Goal: Transaction & Acquisition: Purchase product/service

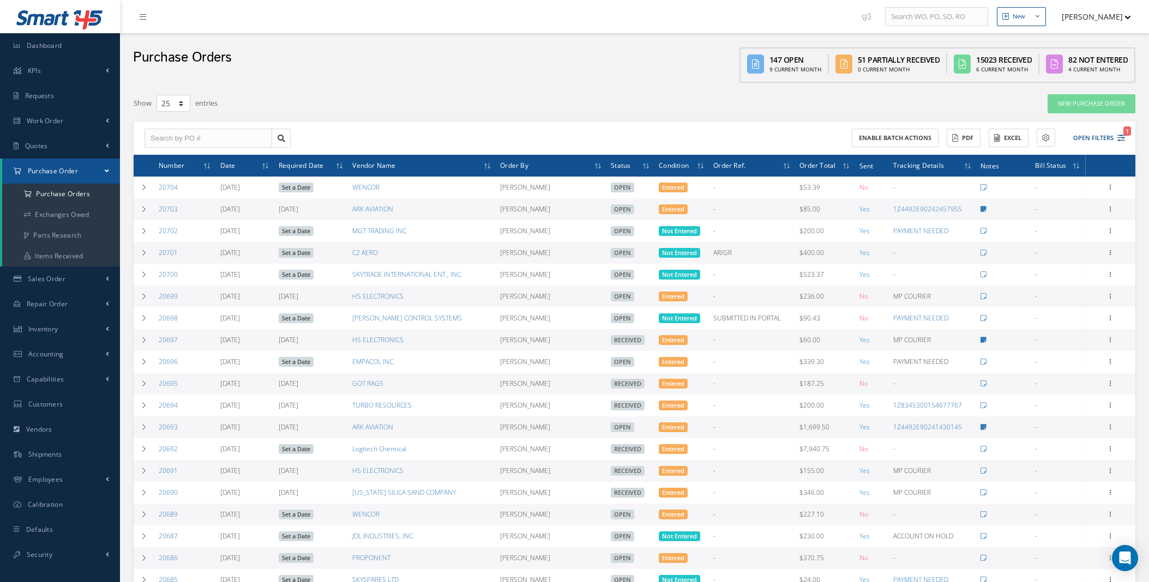
select select "25"
click at [1124, 137] on icon "1" at bounding box center [1121, 138] width 8 height 8
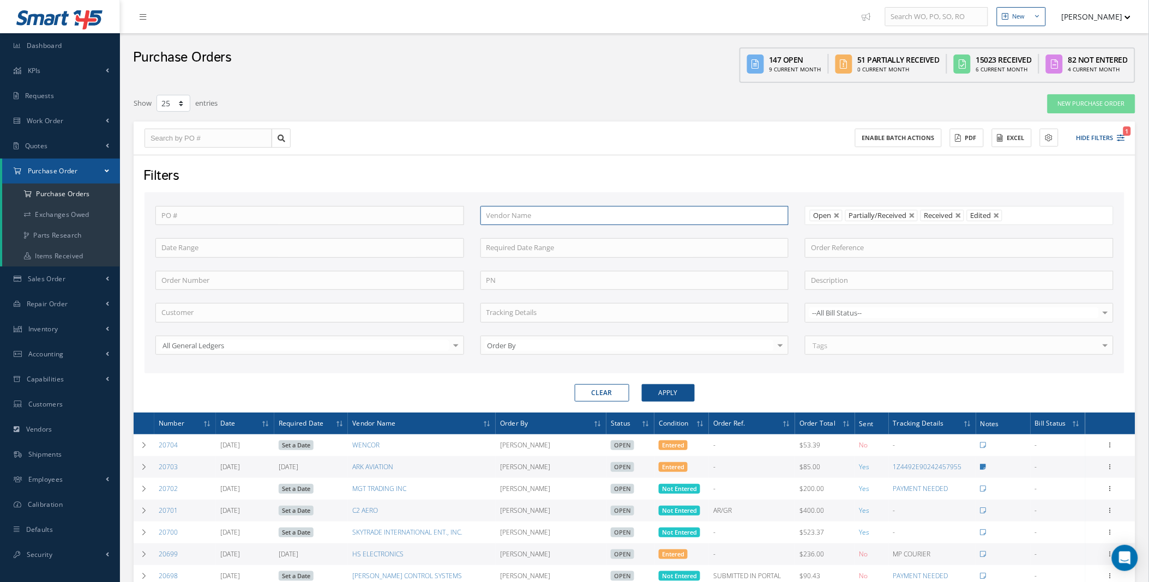
click at [568, 213] on input "text" at bounding box center [634, 216] width 309 height 20
click at [89, 119] on link "Work Order" at bounding box center [60, 121] width 120 height 25
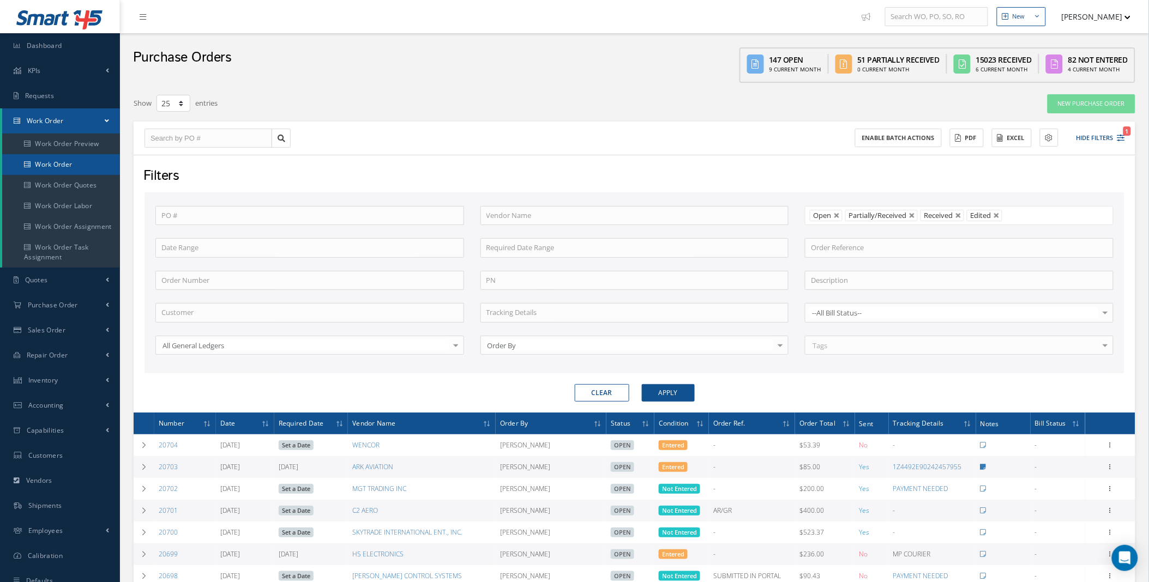
click at [57, 159] on link "Work Order" at bounding box center [61, 164] width 118 height 21
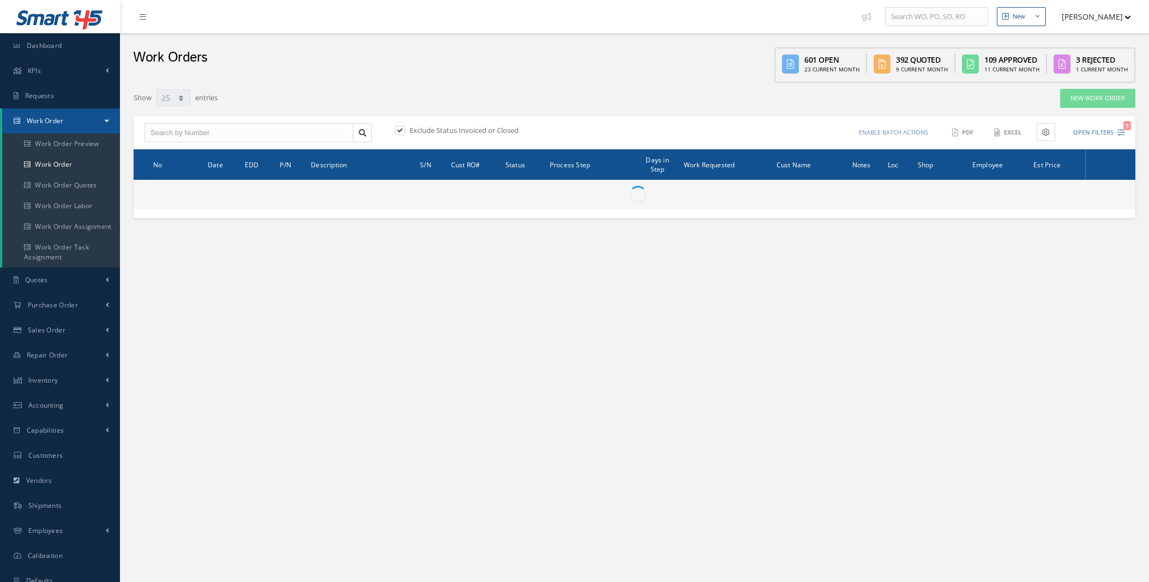
select select "25"
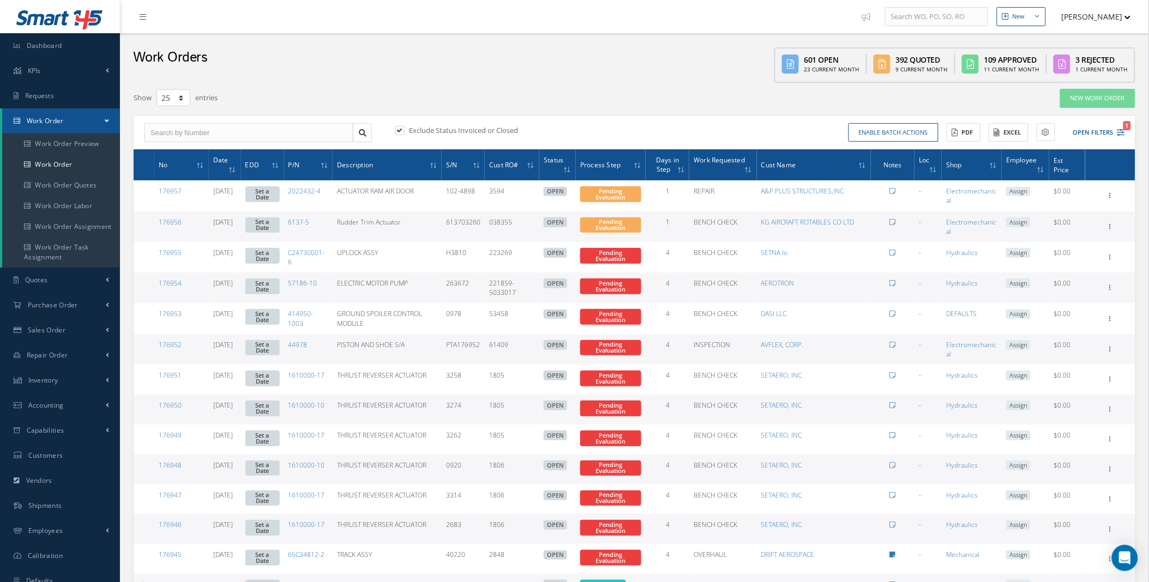
type input "All Work Request"
type input "All Work Performed"
type input "All Status"
type input "WO Part Status"
click at [404, 128] on label at bounding box center [405, 130] width 3 height 10
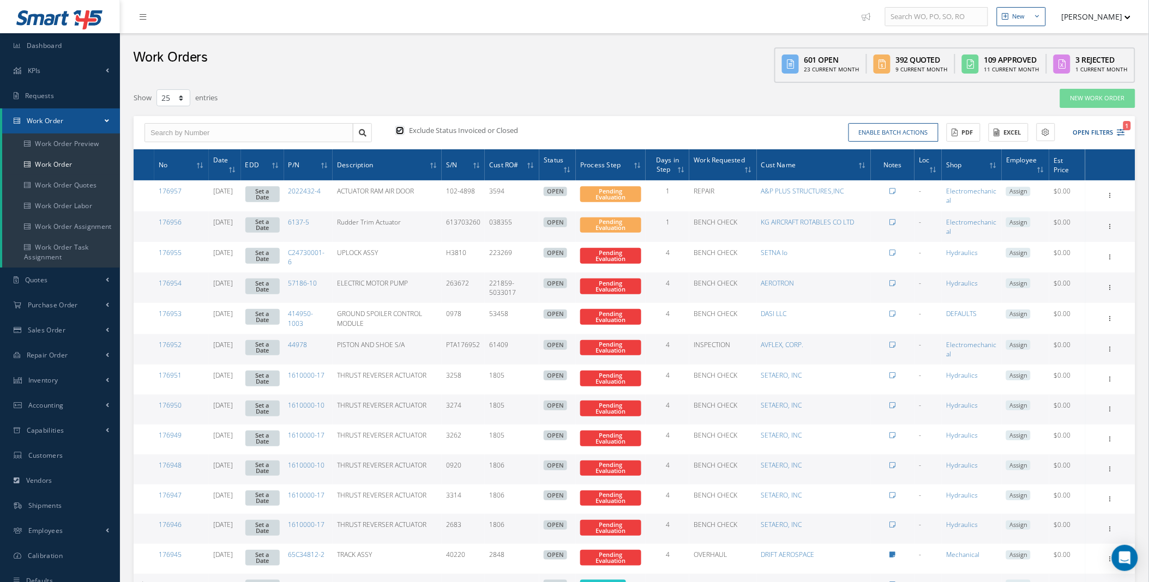
click at [400, 128] on input "checkbox" at bounding box center [398, 131] width 7 height 7
checkbox input "false"
click at [1118, 130] on icon at bounding box center [1121, 133] width 8 height 8
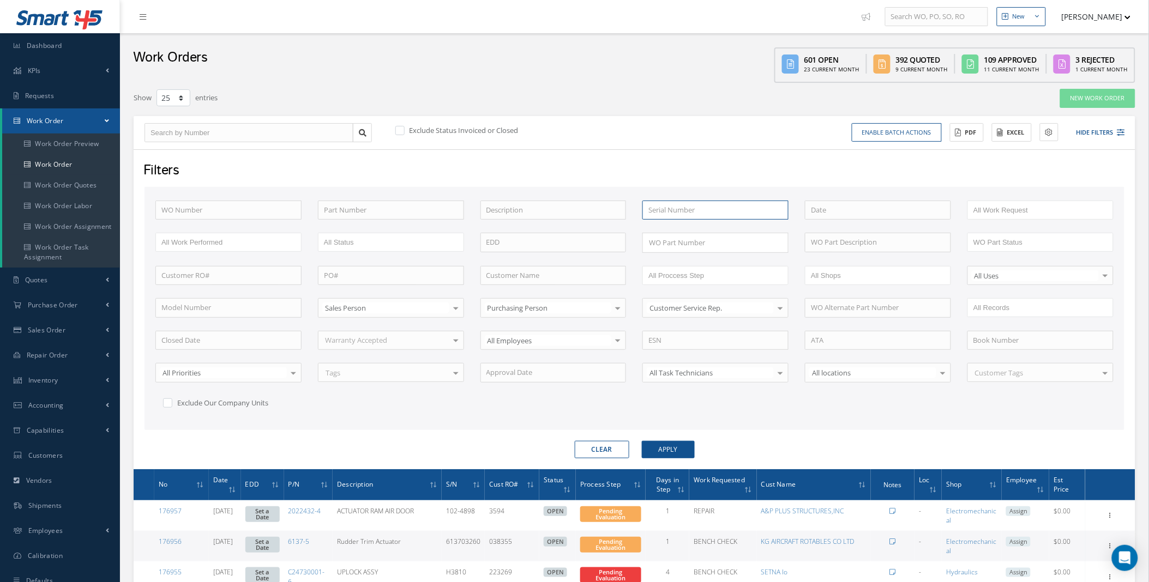
click at [712, 206] on input "text" at bounding box center [715, 211] width 146 height 20
type input "4316"
click at [658, 450] on button "Apply" at bounding box center [668, 449] width 53 height 17
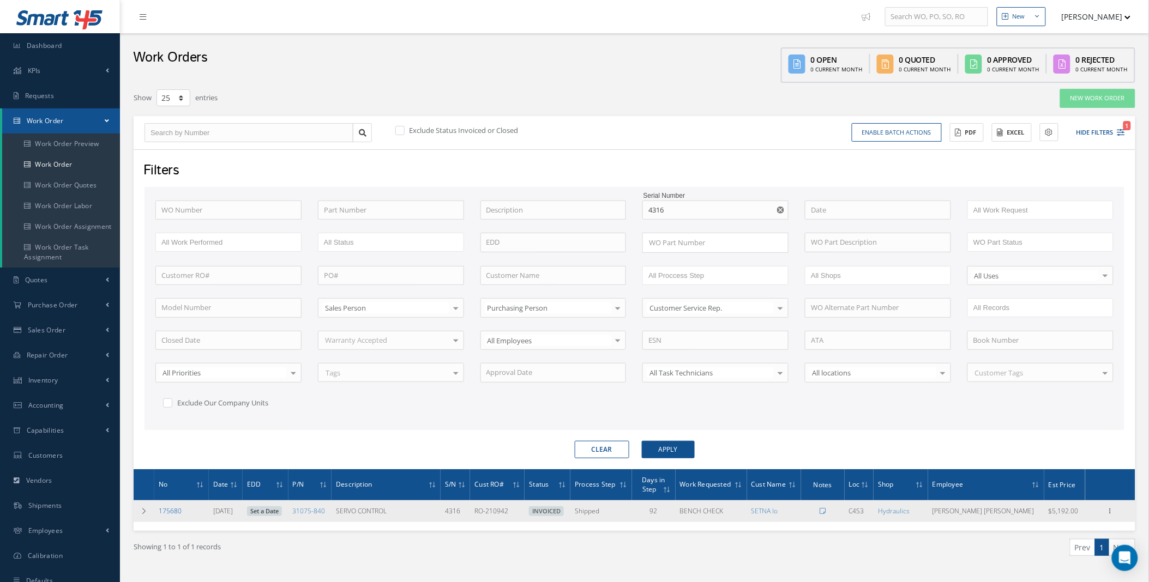
click at [177, 513] on link "175680" at bounding box center [170, 511] width 23 height 9
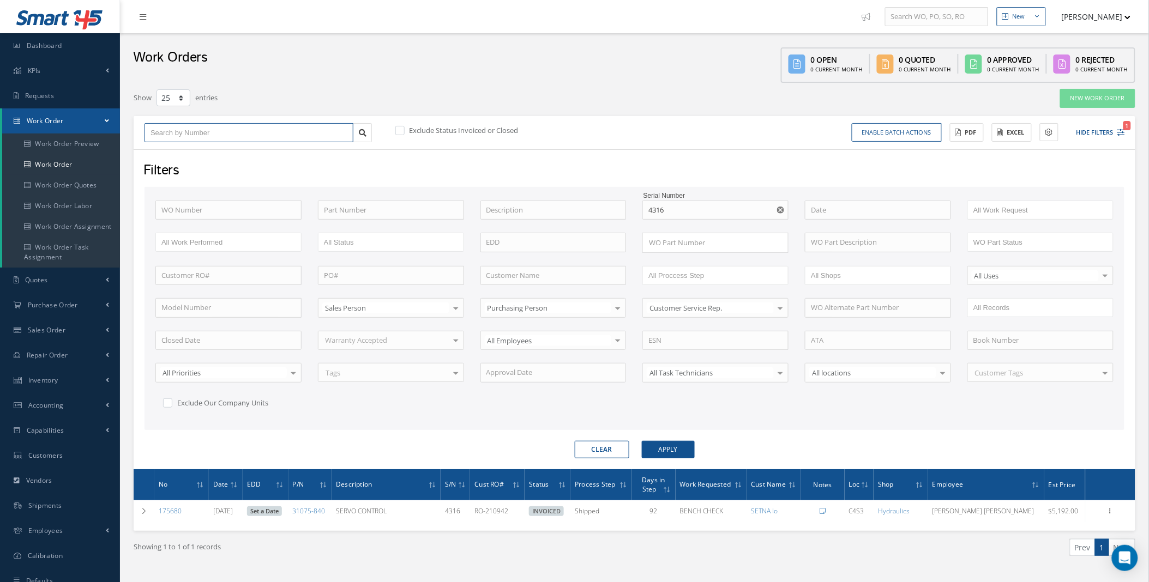
click at [251, 135] on input "text" at bounding box center [248, 133] width 209 height 20
paste input "251N4241-25"
type input "251N4241-25"
type input "251N4241-2"
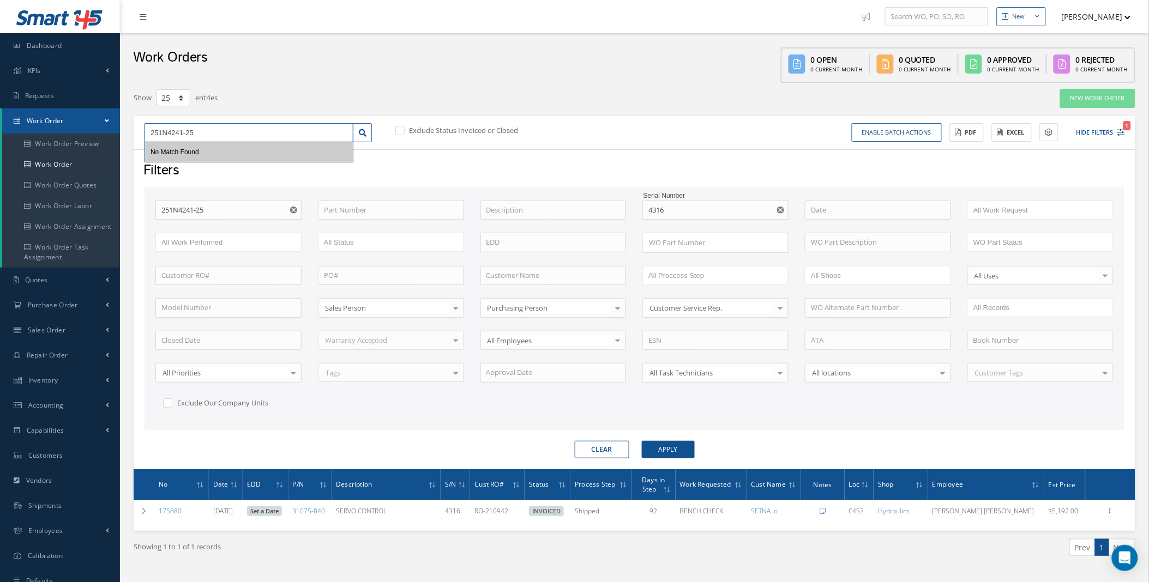
type input "251N4241-2"
type input "251N4241-"
type input "251N4241"
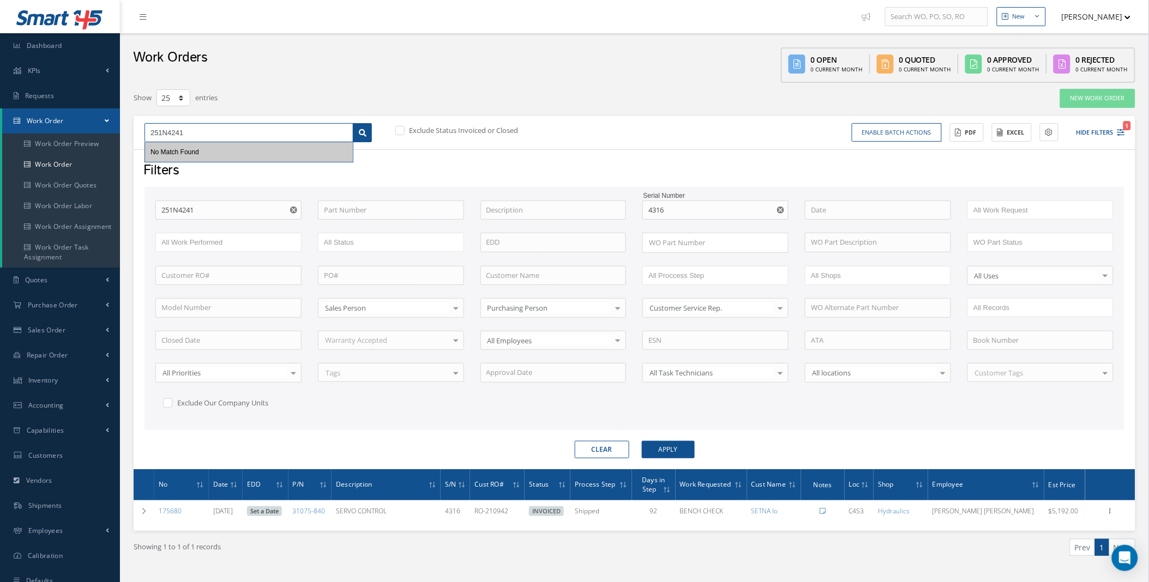
type input "251N4241"
click at [363, 135] on icon at bounding box center [363, 133] width 8 height 8
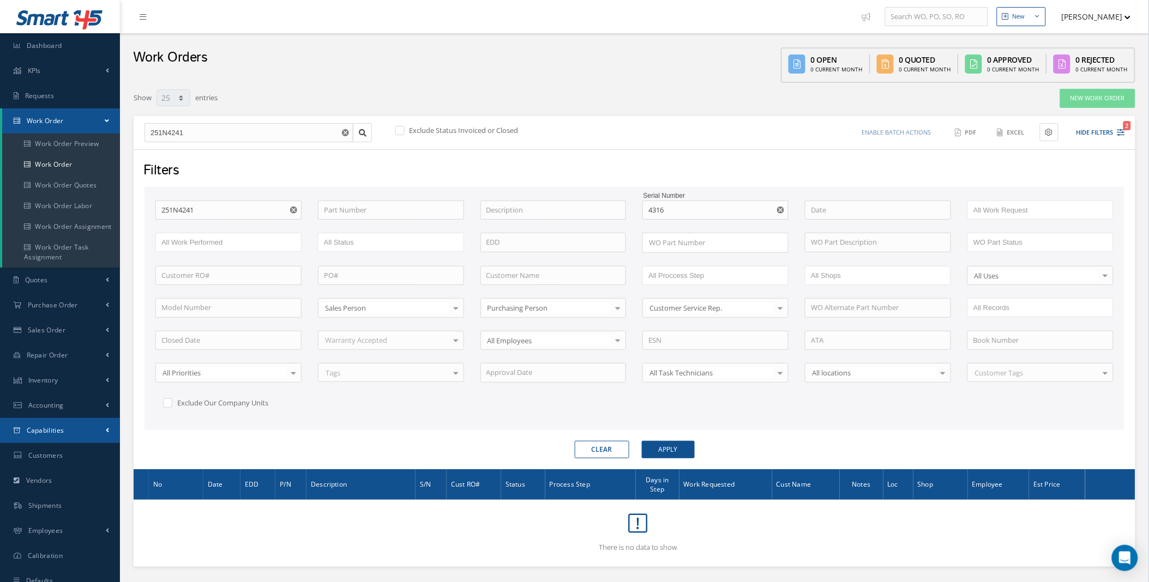
click at [105, 435] on link "Capabilities" at bounding box center [60, 430] width 120 height 25
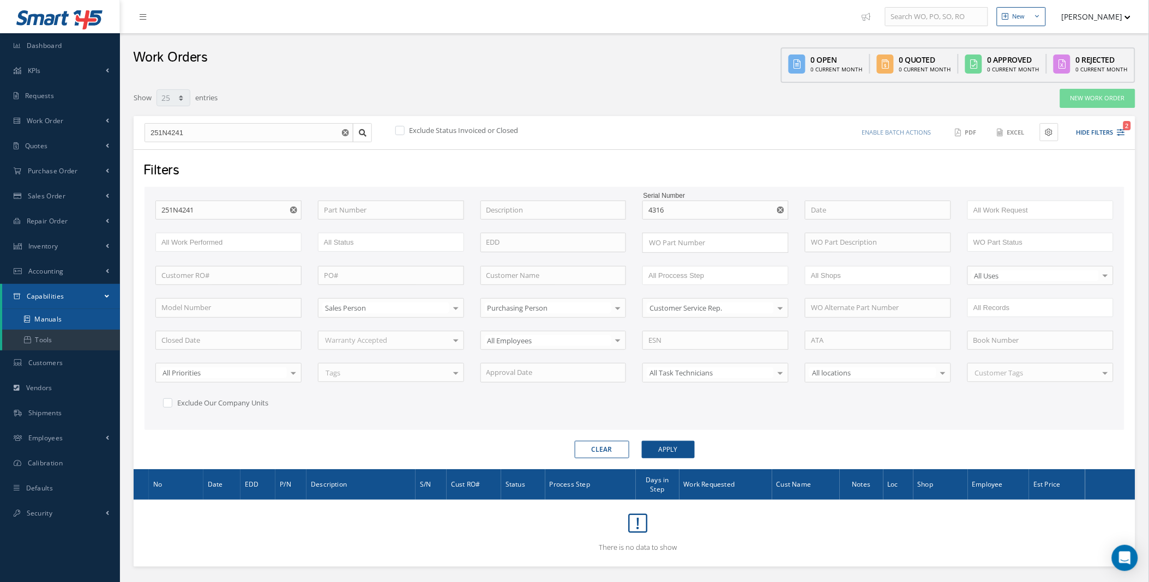
click at [58, 318] on link "Manuals" at bounding box center [61, 319] width 118 height 21
click at [297, 208] on button "button" at bounding box center [295, 211] width 14 height 20
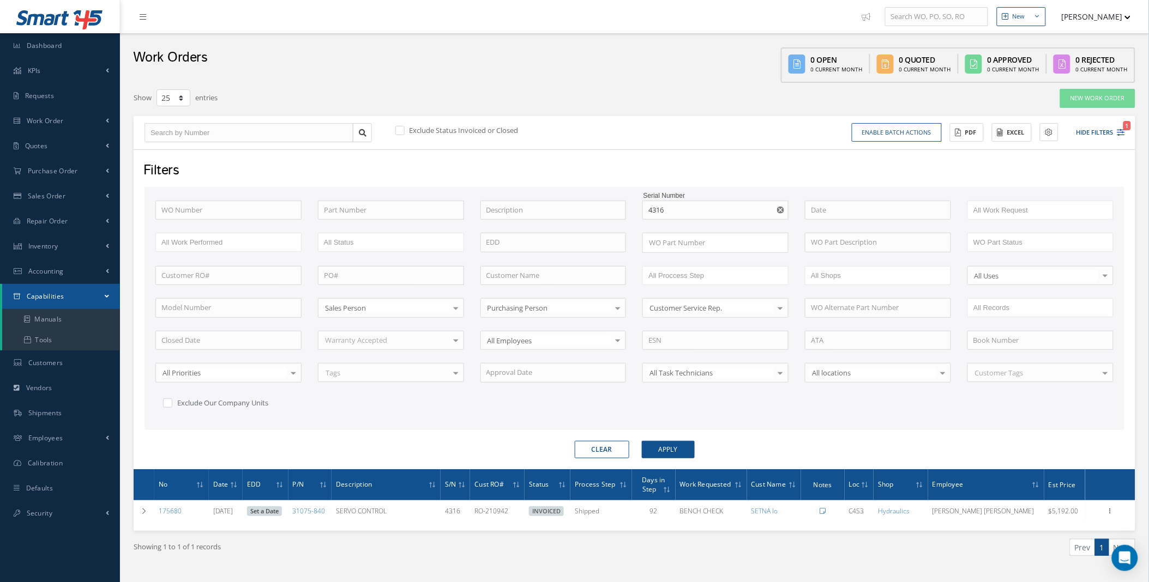
click at [404, 132] on label at bounding box center [405, 130] width 3 height 10
click at [399, 132] on input "checkbox" at bounding box center [398, 131] width 7 height 7
checkbox input "true"
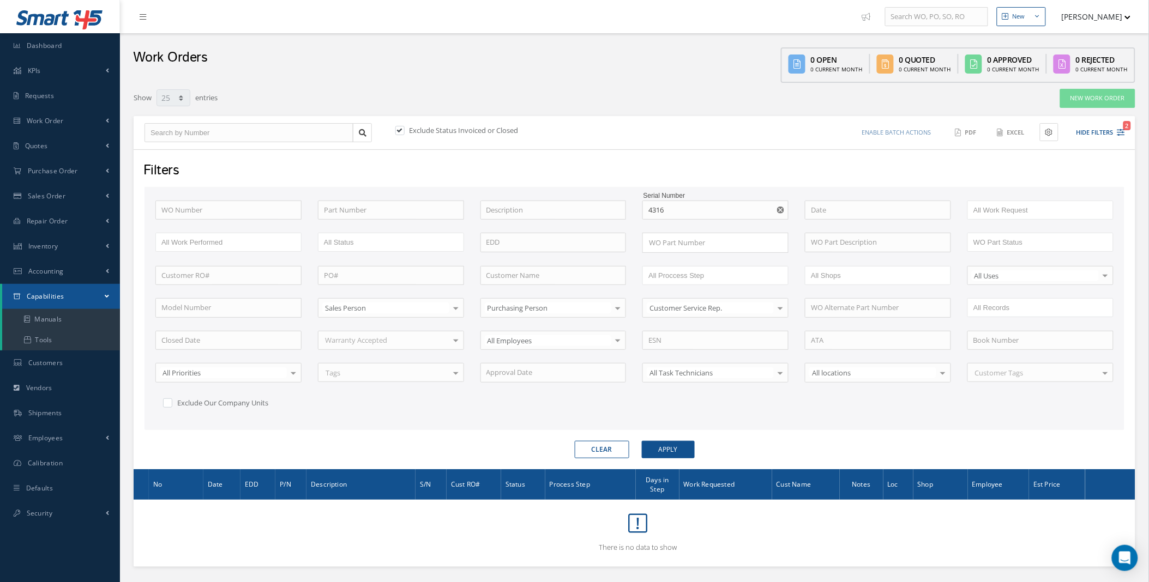
click at [780, 210] on icon "Reset" at bounding box center [780, 210] width 7 height 7
click at [536, 280] on input "text" at bounding box center [553, 276] width 146 height 20
click at [522, 294] on span "MACH 2 CORP." at bounding box center [510, 295] width 48 height 10
type input "MACH 2 CORP."
click at [682, 451] on button "Apply" at bounding box center [668, 449] width 53 height 17
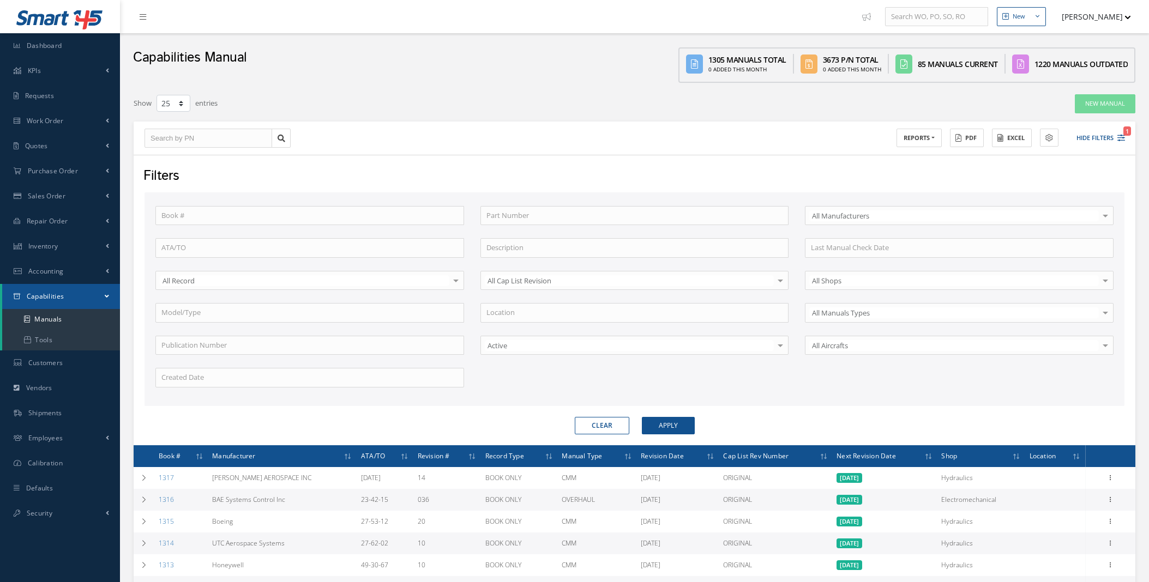
select select "25"
type input "251N4241-25"
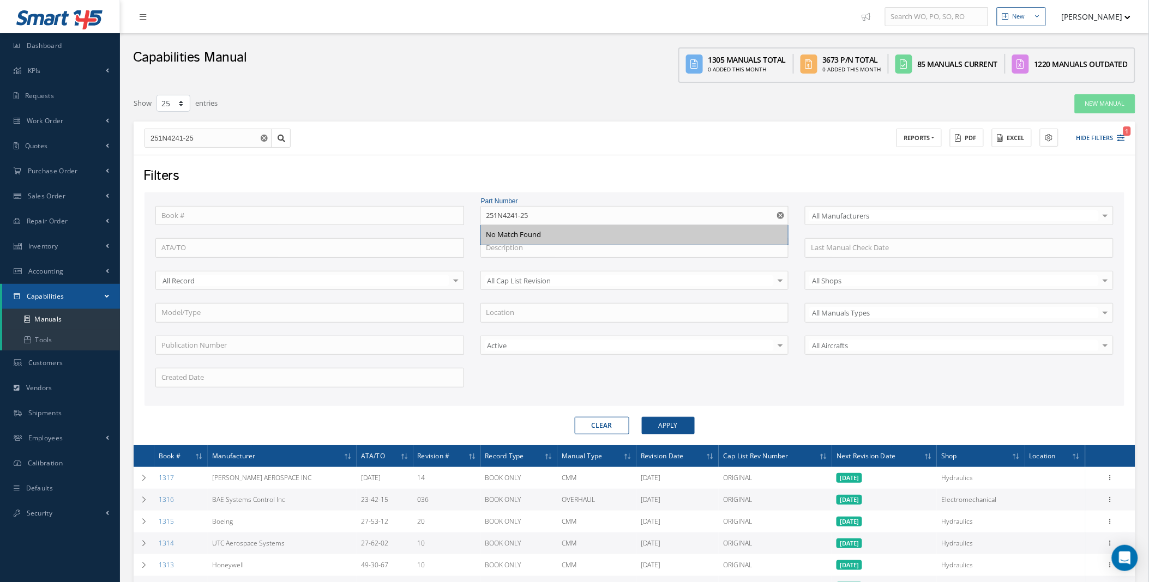
type input "251N4241-2"
type input "251N4241-"
type input "251N4241"
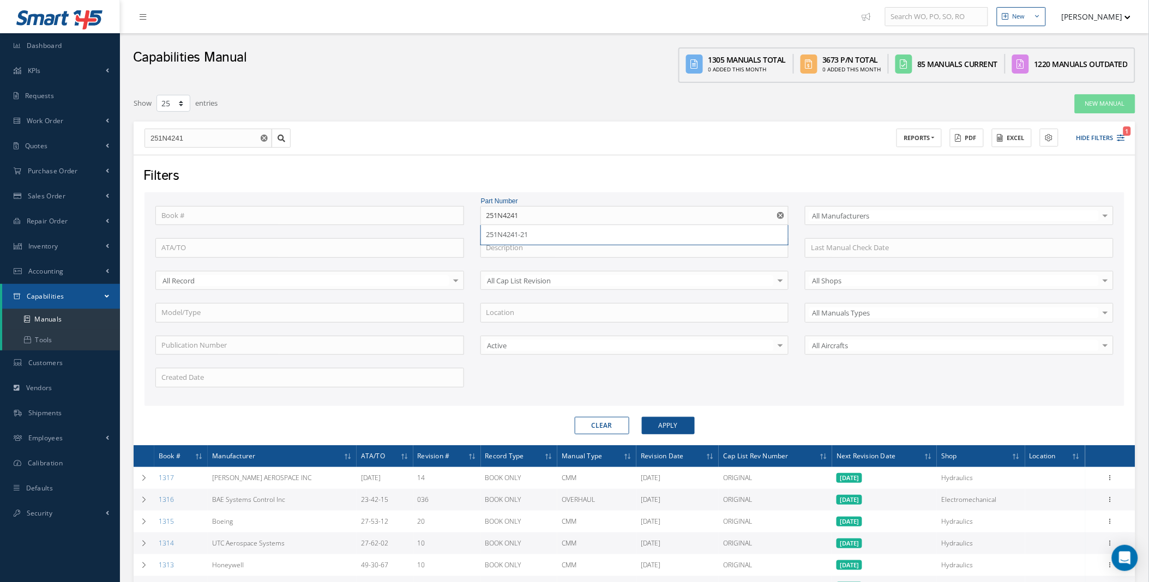
type input "251N4241"
click at [671, 427] on button "Apply" at bounding box center [668, 425] width 53 height 17
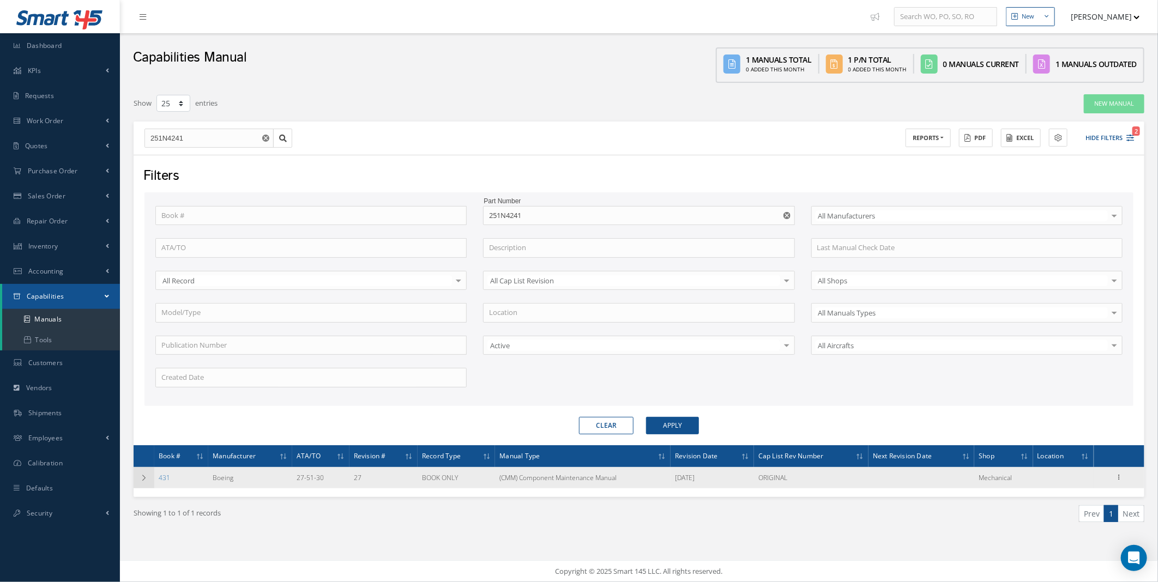
click at [143, 478] on icon at bounding box center [144, 478] width 8 height 7
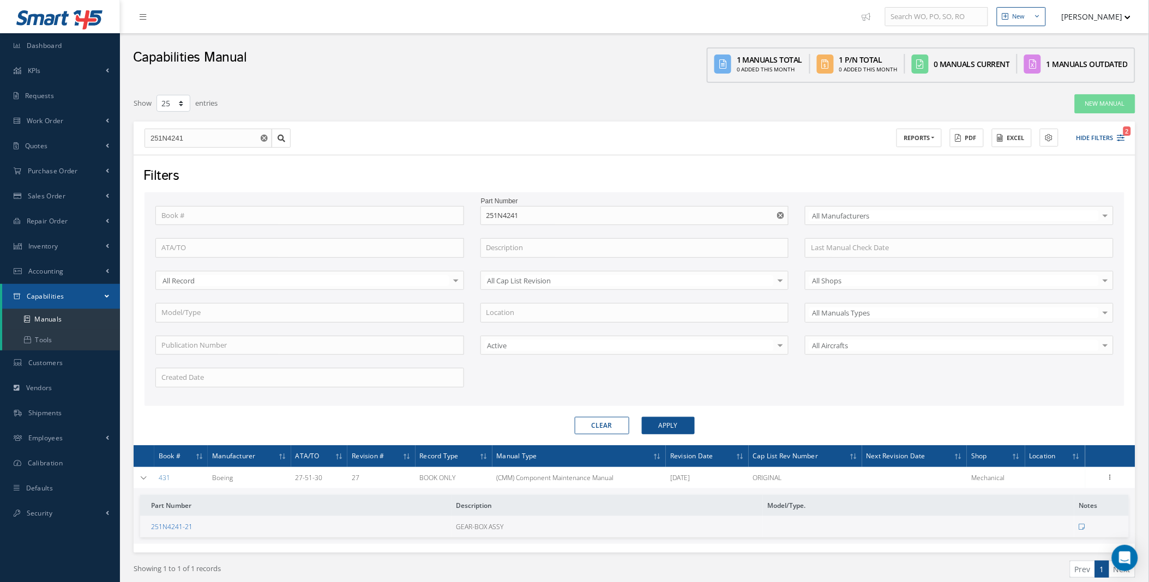
click at [165, 526] on link "251N4241-21" at bounding box center [171, 526] width 41 height 9
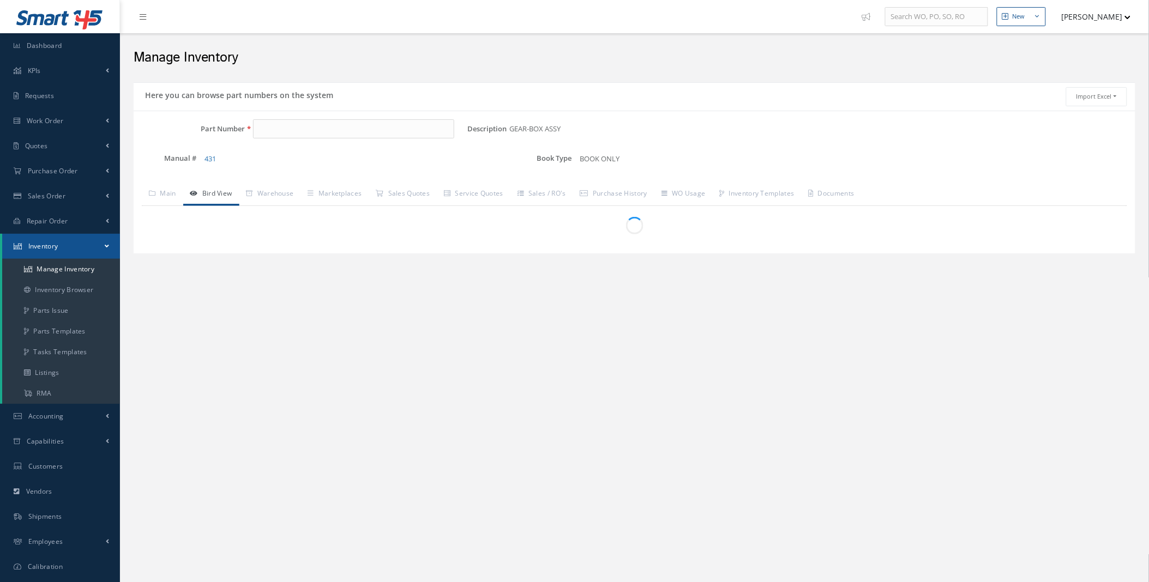
type input "251N4241-21"
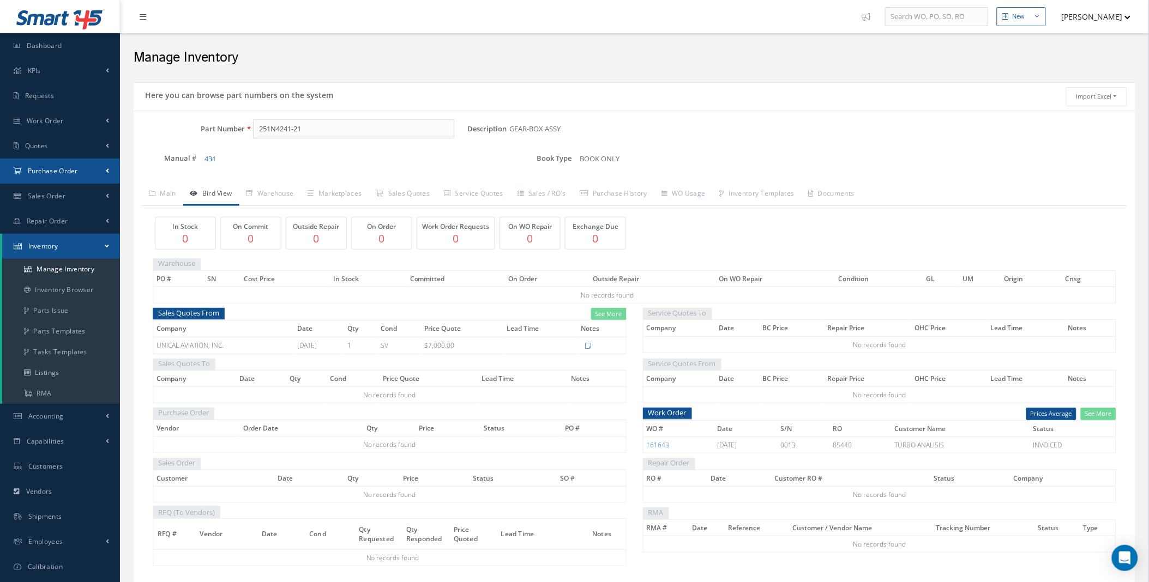
click at [85, 172] on link "Purchase Order" at bounding box center [60, 171] width 120 height 25
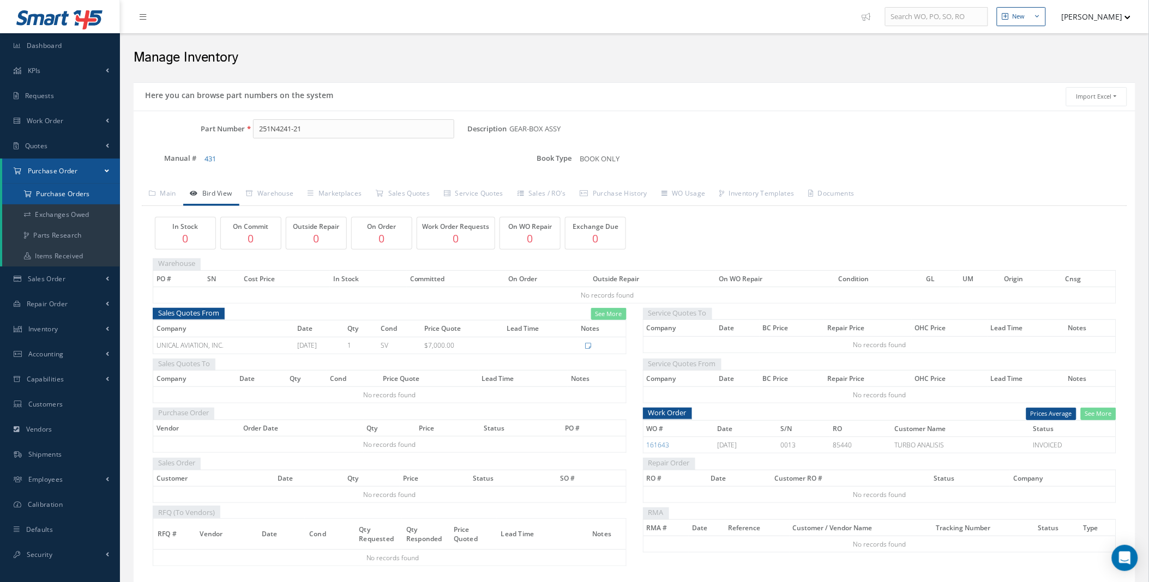
click at [67, 193] on a=1&status_id=2&status_id=3&status_id=5&collapsedFilters"] "Purchase Orders" at bounding box center [61, 194] width 118 height 21
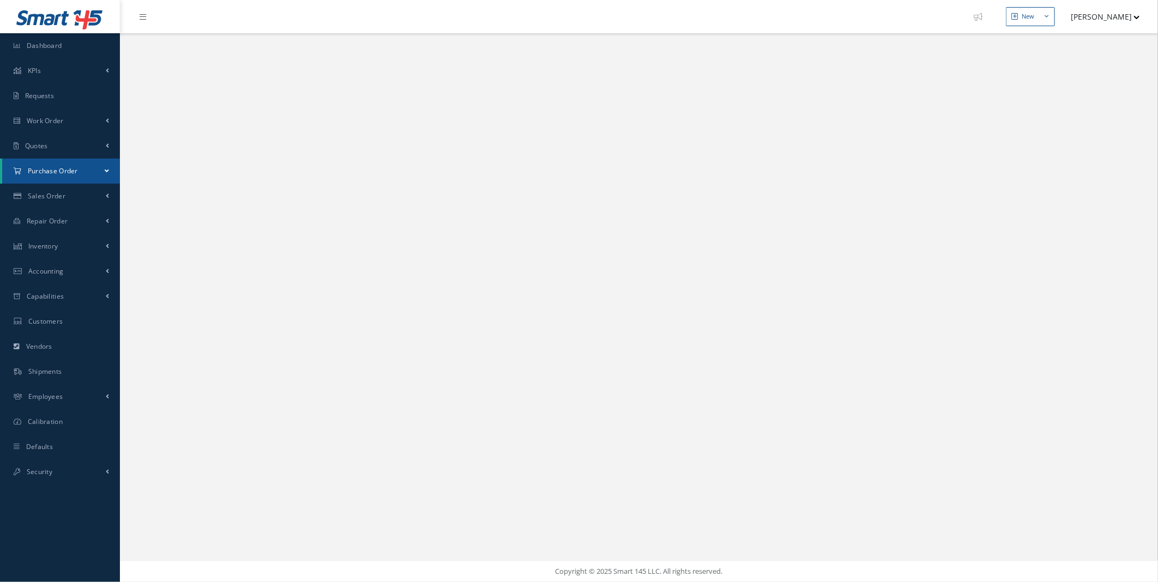
select select "25"
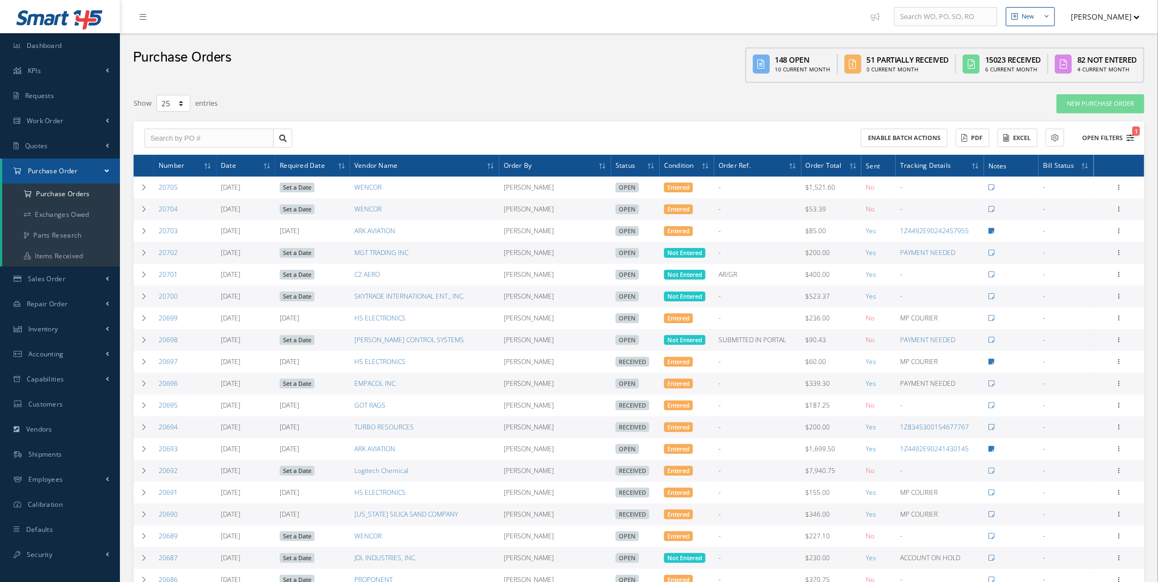
click at [1126, 135] on icon "1" at bounding box center [1130, 138] width 8 height 8
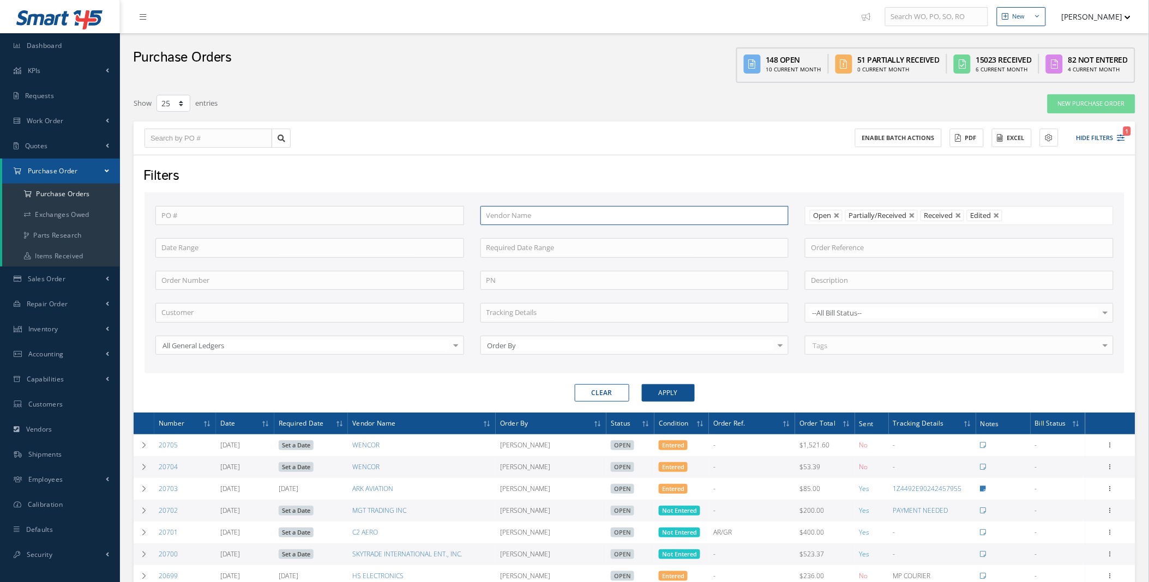
click at [530, 210] on input "text" at bounding box center [634, 216] width 309 height 20
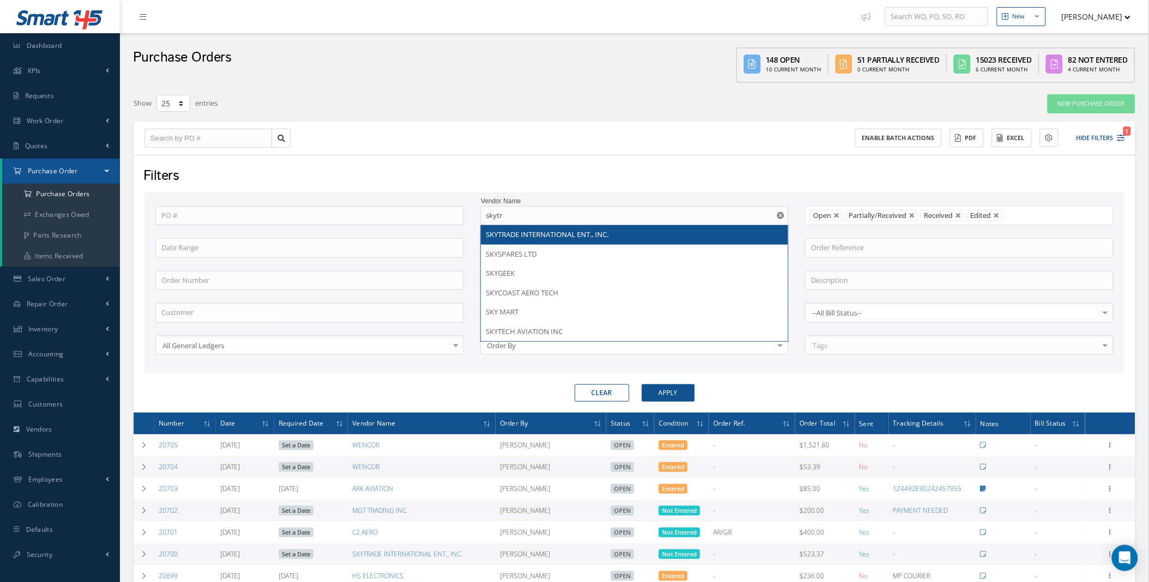
click at [542, 231] on span "SKYTRADE INTERNATIONAL ENT., INC." at bounding box center [547, 235] width 123 height 10
type input "SKYTRADE INTERNATIONAL ENT., INC."
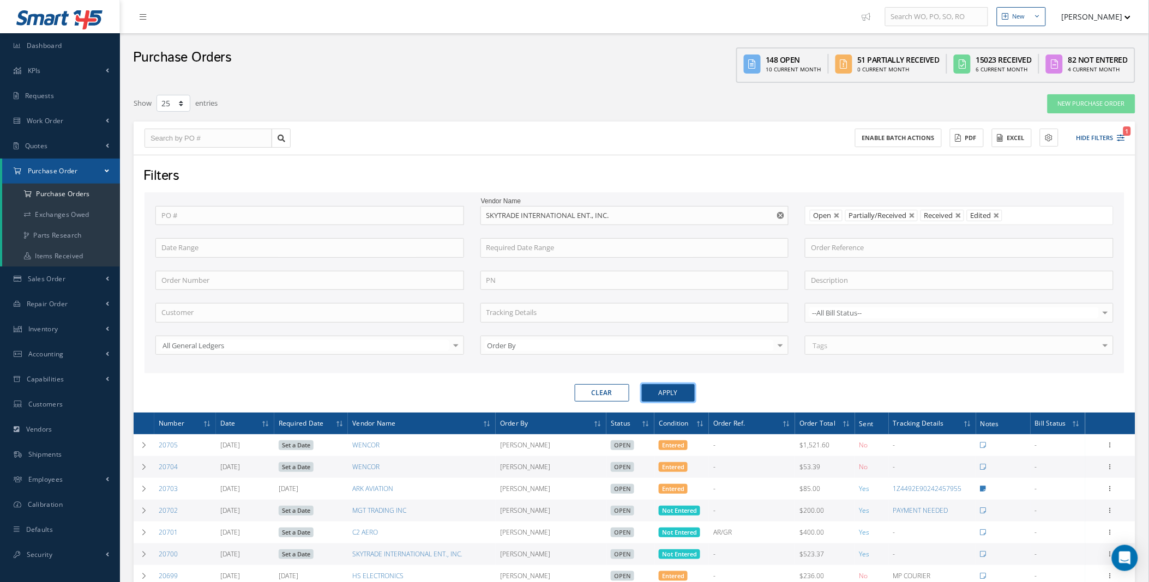
click at [666, 396] on button "Apply" at bounding box center [668, 392] width 53 height 17
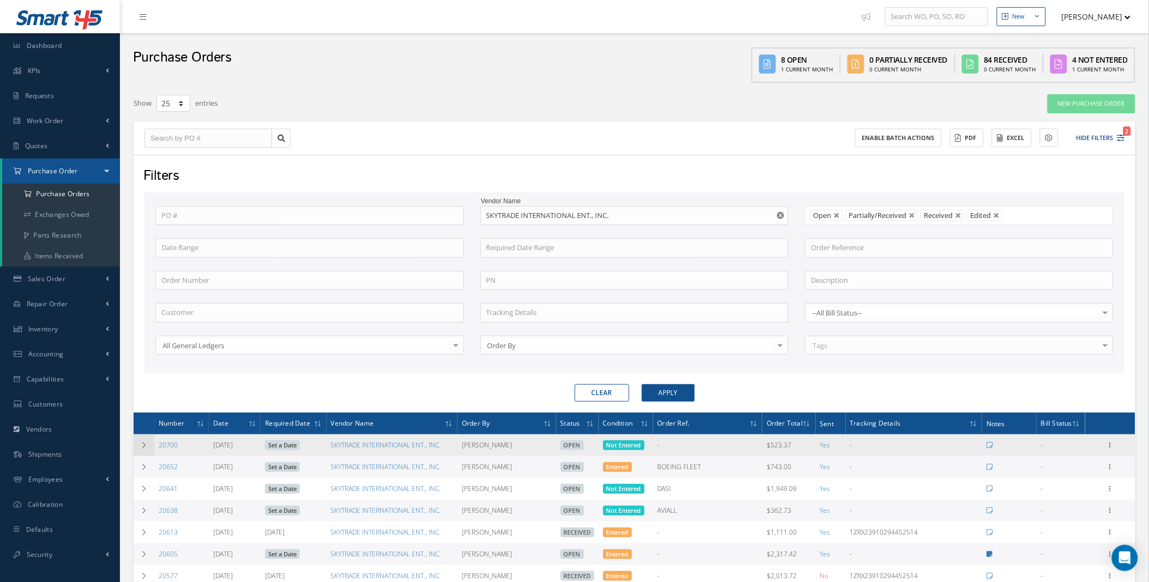
click at [143, 445] on icon at bounding box center [144, 445] width 8 height 7
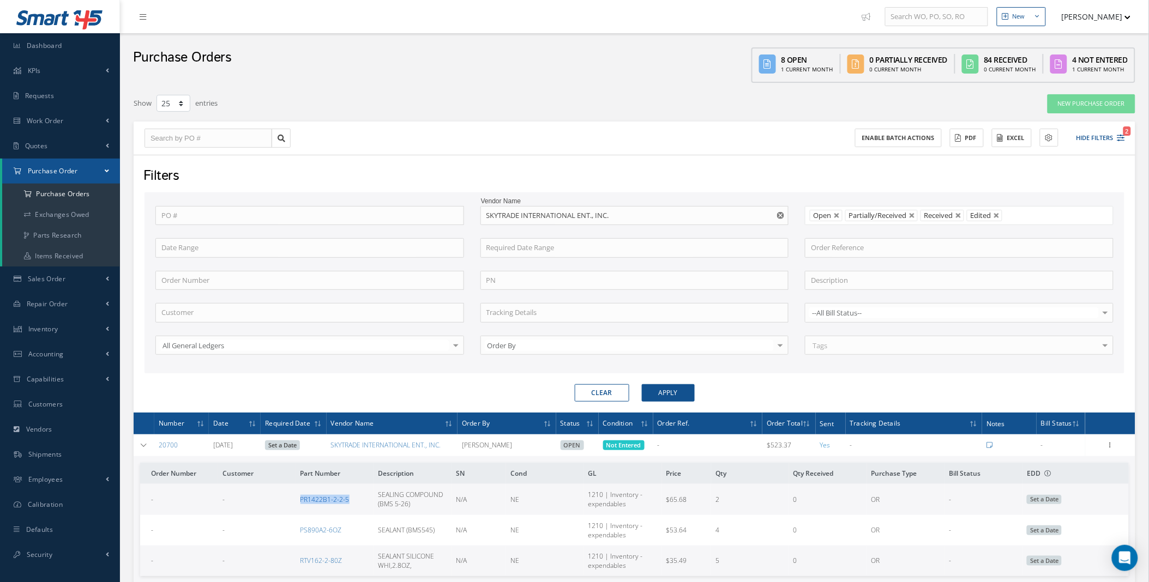
drag, startPoint x: 352, startPoint y: 499, endPoint x: 301, endPoint y: 503, distance: 50.9
click at [301, 503] on td "PR1422B1-2-2-5" at bounding box center [335, 499] width 78 height 31
copy link "PR1422B1-2-2-5"
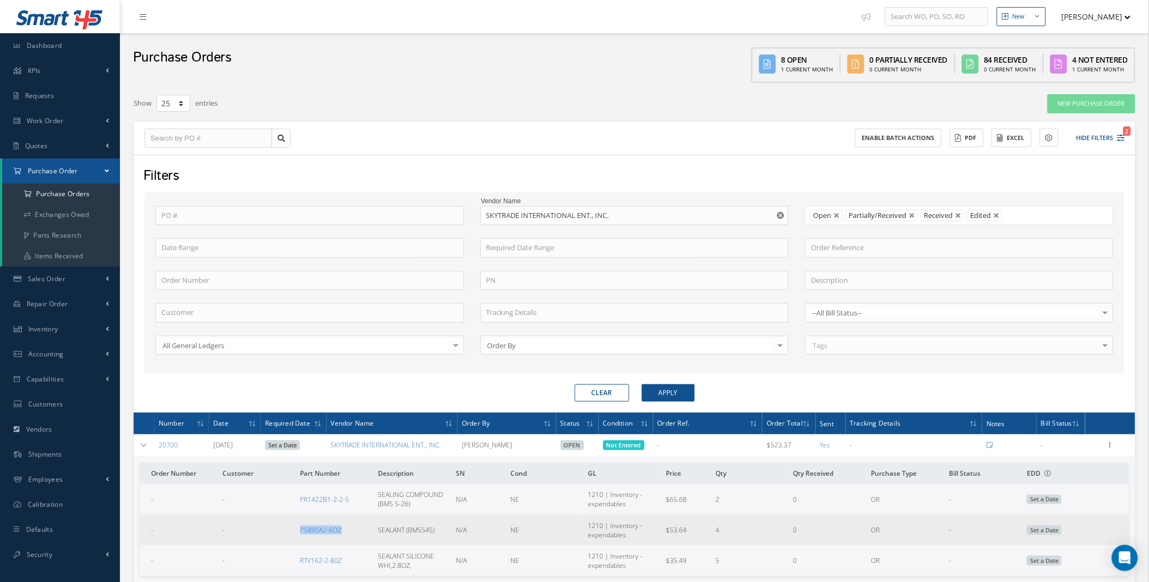
drag, startPoint x: 349, startPoint y: 537, endPoint x: 302, endPoint y: 543, distance: 47.7
click at [302, 543] on td "PS890A2-6OZ" at bounding box center [335, 530] width 78 height 31
copy link "PS890A2-6OZ"
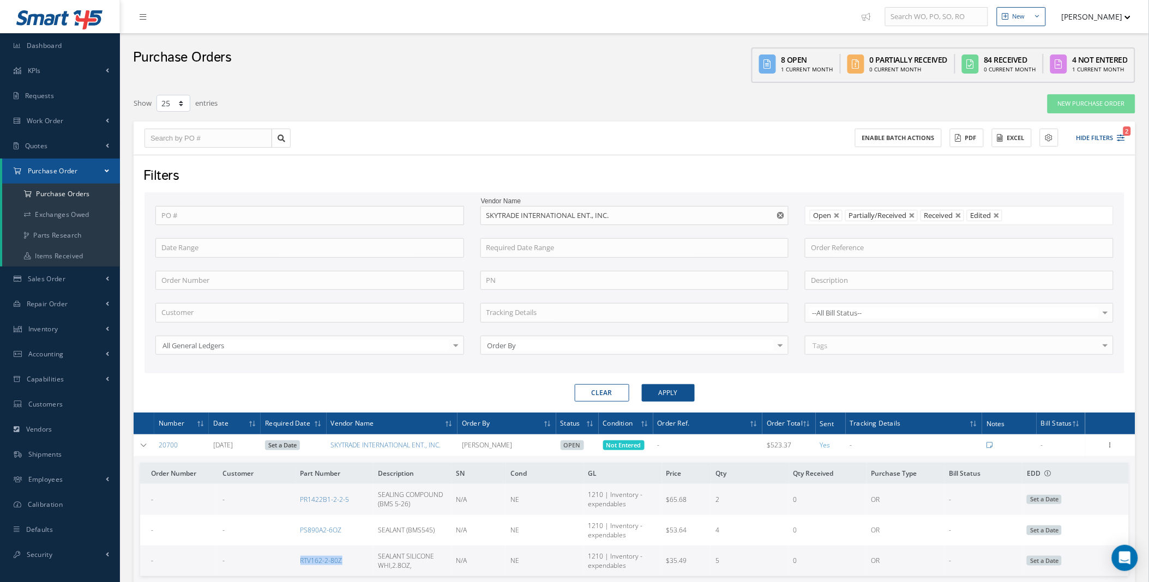
drag, startPoint x: 347, startPoint y: 564, endPoint x: 301, endPoint y: 567, distance: 45.9
click at [301, 567] on td "RTV162-2-80Z" at bounding box center [335, 561] width 78 height 31
copy link "RTV162-2-80Z"
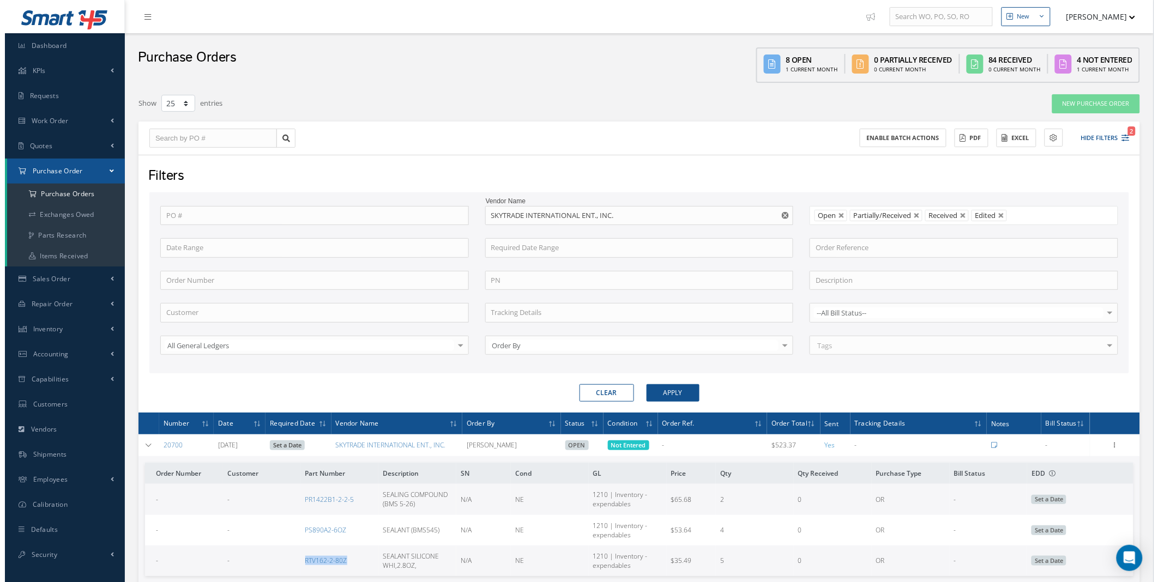
scroll to position [404, 0]
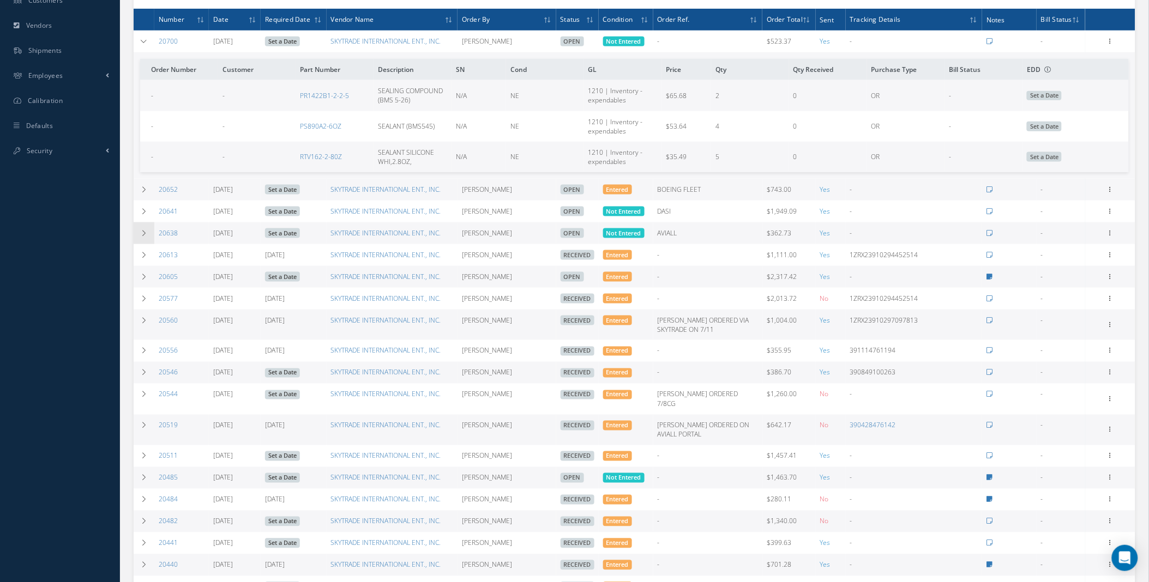
click at [140, 237] on icon at bounding box center [144, 233] width 8 height 7
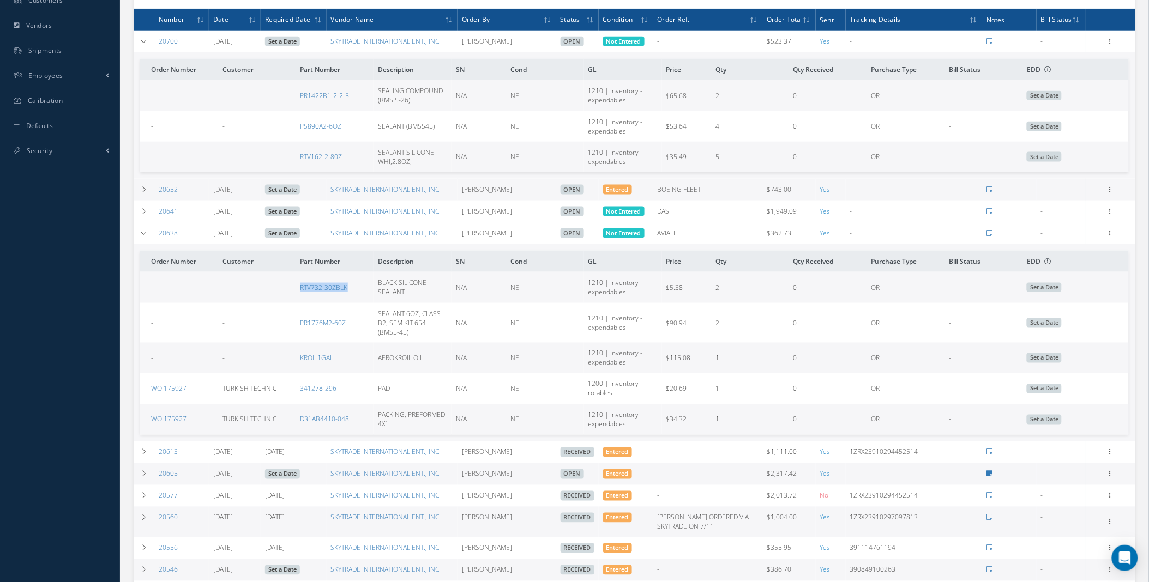
drag, startPoint x: 293, startPoint y: 292, endPoint x: 347, endPoint y: 296, distance: 53.6
click at [347, 296] on tr "- - RTV732-30ZBLK BLACK SILICONE SEALANT N/A NE 1210 | Inventory - expendables …" at bounding box center [634, 287] width 989 height 31
copy tr "RTV732-30ZBLK"
click at [1108, 40] on icon at bounding box center [1110, 40] width 11 height 9
click at [1064, 50] on link "Enter/Update" at bounding box center [1060, 48] width 86 height 14
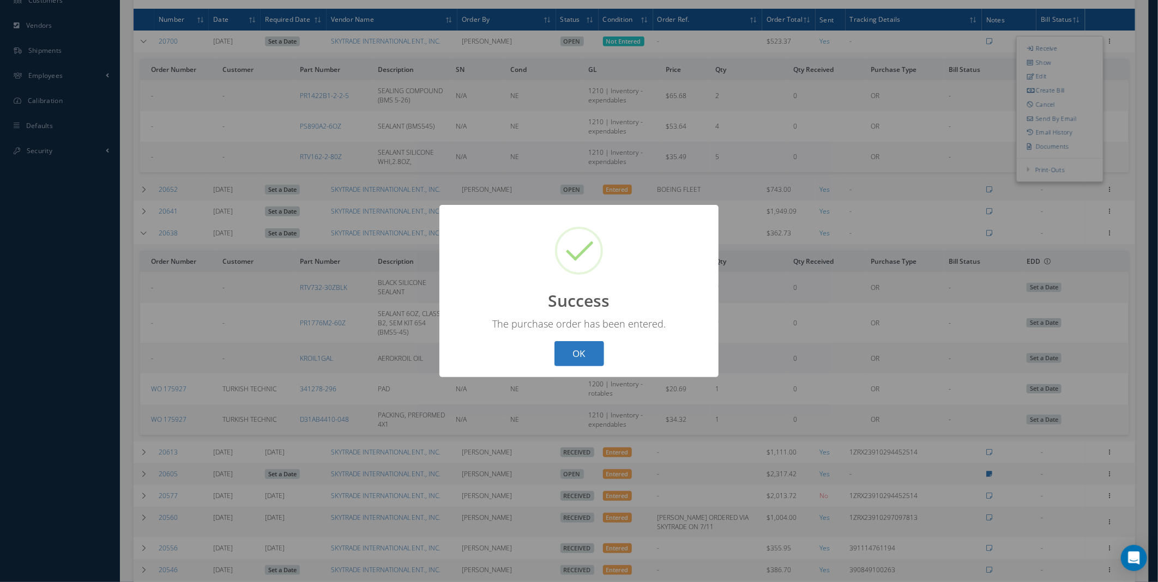
click at [592, 363] on button "OK" at bounding box center [580, 354] width 50 height 26
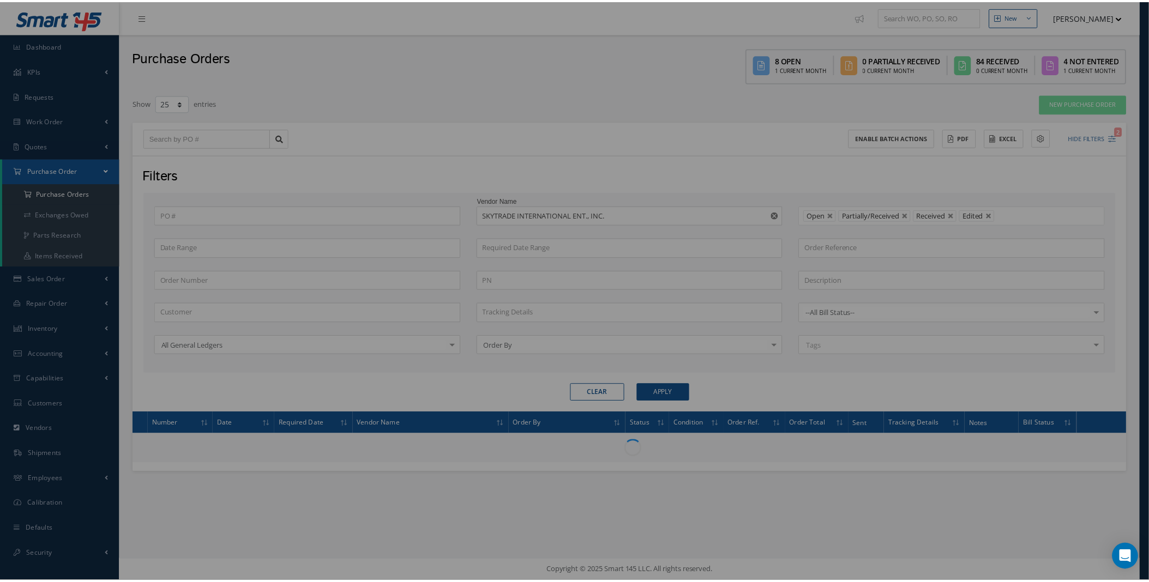
scroll to position [0, 0]
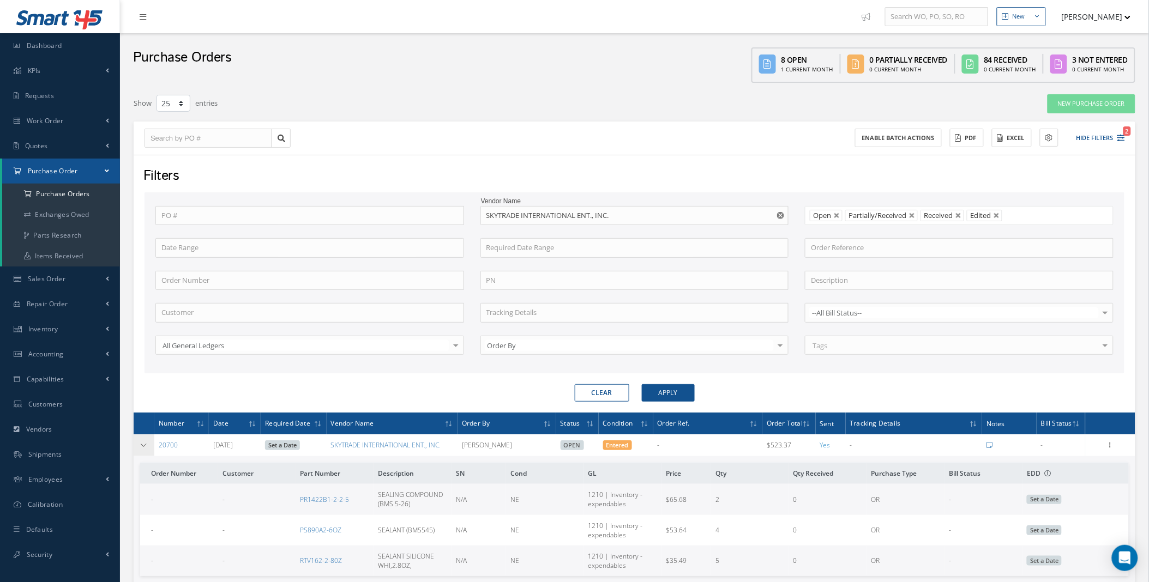
click at [147, 444] on icon at bounding box center [144, 445] width 8 height 7
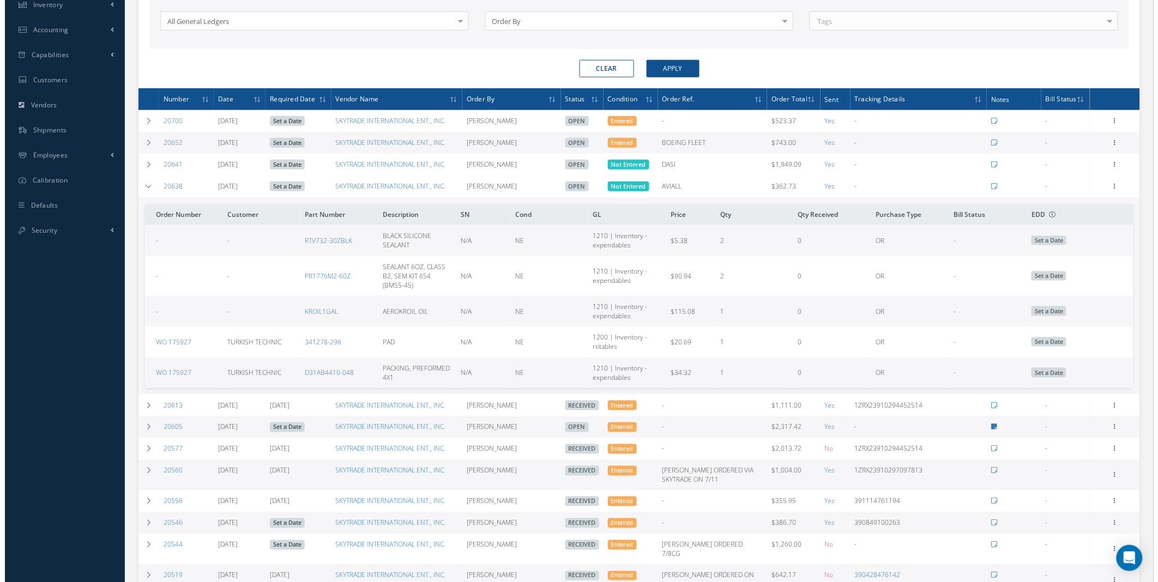
scroll to position [323, 0]
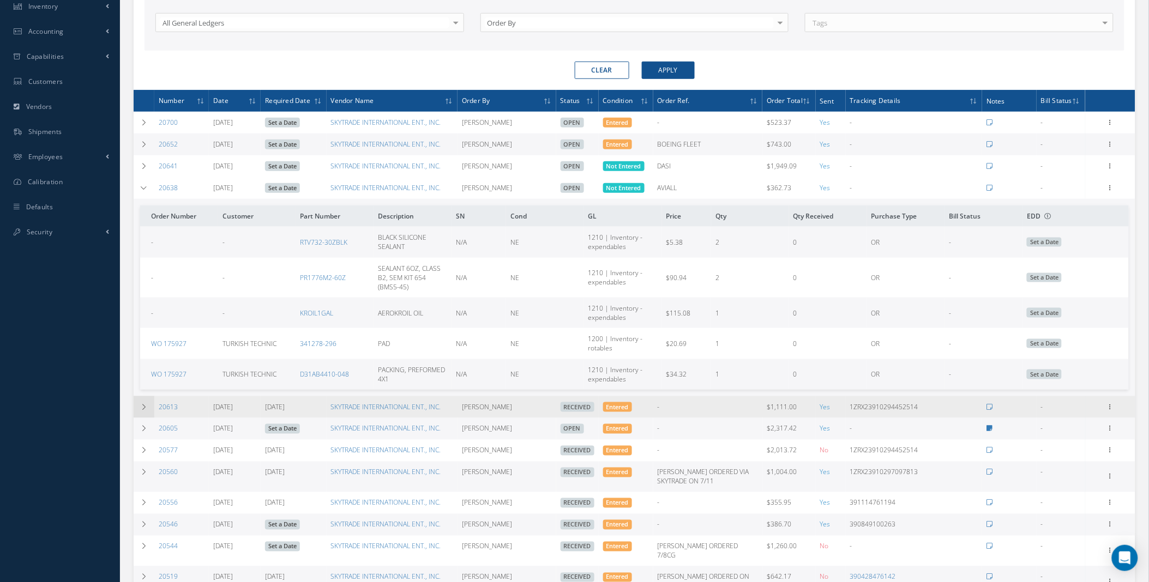
click at [146, 411] on icon at bounding box center [144, 407] width 8 height 7
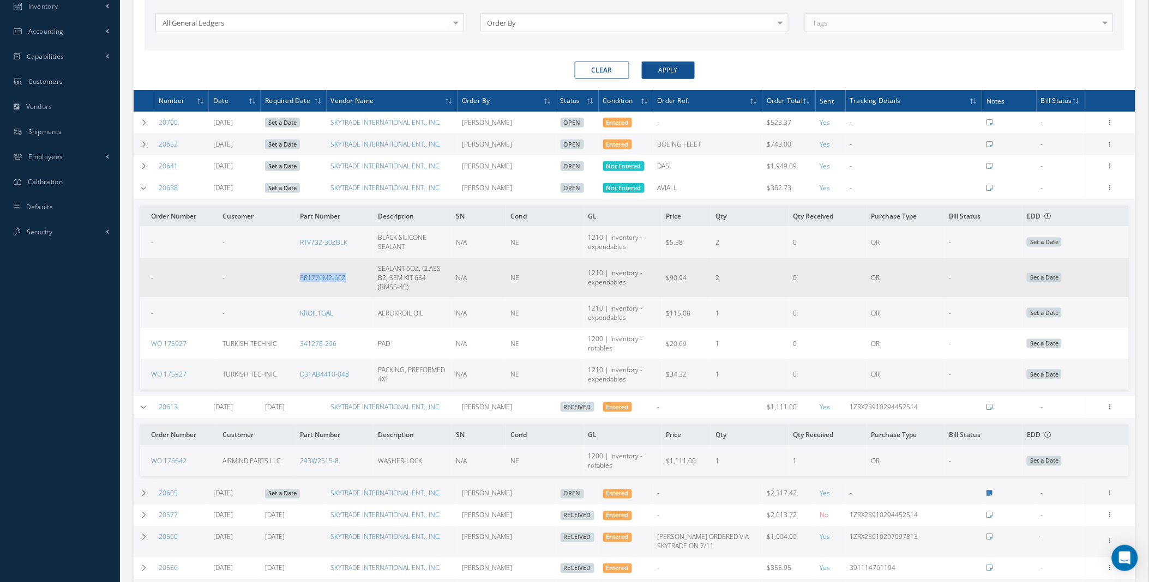
drag, startPoint x: 352, startPoint y: 281, endPoint x: 300, endPoint y: 285, distance: 51.4
click at [300, 285] on td "PR1776M2-60Z" at bounding box center [335, 278] width 78 height 40
copy link "PR1776M2-60Z"
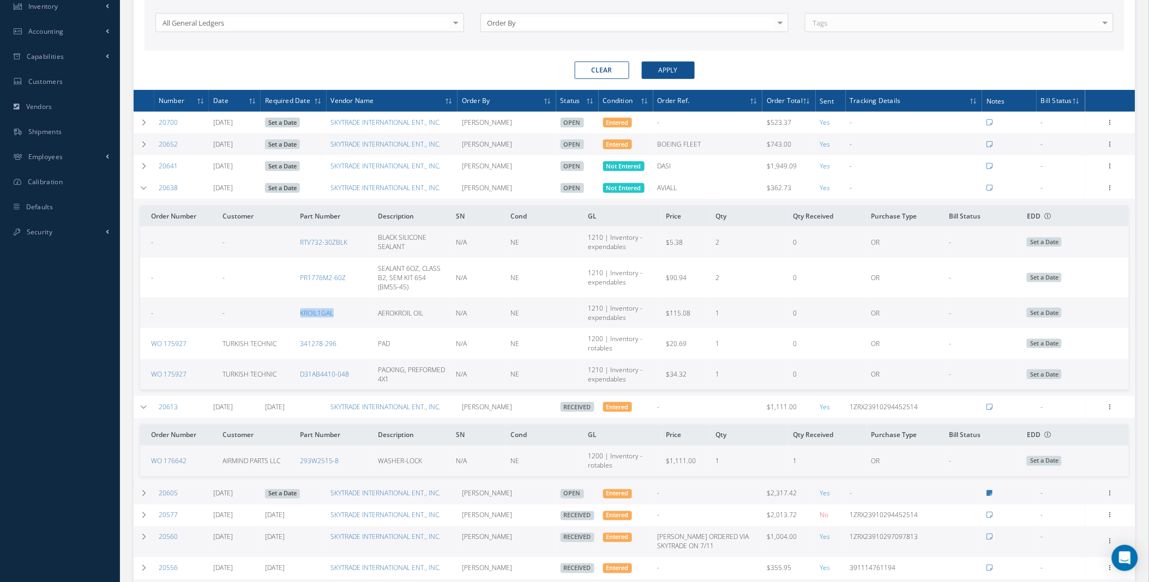
drag, startPoint x: 337, startPoint y: 317, endPoint x: 299, endPoint y: 323, distance: 38.6
click at [299, 323] on td "KROIL1GAL" at bounding box center [335, 313] width 78 height 31
copy link "KROIL1GAL"
drag, startPoint x: 378, startPoint y: 315, endPoint x: 412, endPoint y: 317, distance: 34.4
click at [412, 317] on span "AEROKROIL OIL" at bounding box center [400, 313] width 45 height 9
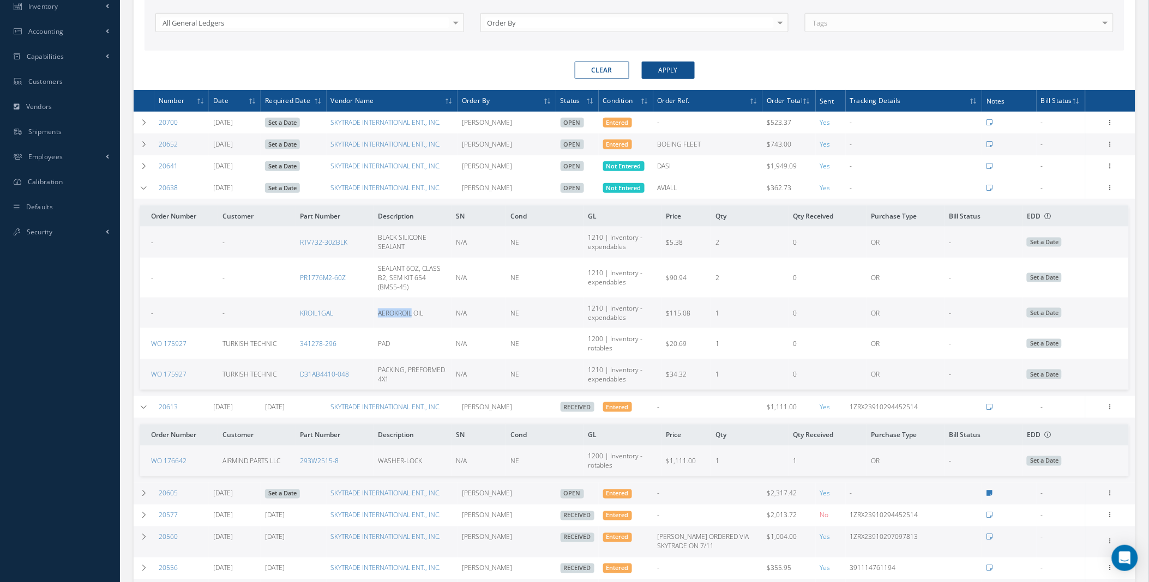
drag, startPoint x: 412, startPoint y: 317, endPoint x: 405, endPoint y: 317, distance: 7.6
copy span "AEROKROIL"
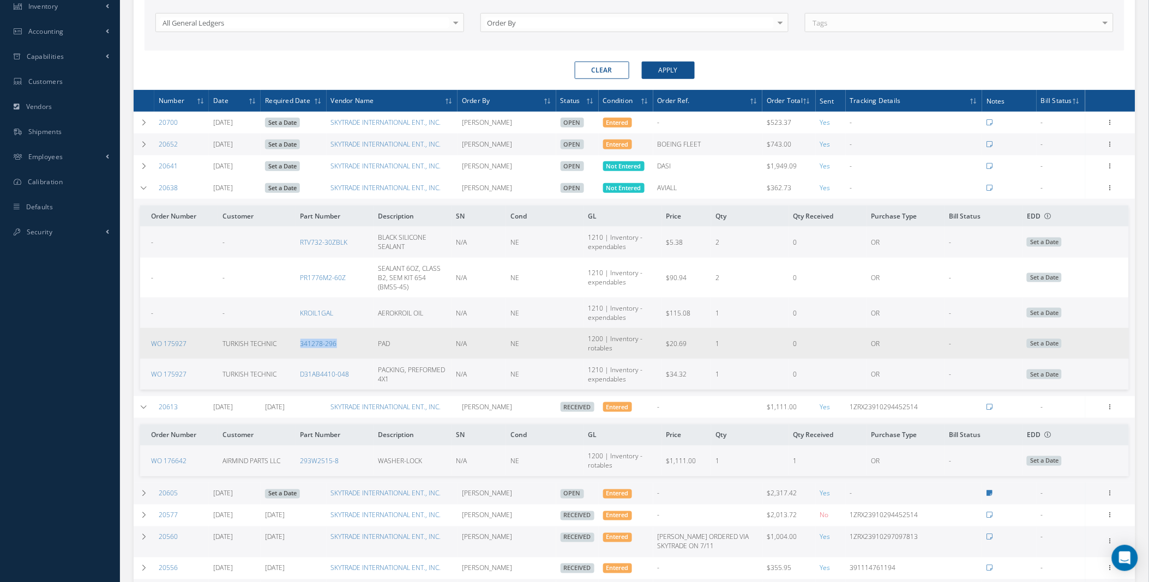
drag, startPoint x: 341, startPoint y: 349, endPoint x: 299, endPoint y: 355, distance: 42.9
click at [299, 355] on td "341278-296" at bounding box center [335, 343] width 78 height 31
copy link "341278-296"
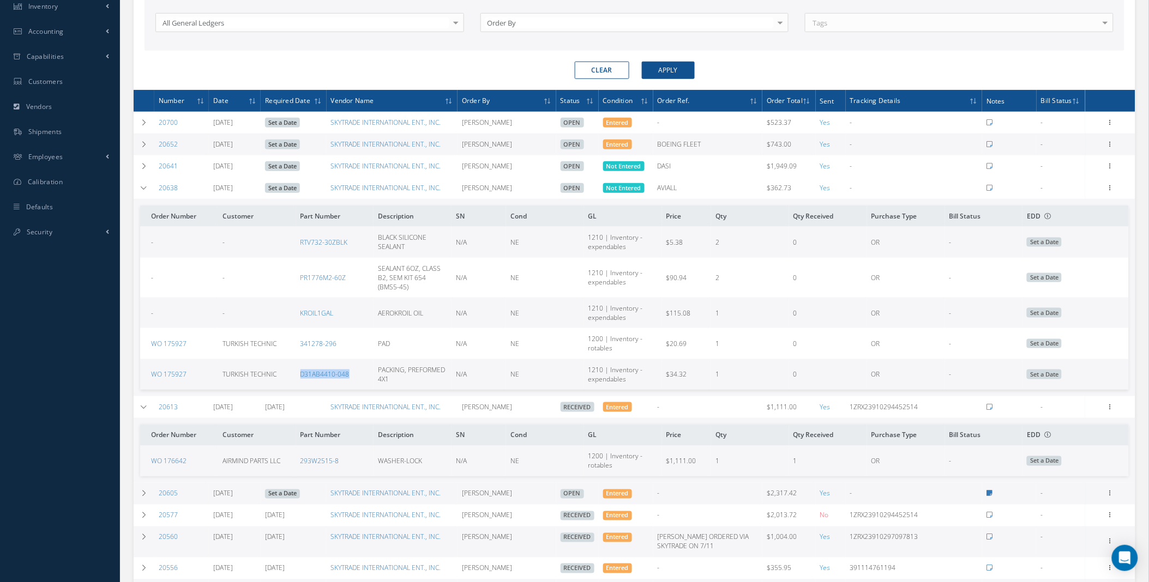
drag, startPoint x: 351, startPoint y: 379, endPoint x: 302, endPoint y: 385, distance: 49.4
click at [302, 385] on td "D31AB4410-048" at bounding box center [335, 374] width 78 height 31
copy link "D31AB4410-048"
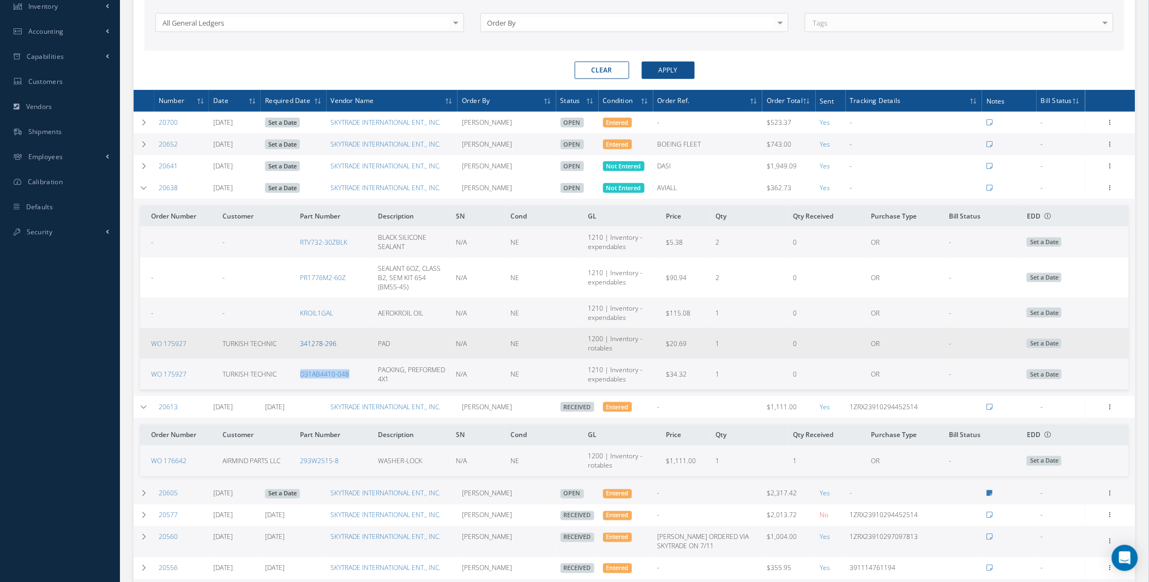
click at [324, 348] on link "341278-296" at bounding box center [318, 343] width 37 height 9
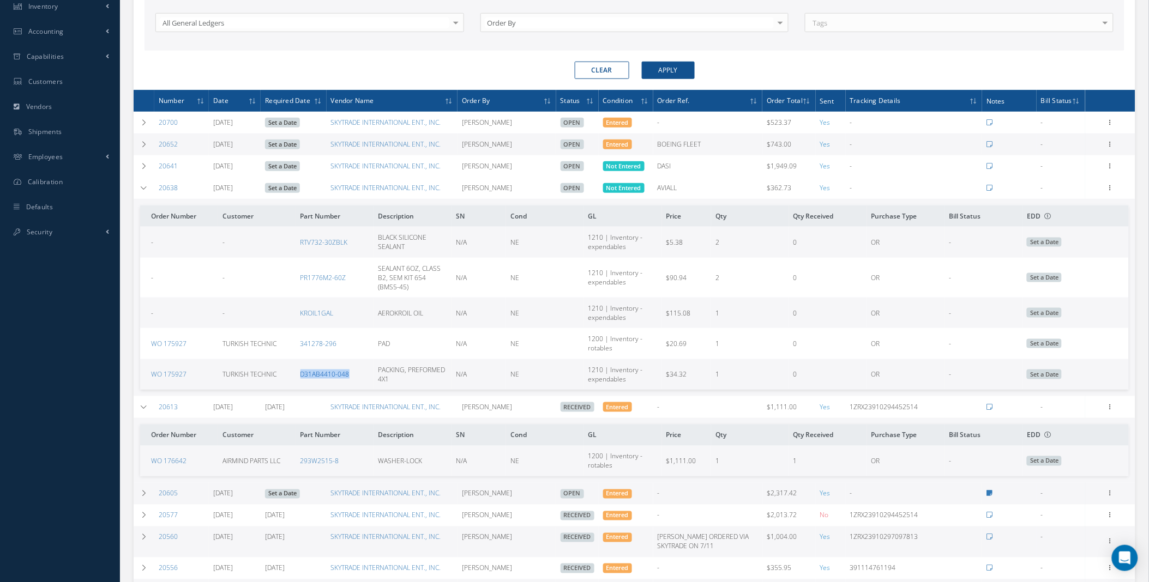
click at [329, 378] on link "D31AB4410-048" at bounding box center [324, 374] width 49 height 9
click at [1112, 191] on icon at bounding box center [1110, 187] width 11 height 9
click at [1063, 201] on link "Enter/Update" at bounding box center [1060, 195] width 86 height 14
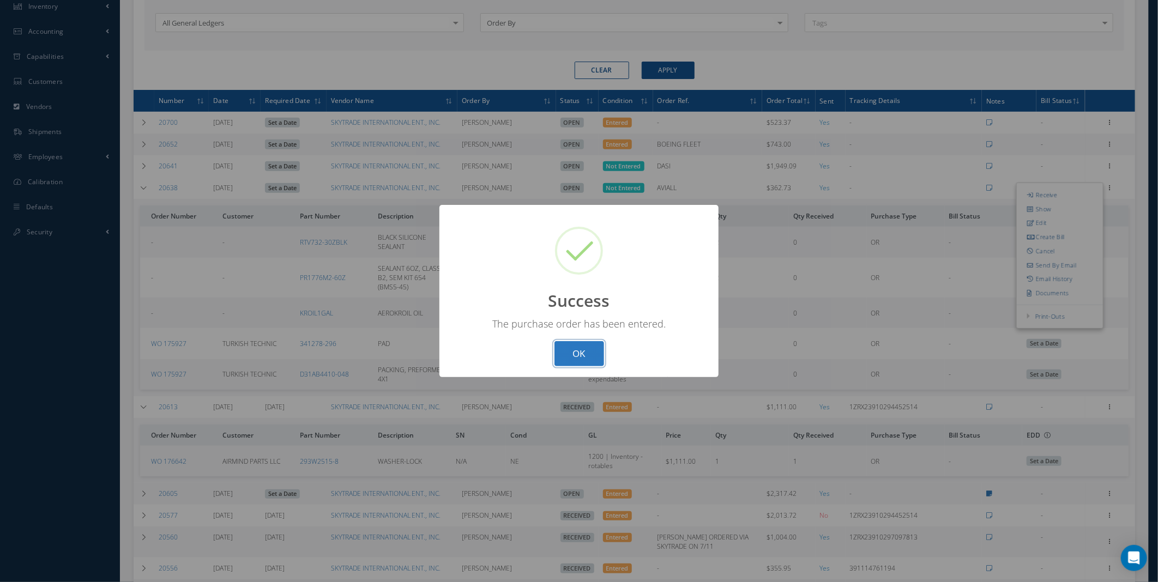
click at [576, 351] on button "OK" at bounding box center [580, 354] width 50 height 26
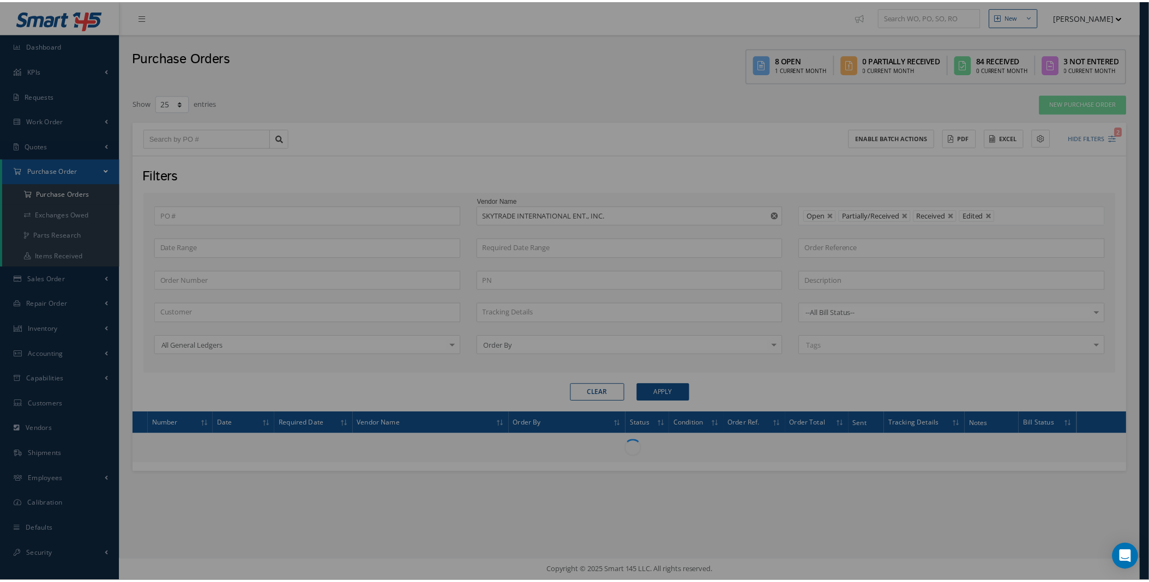
scroll to position [0, 0]
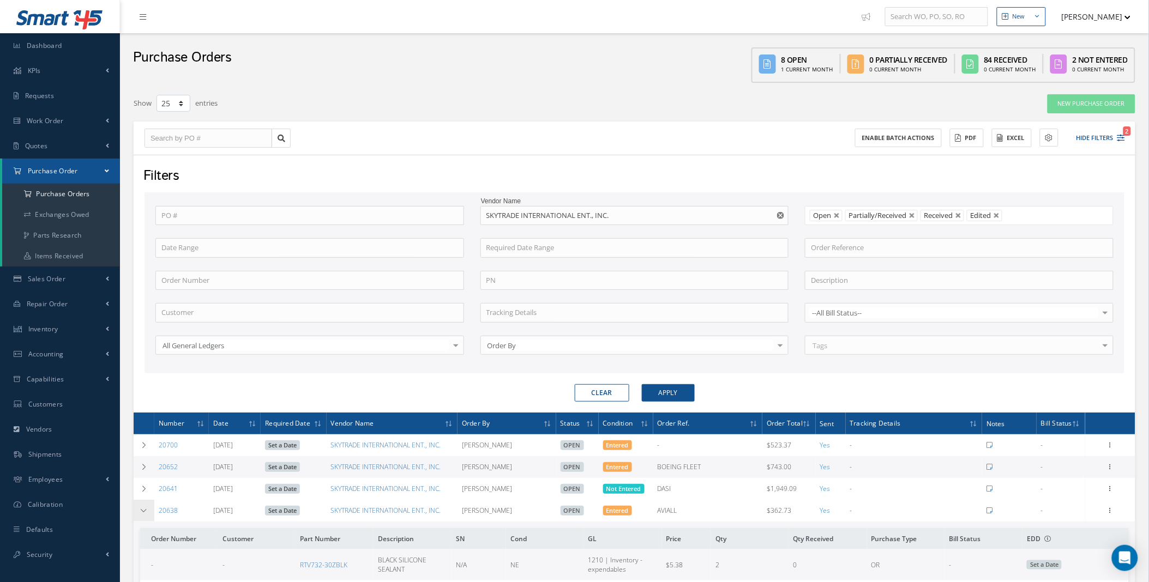
click at [141, 509] on icon at bounding box center [144, 511] width 8 height 7
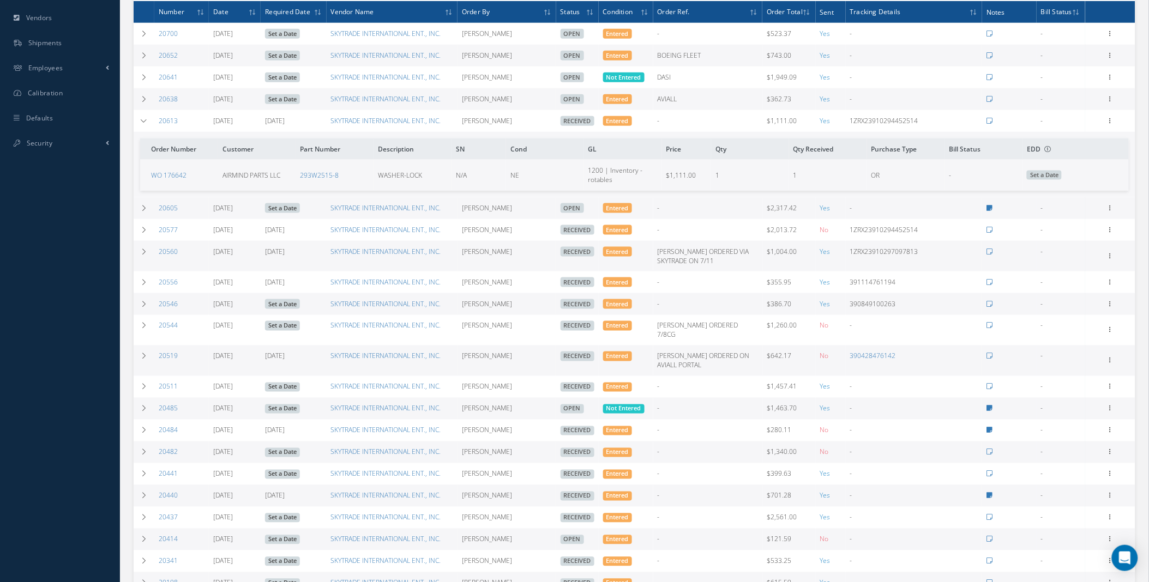
scroll to position [438, 0]
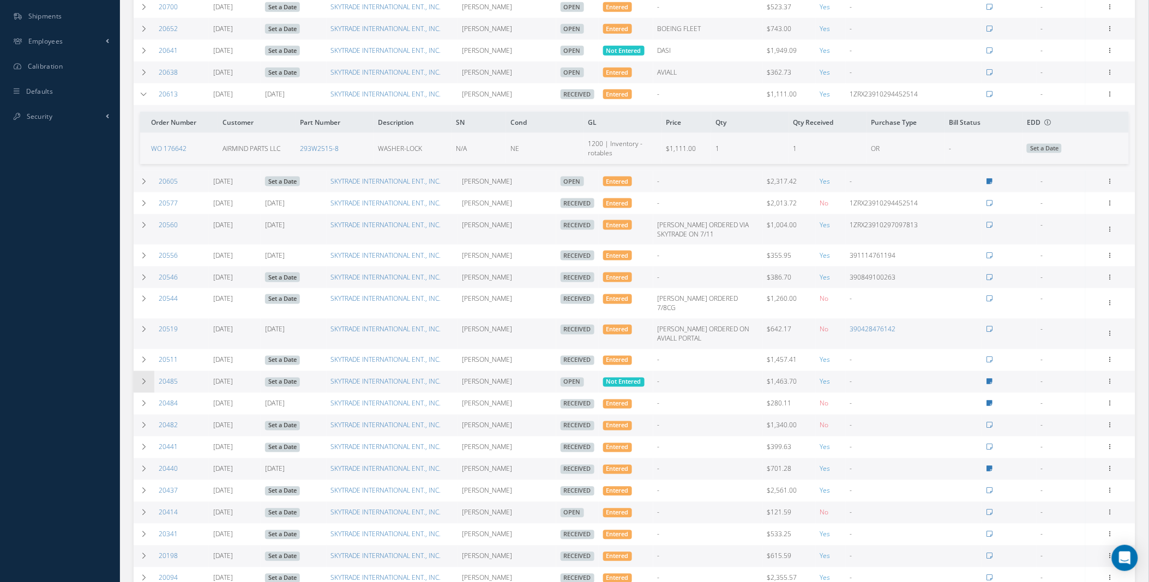
click at [142, 379] on icon at bounding box center [144, 382] width 8 height 7
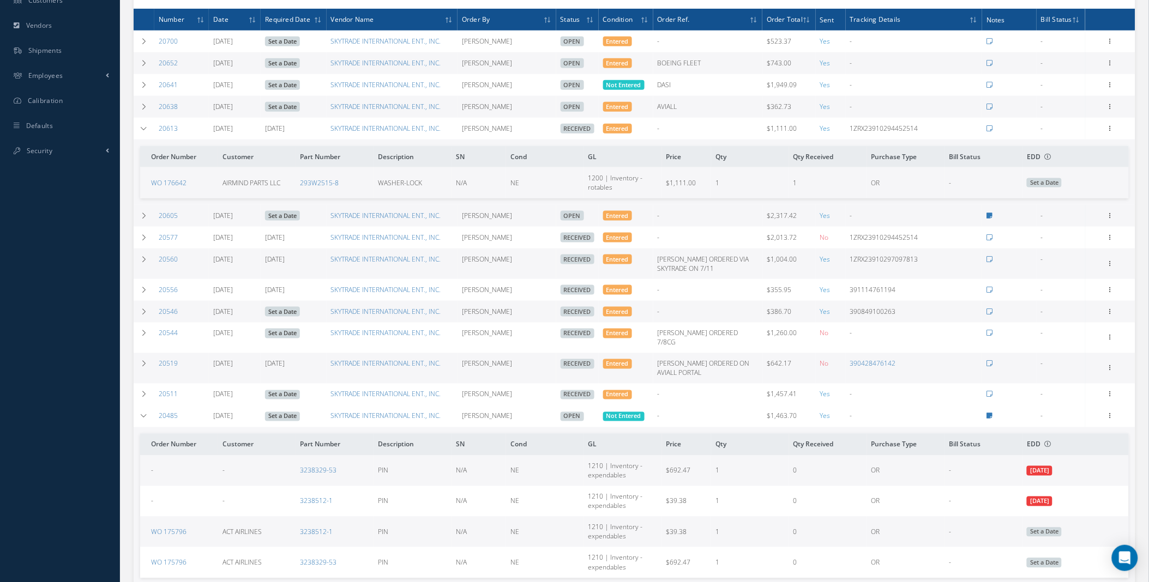
scroll to position [746, 0]
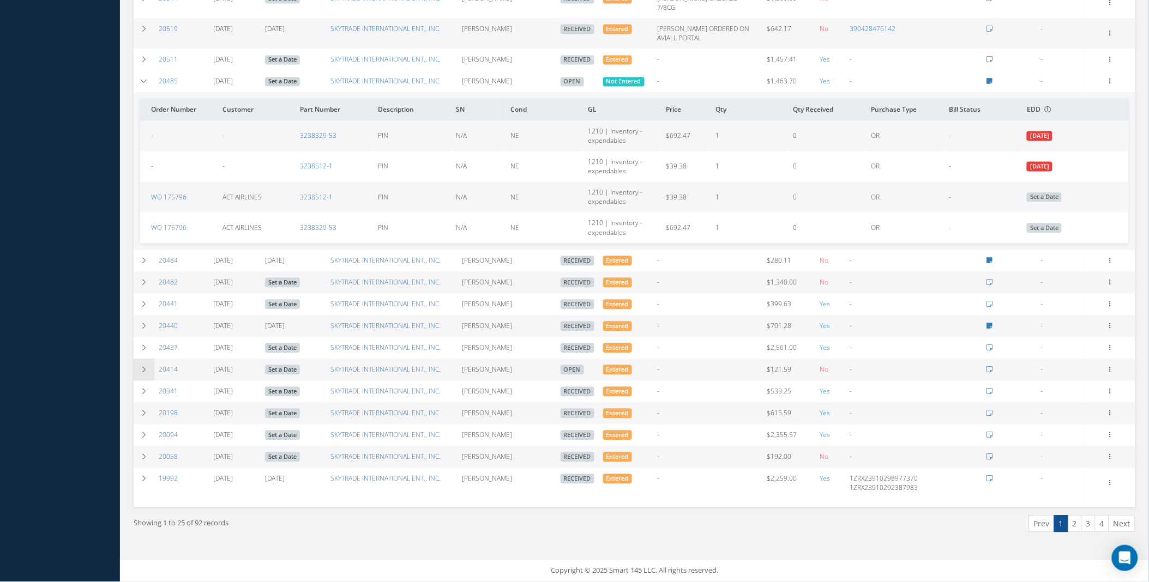
click at [138, 365] on td at bounding box center [144, 370] width 21 height 22
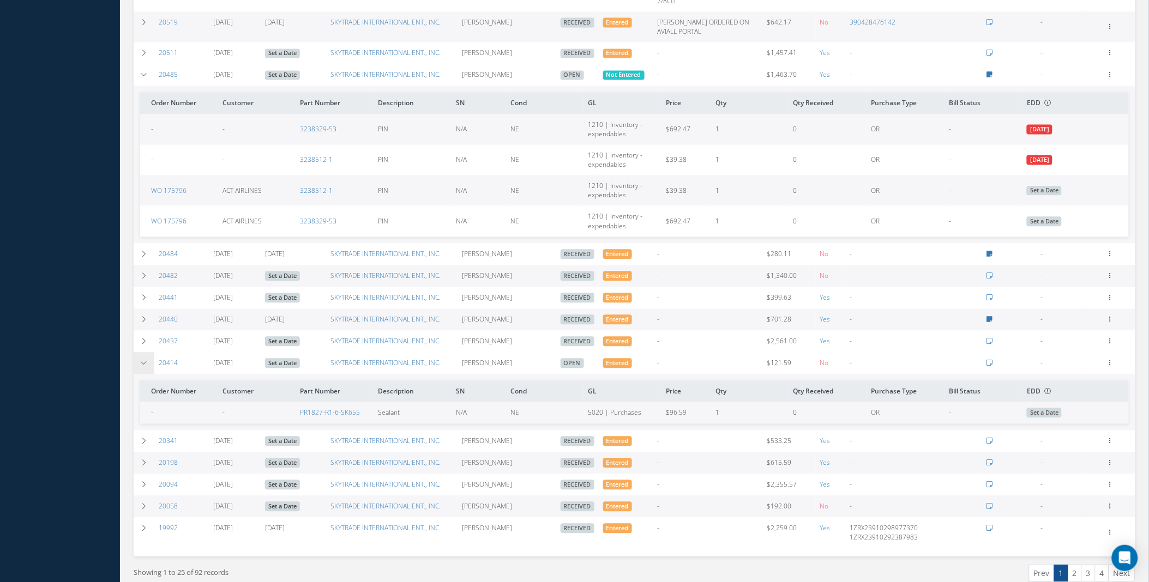
click at [138, 365] on td at bounding box center [144, 363] width 21 height 22
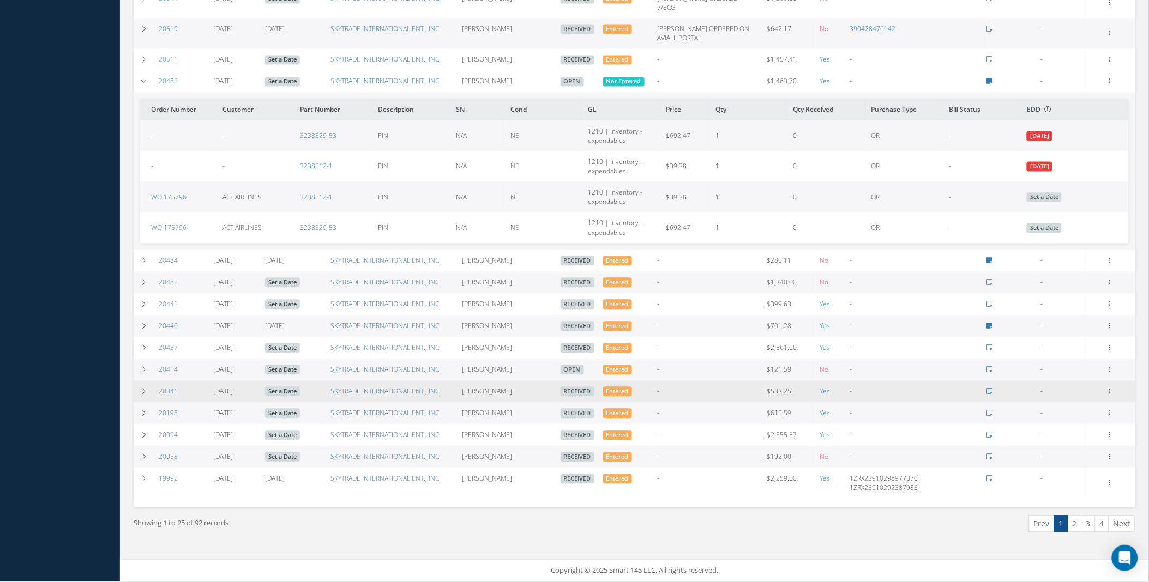
scroll to position [342, 0]
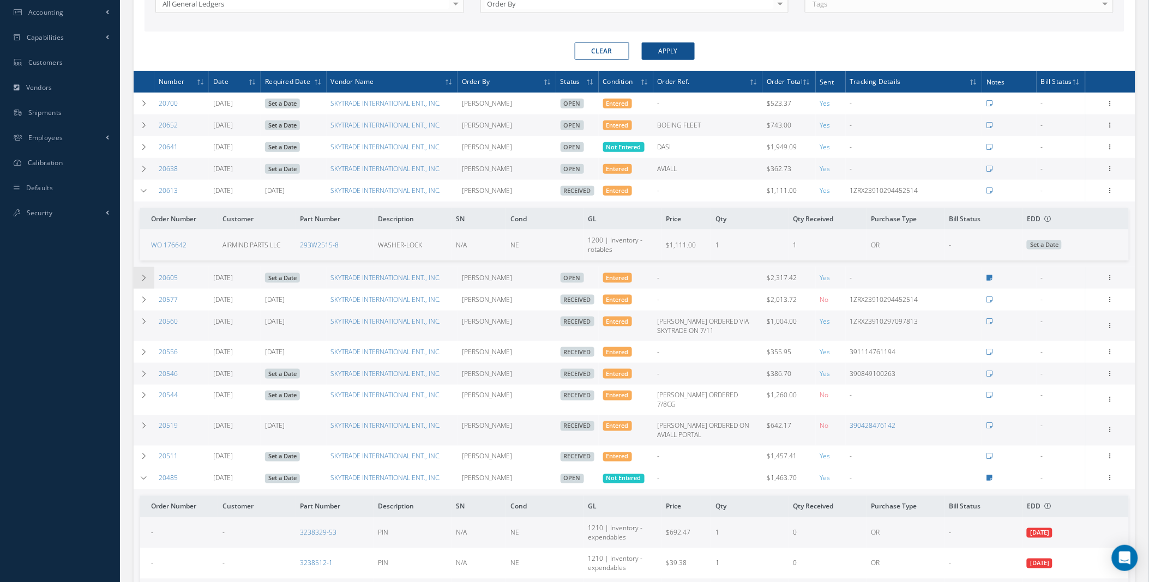
click at [143, 276] on td at bounding box center [144, 278] width 21 height 22
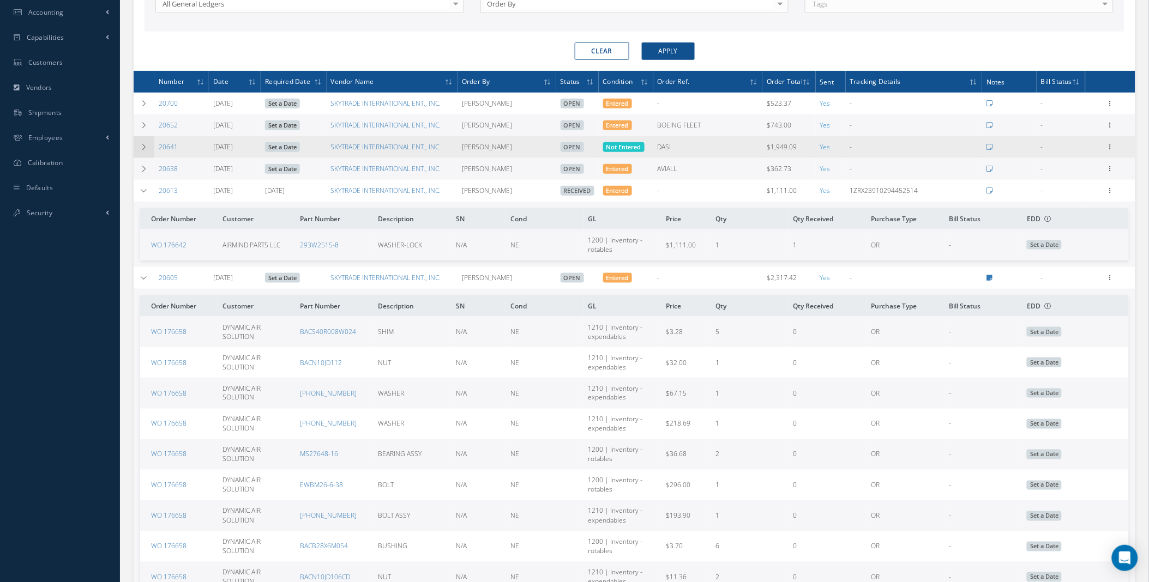
click at [153, 149] on td at bounding box center [144, 147] width 21 height 22
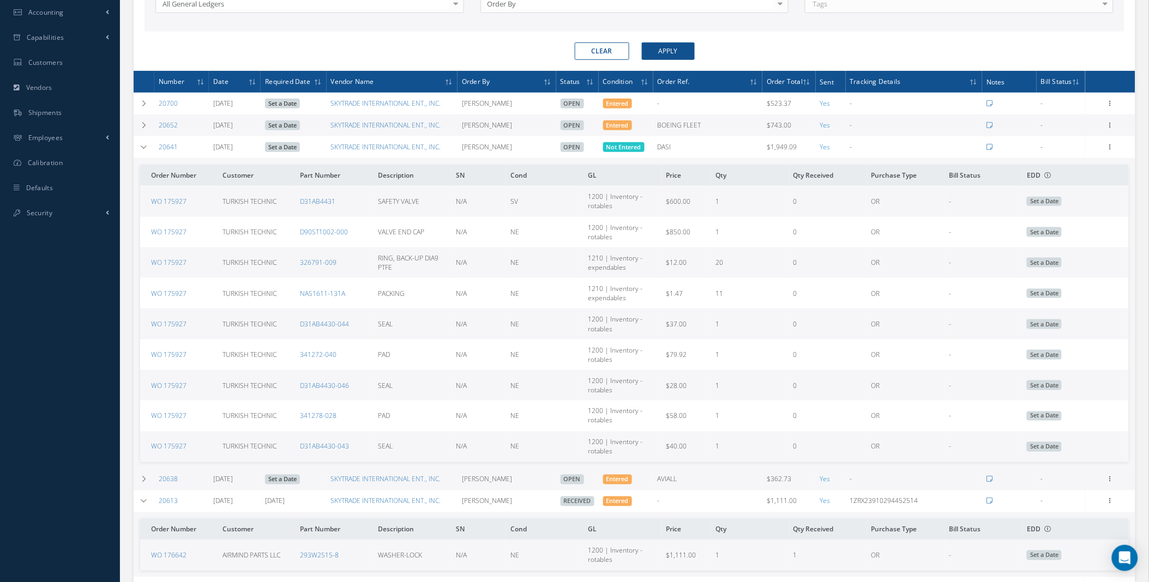
scroll to position [746, 0]
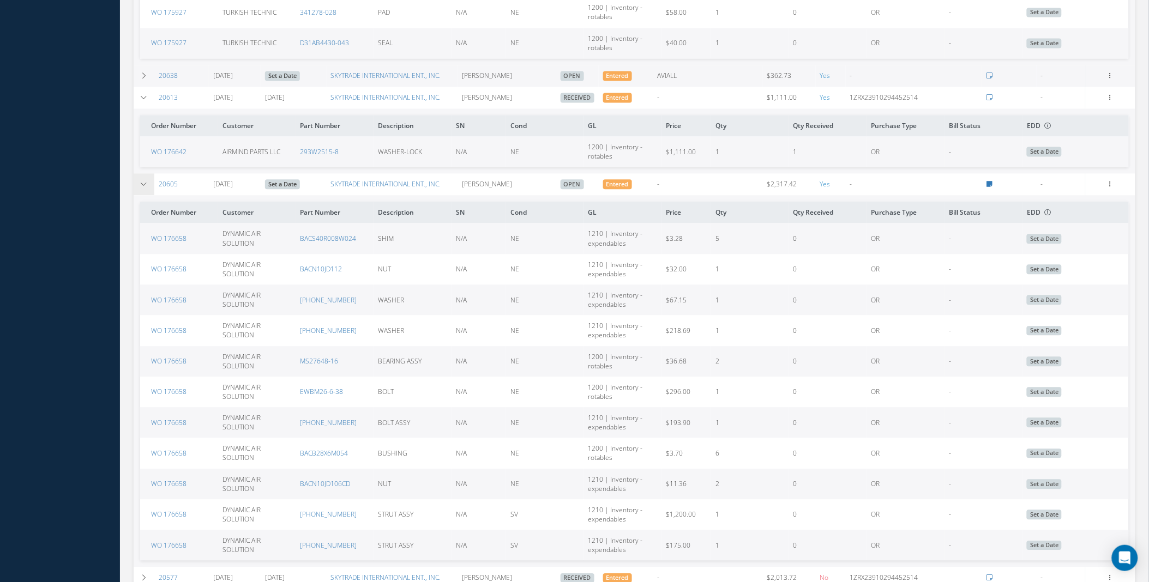
click at [140, 188] on icon at bounding box center [144, 184] width 8 height 7
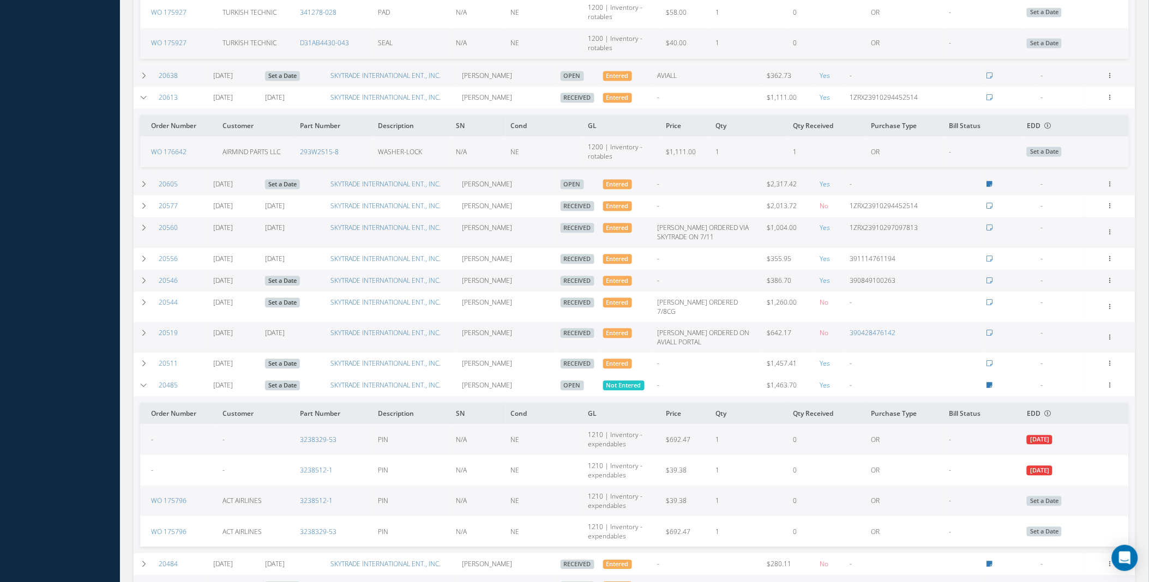
scroll to position [342, 0]
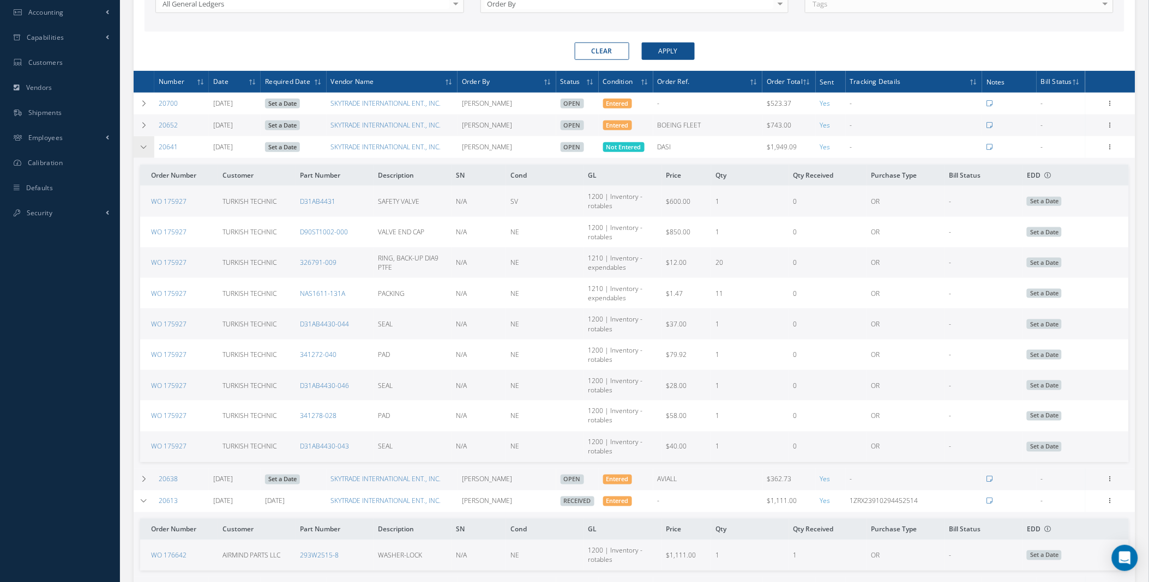
click at [140, 148] on icon at bounding box center [144, 147] width 8 height 7
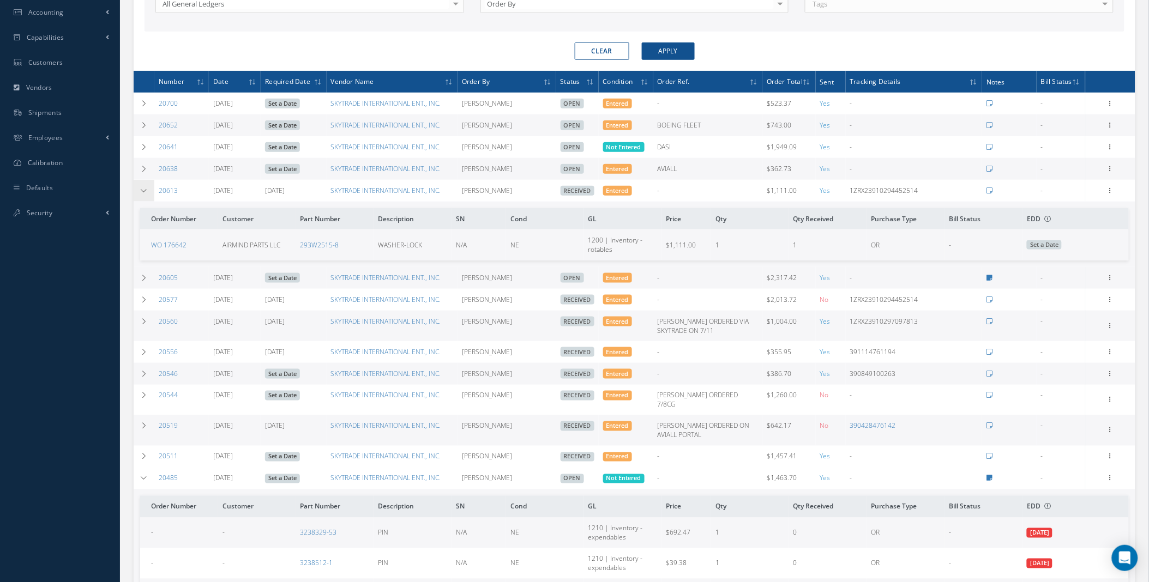
click at [146, 191] on icon at bounding box center [144, 191] width 8 height 7
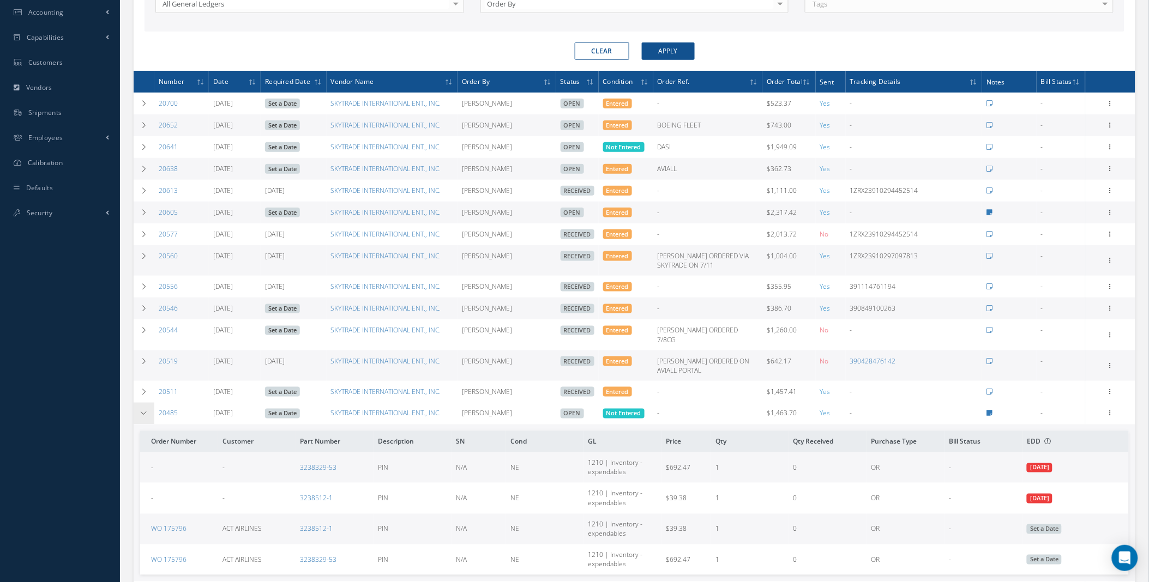
click at [144, 413] on icon at bounding box center [144, 414] width 8 height 7
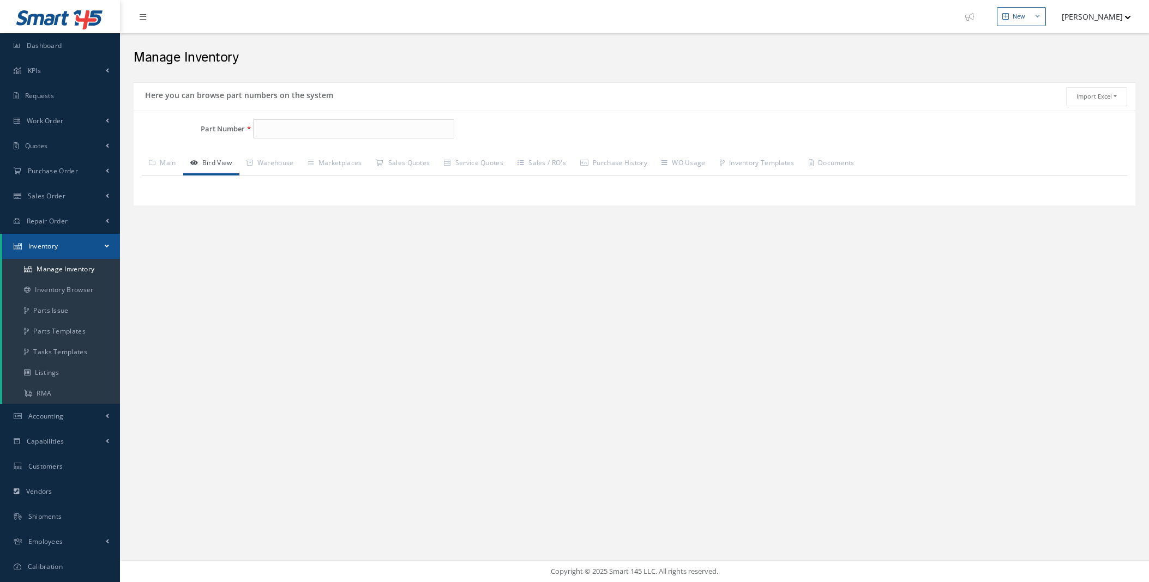
type input "341278-296"
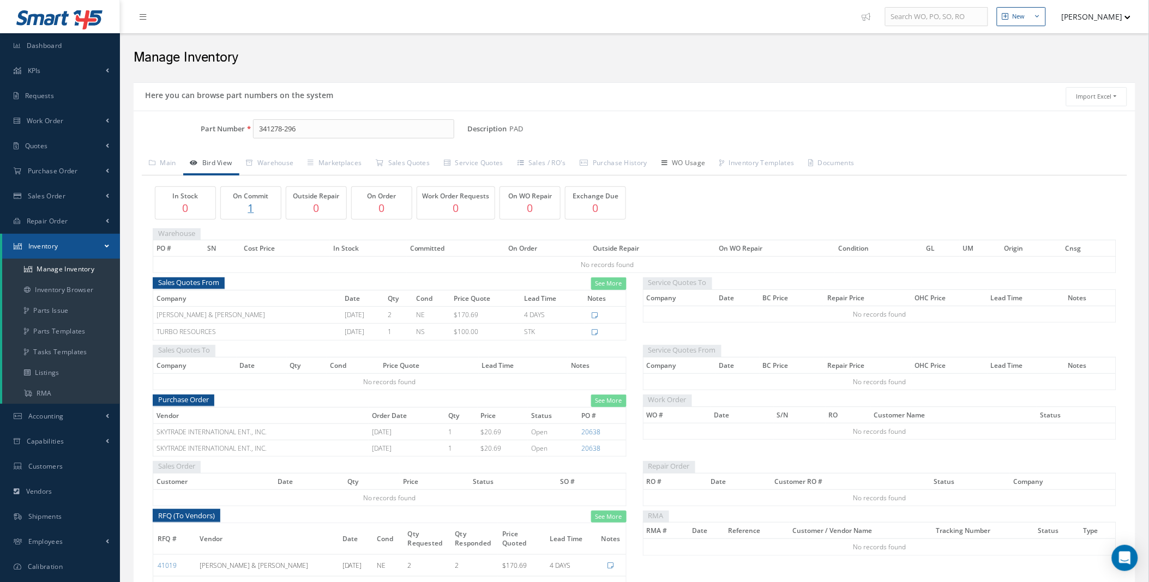
click at [697, 161] on link "WO Usage" at bounding box center [683, 164] width 58 height 23
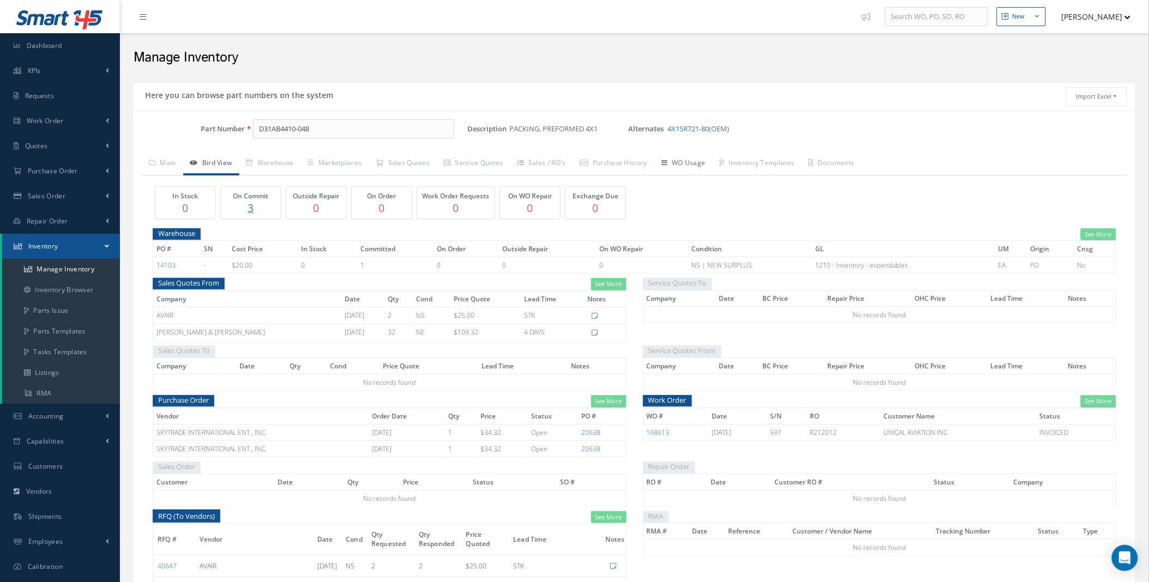
click at [694, 160] on link "WO Usage" at bounding box center [683, 164] width 58 height 23
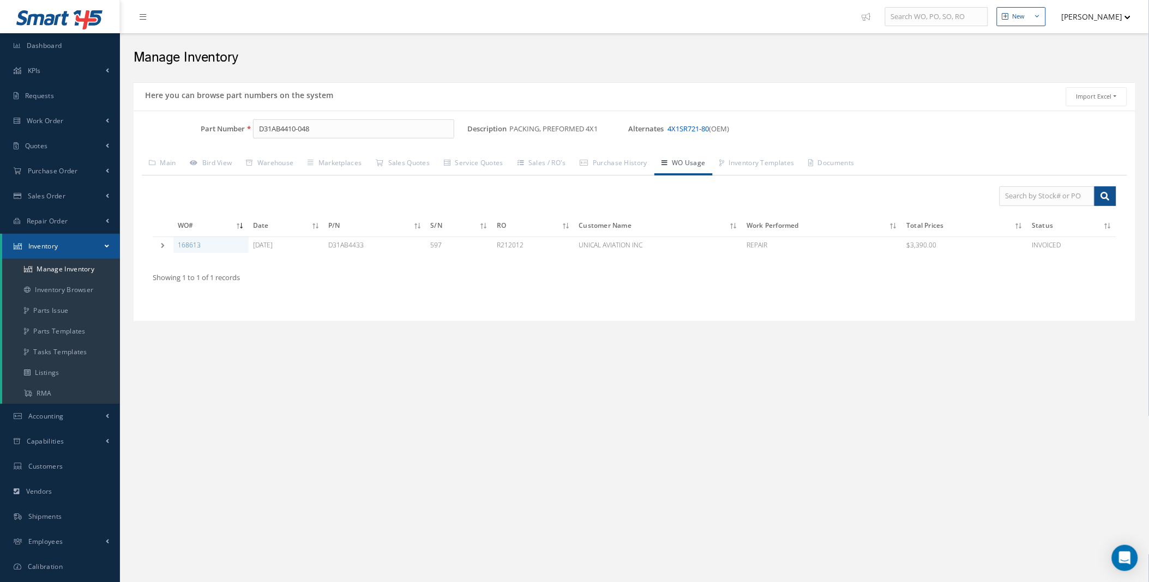
click at [691, 127] on link "4X1SR721-80" at bounding box center [687, 129] width 41 height 10
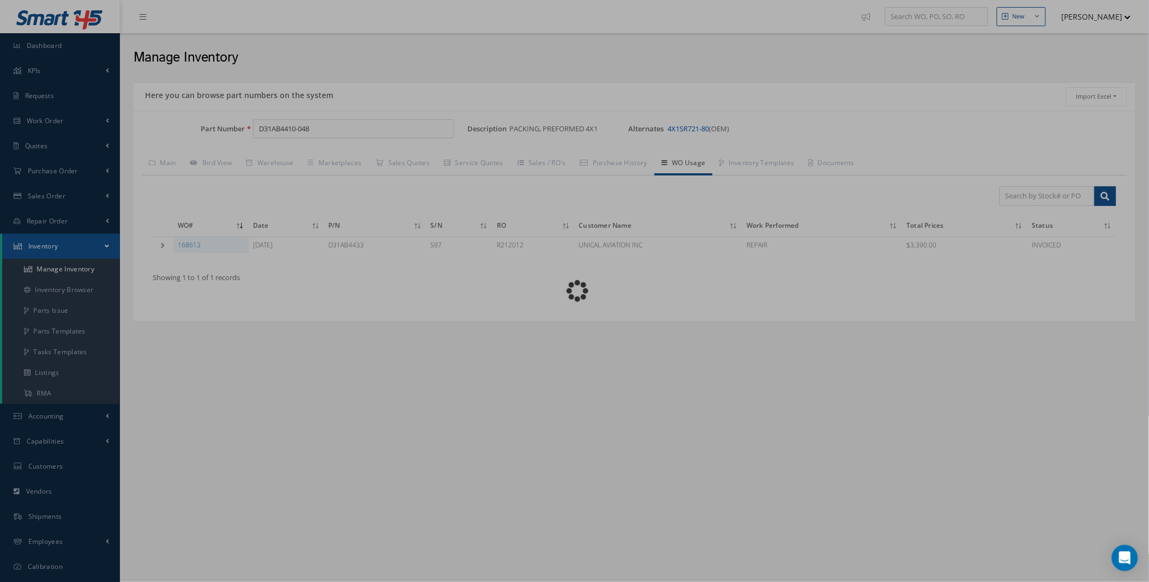
type input "4X1SR721-80"
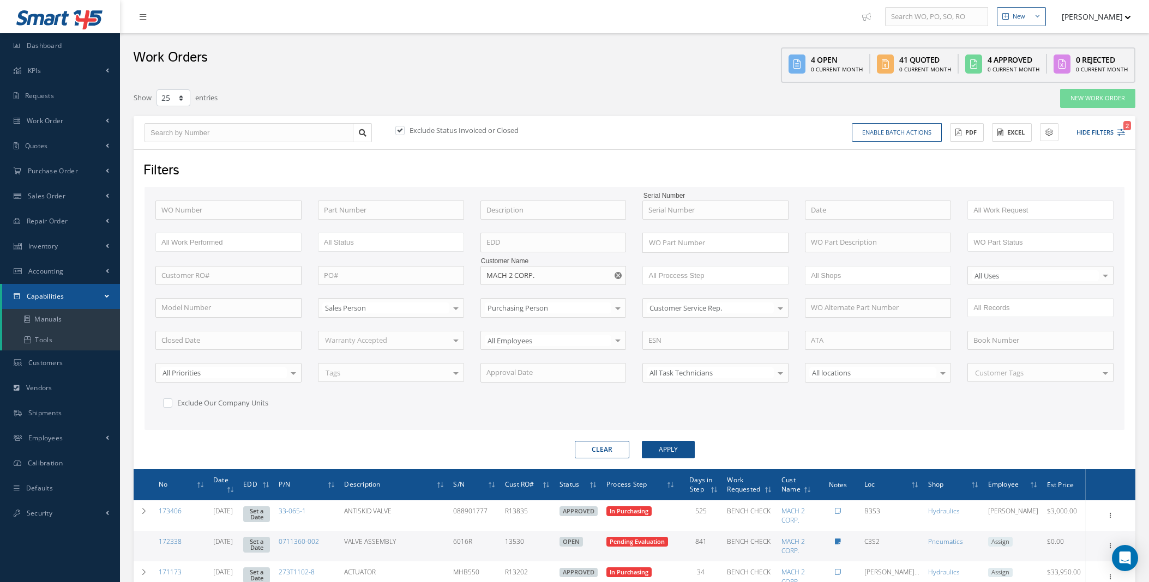
select select "25"
click at [139, 562] on td at bounding box center [144, 577] width 21 height 31
click at [143, 569] on icon at bounding box center [144, 572] width 8 height 7
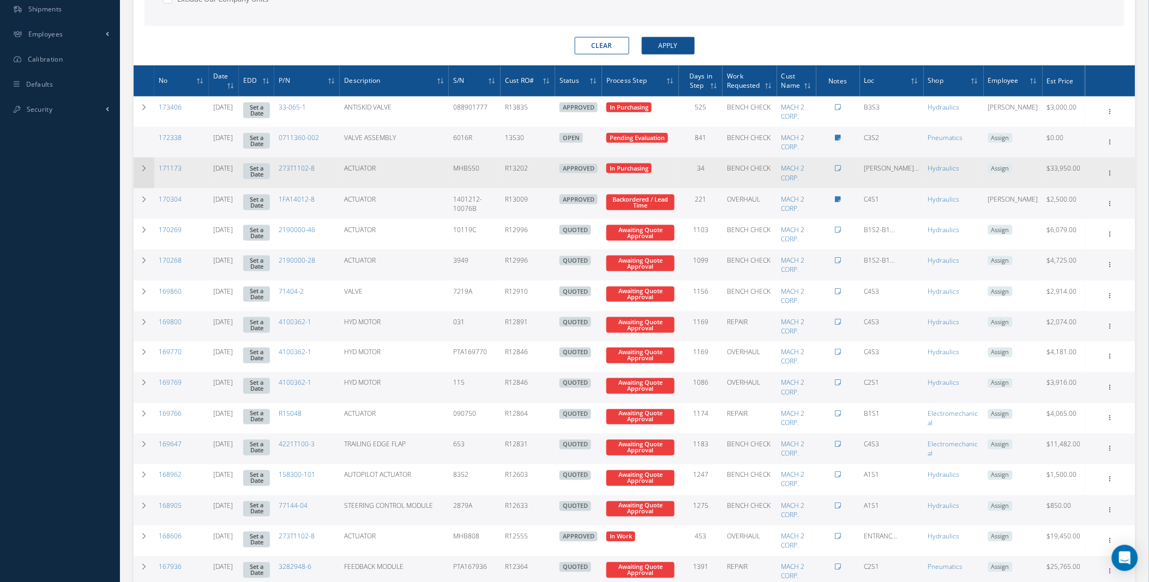
scroll to position [404, 0]
click at [143, 168] on icon at bounding box center [144, 168] width 8 height 7
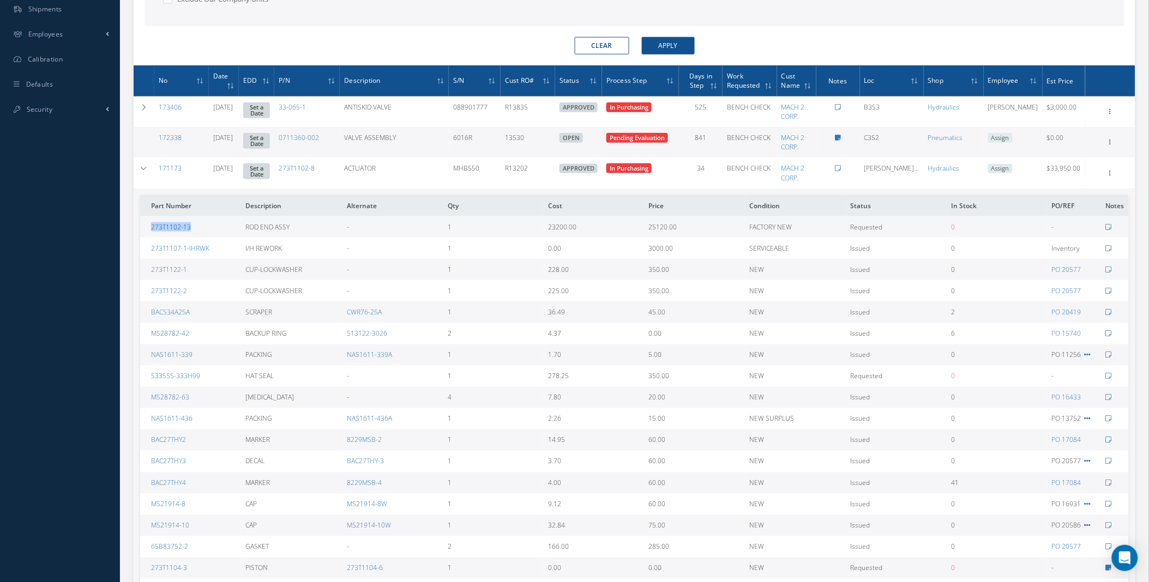
drag, startPoint x: 195, startPoint y: 227, endPoint x: 150, endPoint y: 230, distance: 44.2
click at [150, 230] on td "273T1102-13" at bounding box center [190, 226] width 101 height 21
copy link "273T1102-13"
click at [173, 167] on link "171173" at bounding box center [170, 168] width 23 height 9
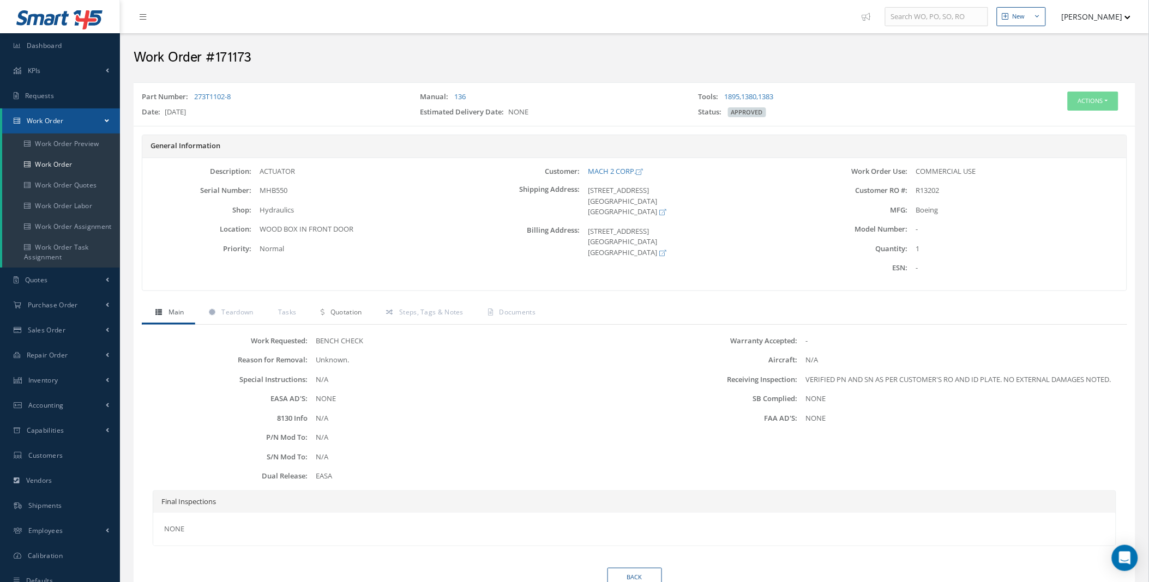
drag, startPoint x: 335, startPoint y: 315, endPoint x: 537, endPoint y: 300, distance: 201.8
click at [335, 315] on span "Quotation" at bounding box center [346, 312] width 32 height 9
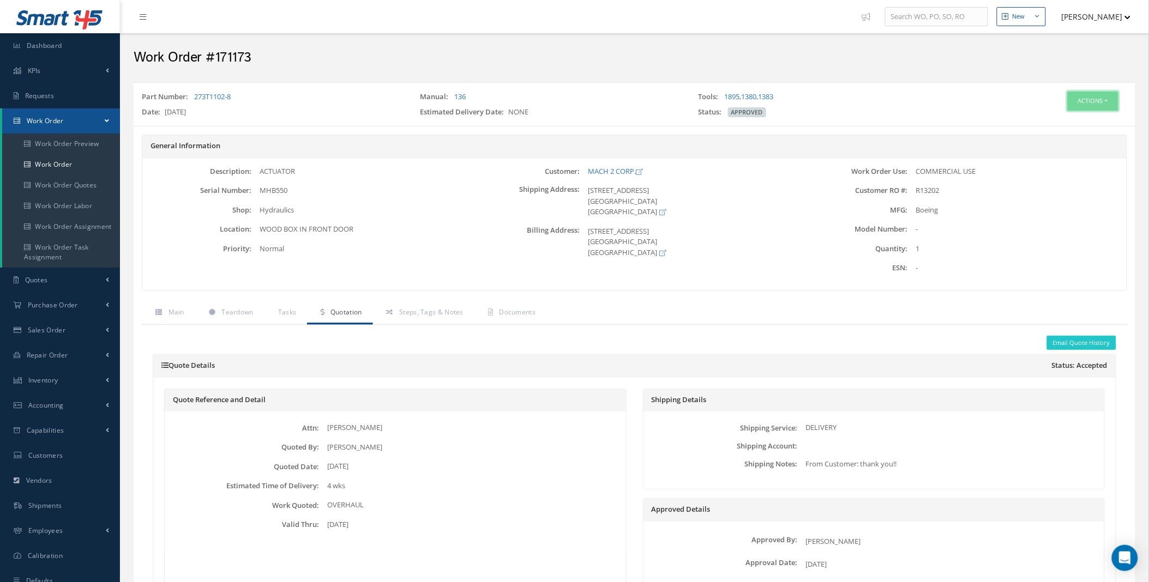
click at [1105, 99] on button "Actions" at bounding box center [1093, 101] width 51 height 19
click at [1083, 117] on link "Edit" at bounding box center [1075, 121] width 87 height 15
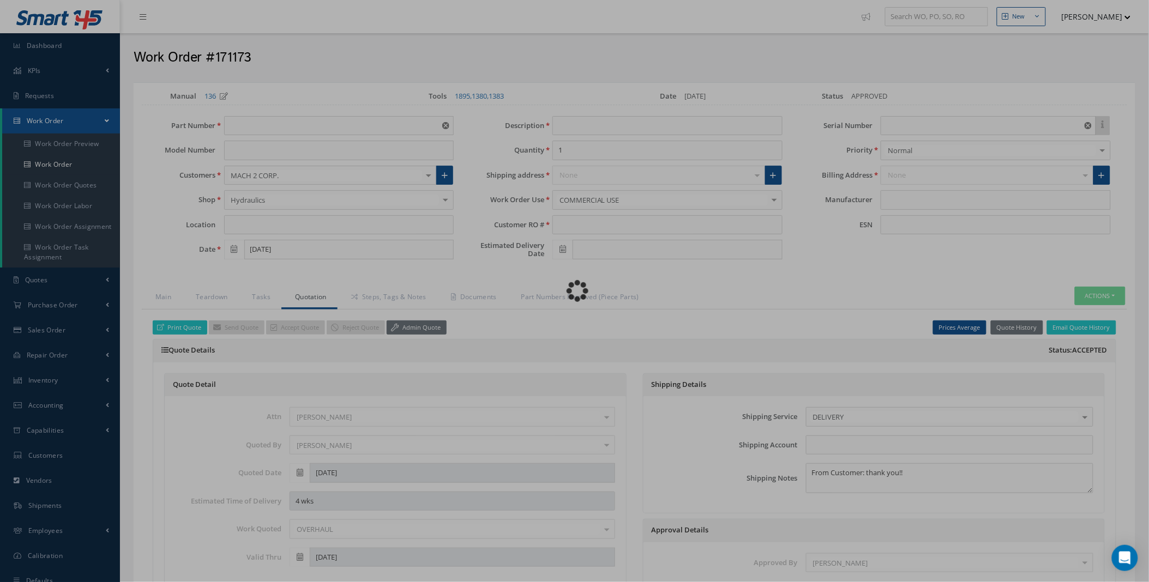
type input "273T1102-8"
type input "WOOD BOX IN FRONT DOOR"
type input "[DATE]"
type input "ACTUATOR"
type input "R13202"
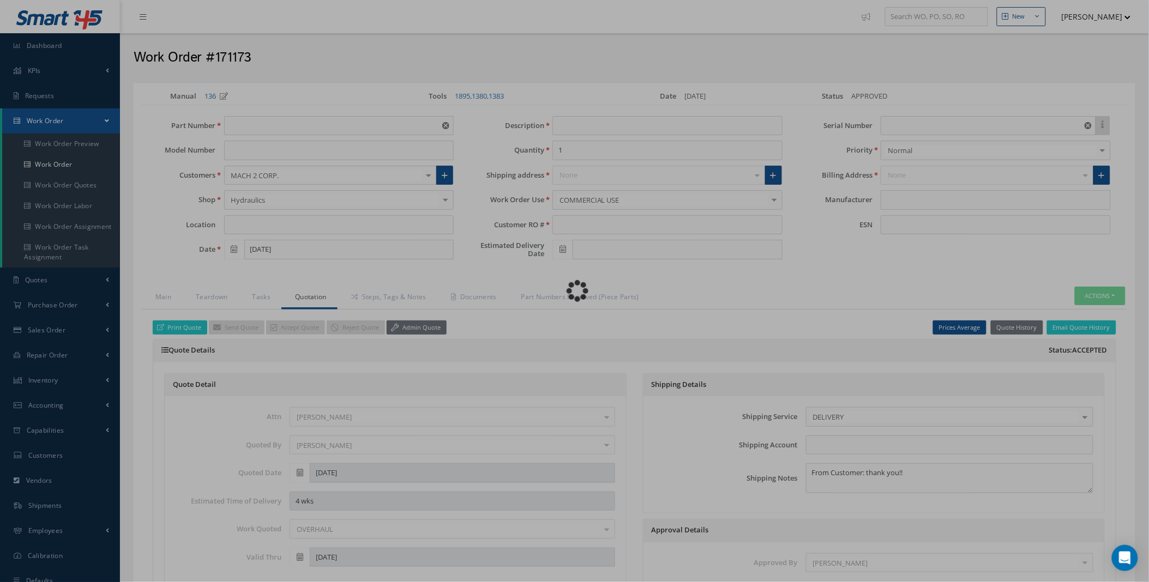
type input "MHB550"
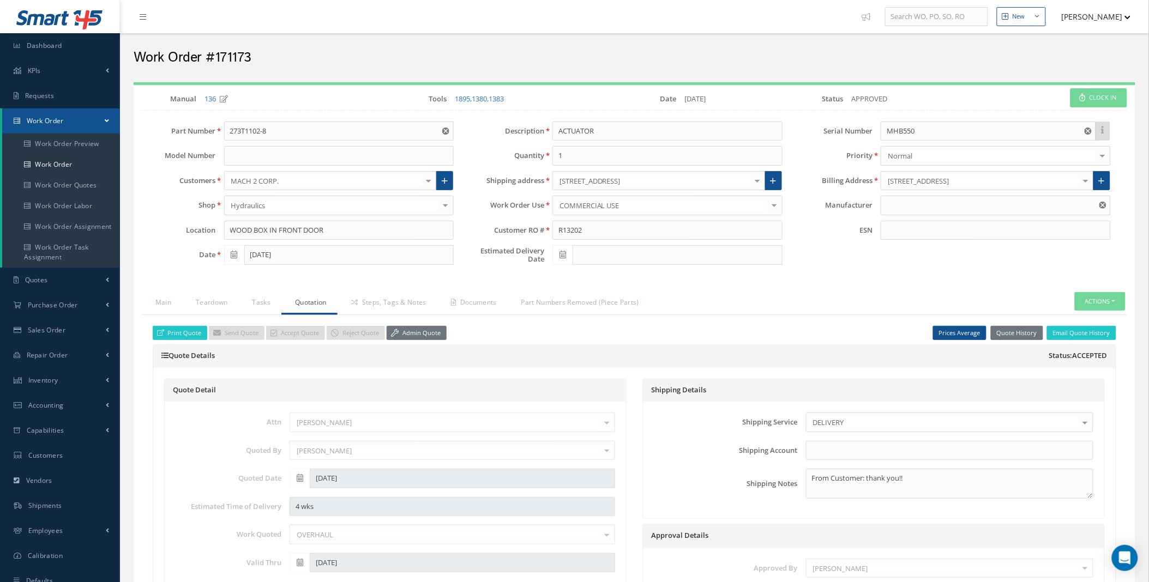
type input "Boeing"
click at [412, 335] on link "Admin Quote" at bounding box center [417, 333] width 60 height 15
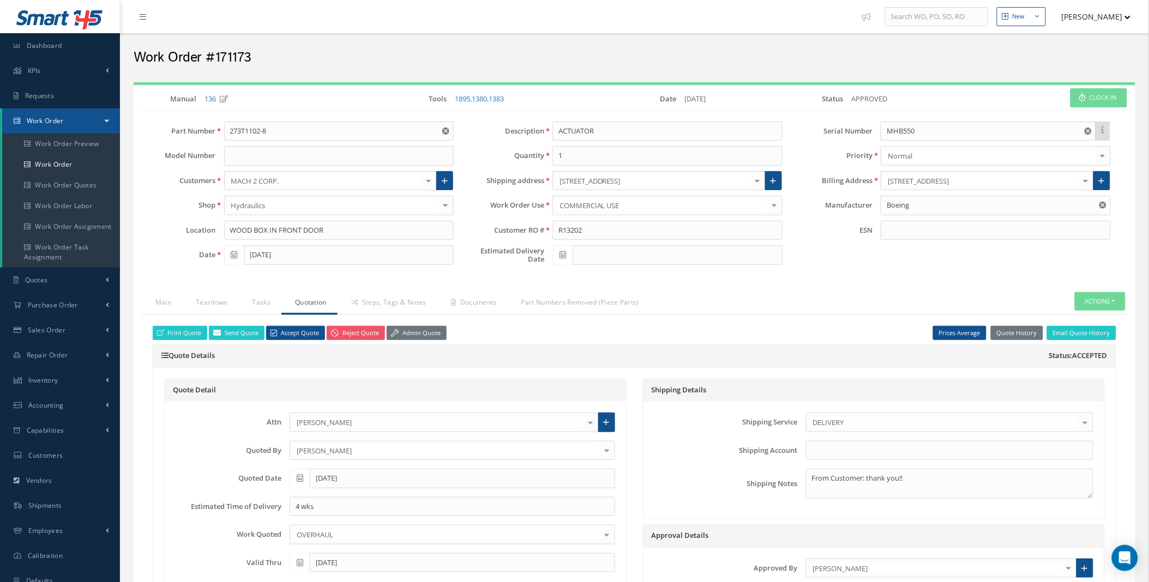
scroll to position [404, 0]
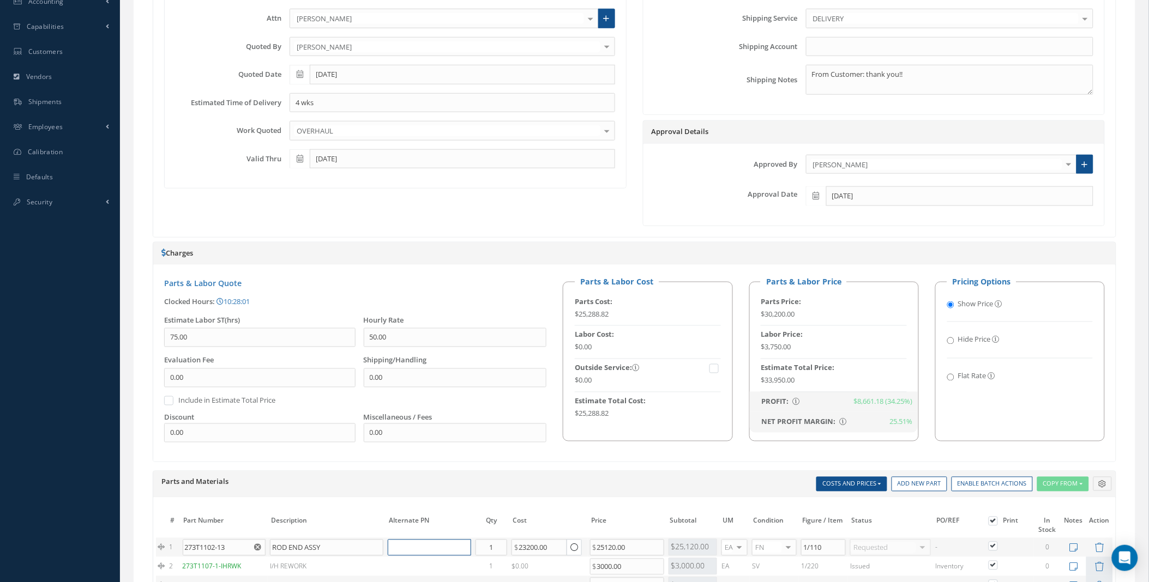
click at [424, 548] on input "text" at bounding box center [429, 548] width 83 height 16
paste input "273T1102-14"
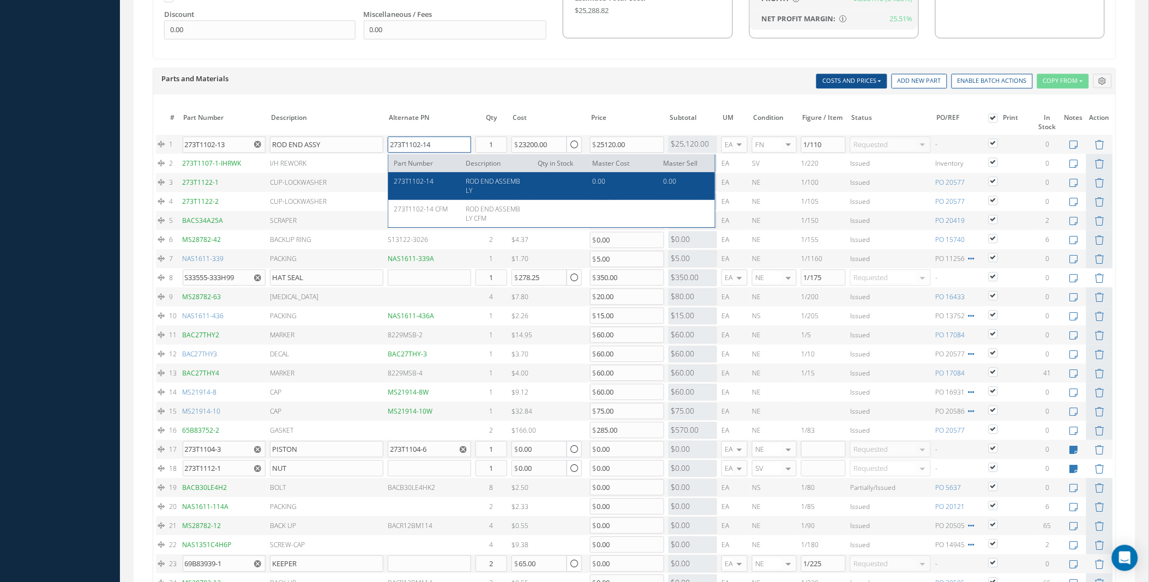
type input "273T1102-14"
click at [450, 188] on div "273T1102-14" at bounding box center [426, 186] width 64 height 19
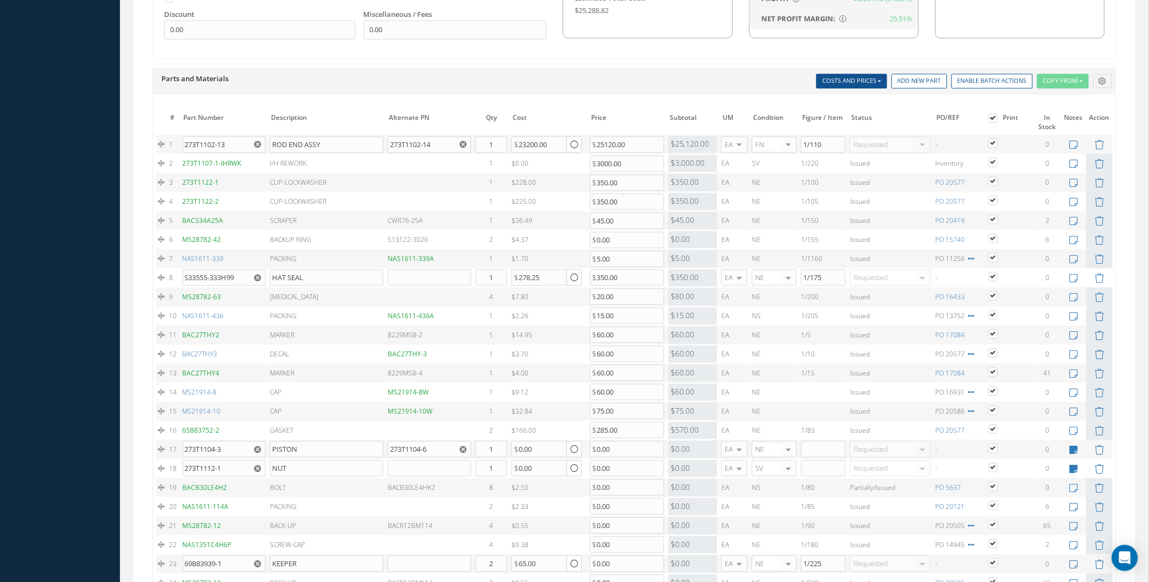
scroll to position [1375, 0]
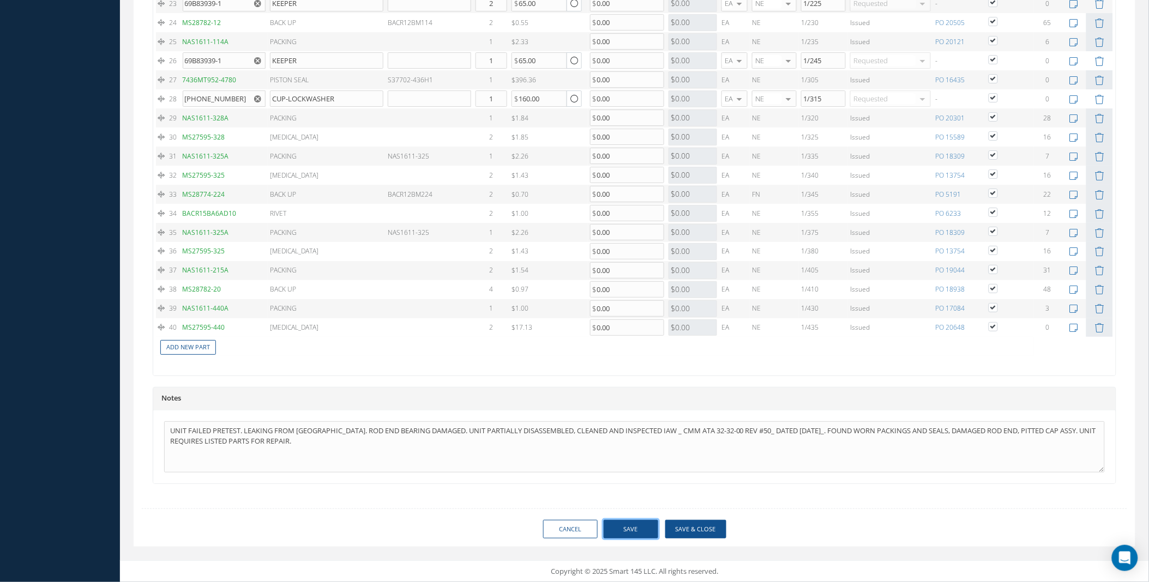
click at [631, 525] on button "Save" at bounding box center [631, 529] width 55 height 19
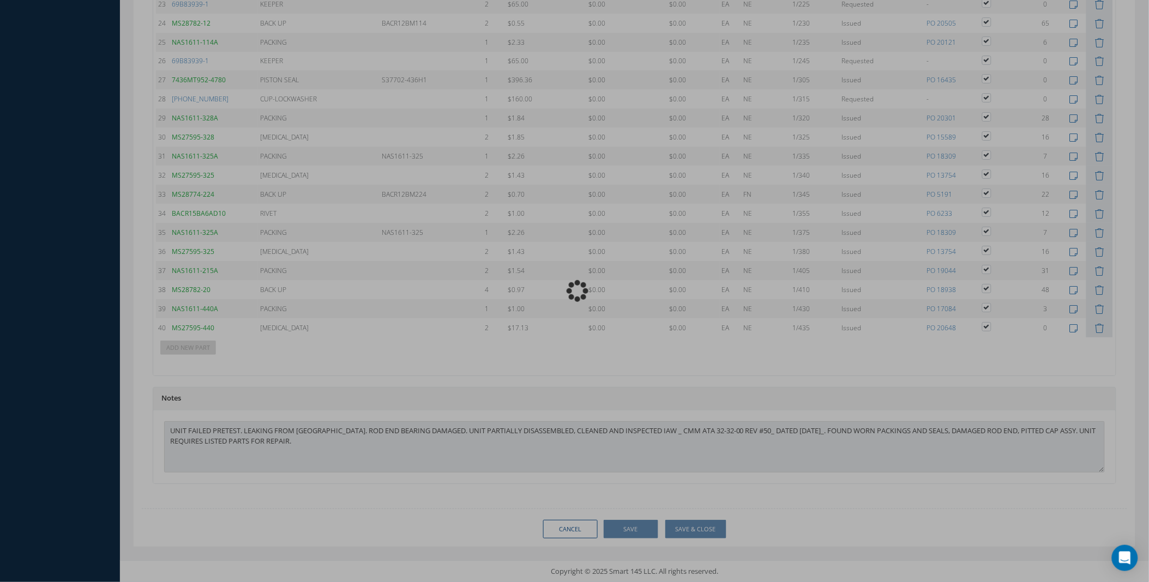
scroll to position [1360, 0]
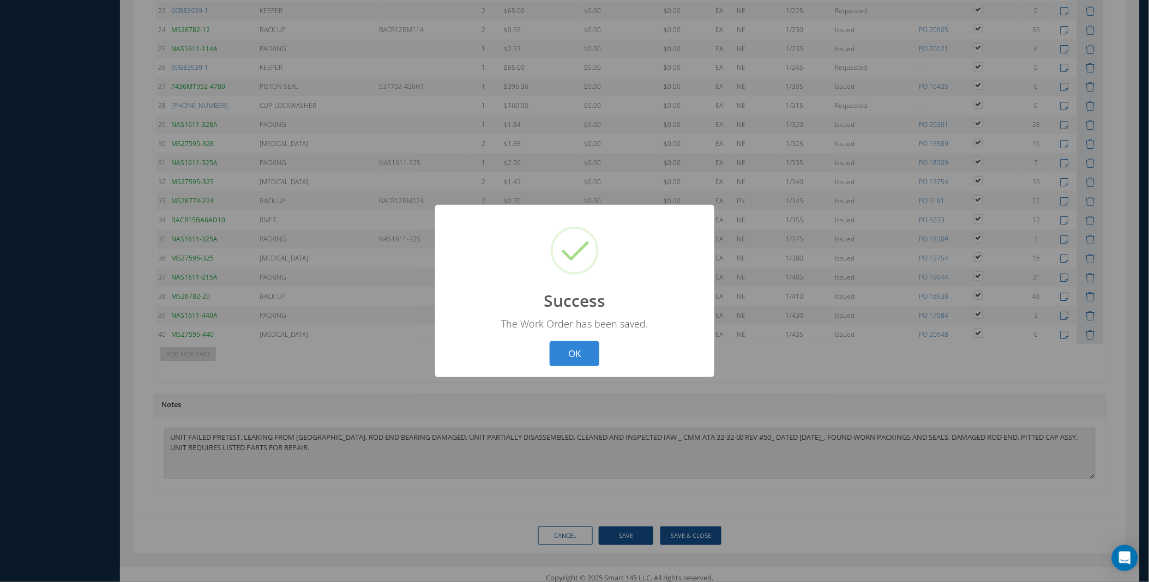
type input "Boeing"
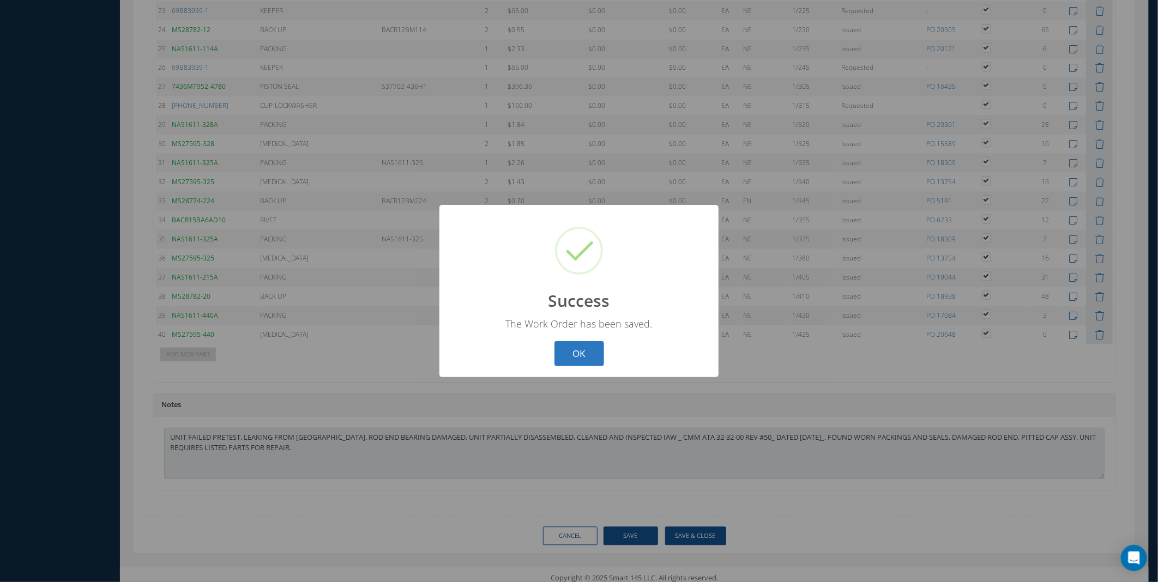
click at [574, 349] on button "OK" at bounding box center [580, 354] width 50 height 26
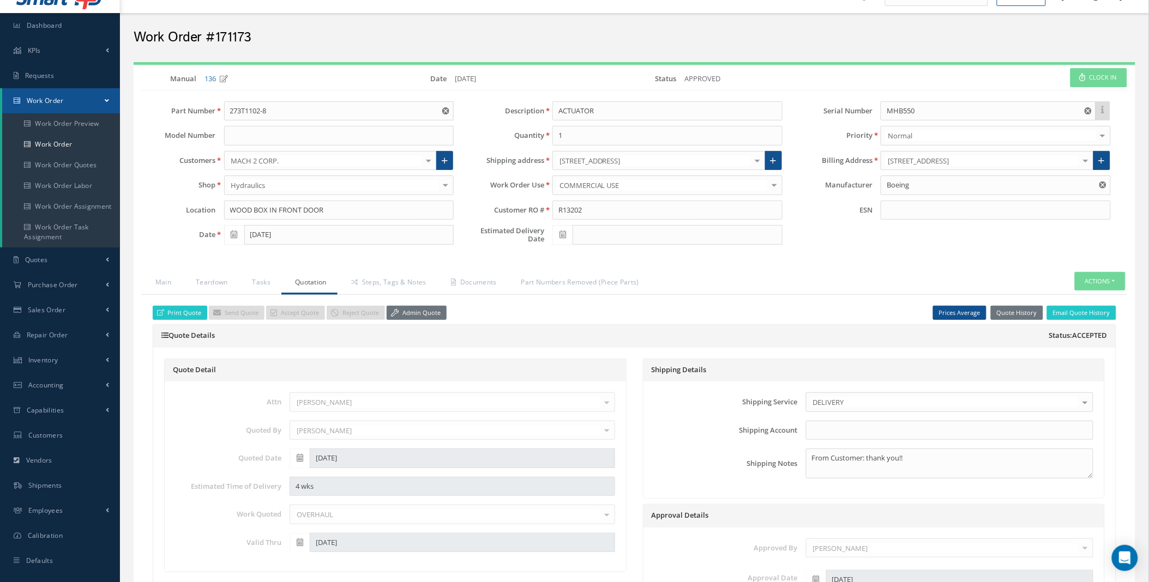
scroll to position [0, 0]
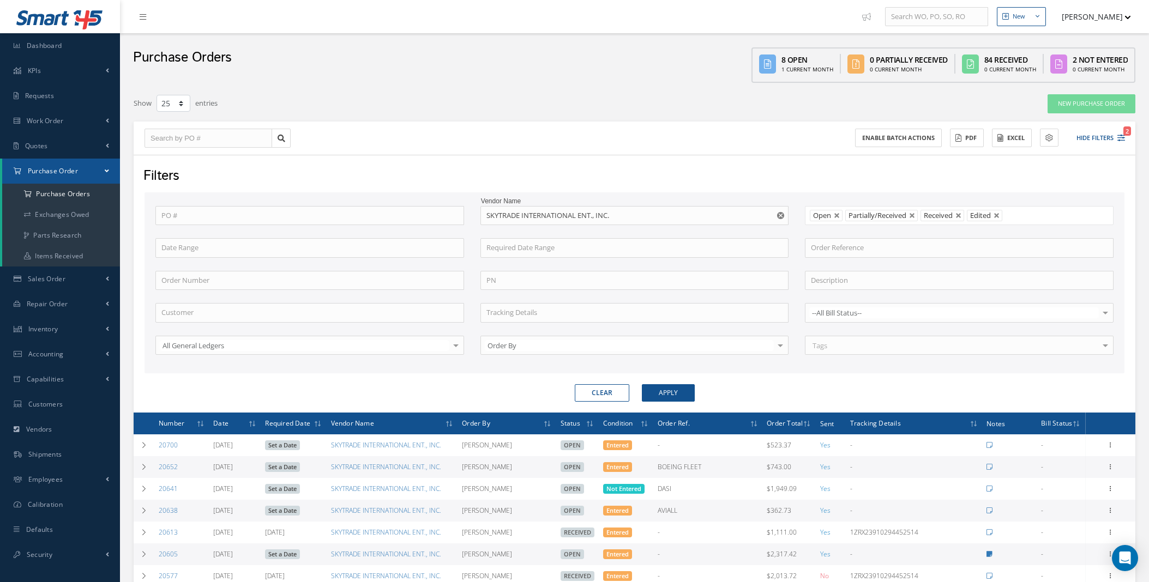
select select "25"
click at [1109, 105] on link "New Purchase Order" at bounding box center [1091, 103] width 88 height 19
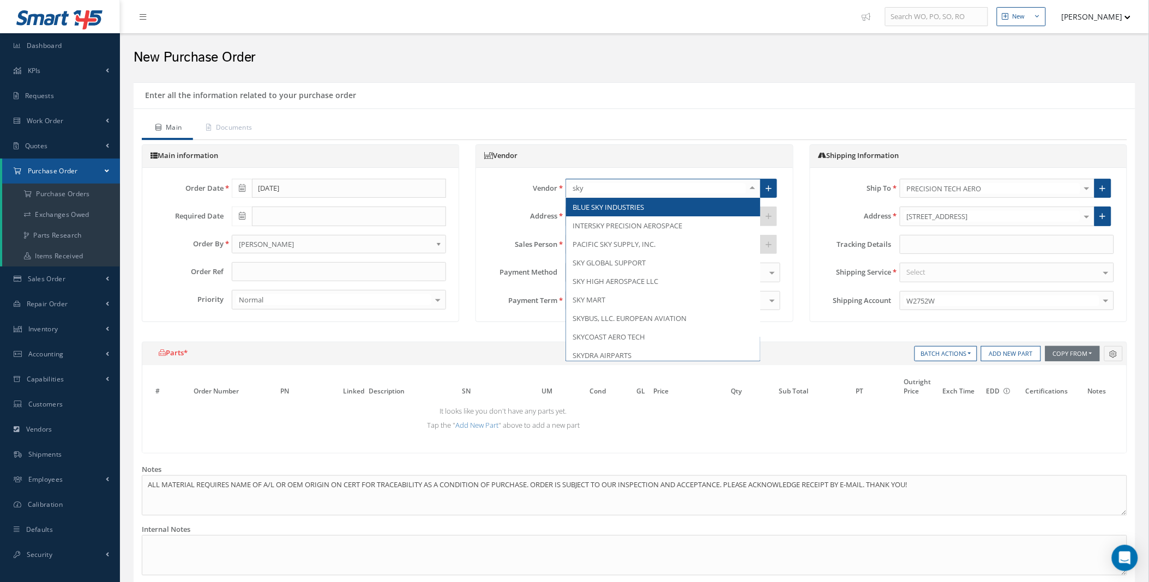
type input "skyt"
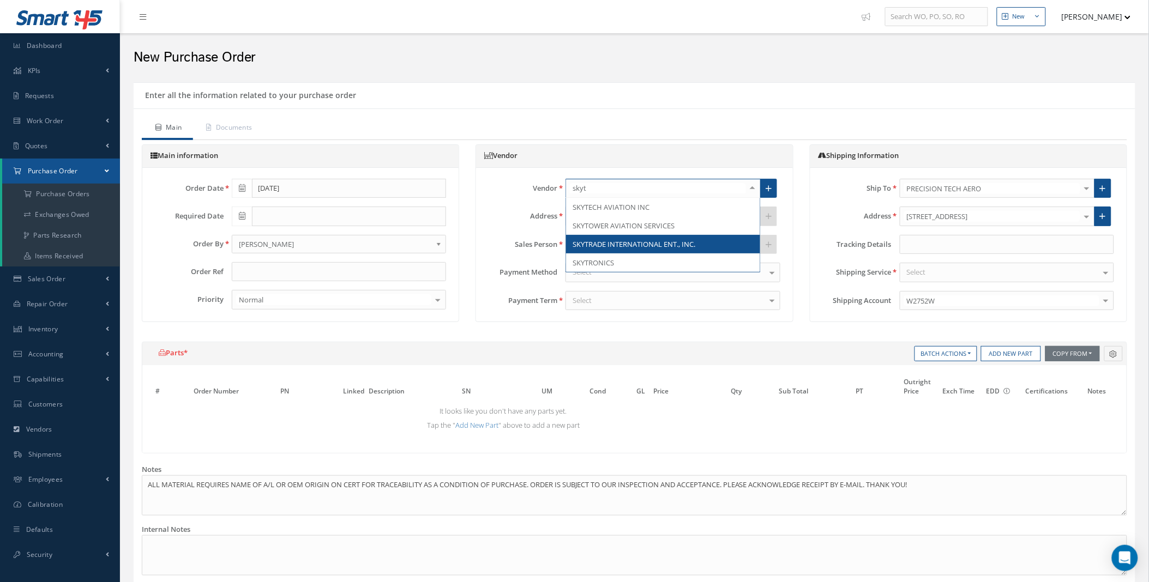
click at [680, 244] on span "SKYTRADE INTERNATIONAL ENT., INC." at bounding box center [633, 244] width 123 height 10
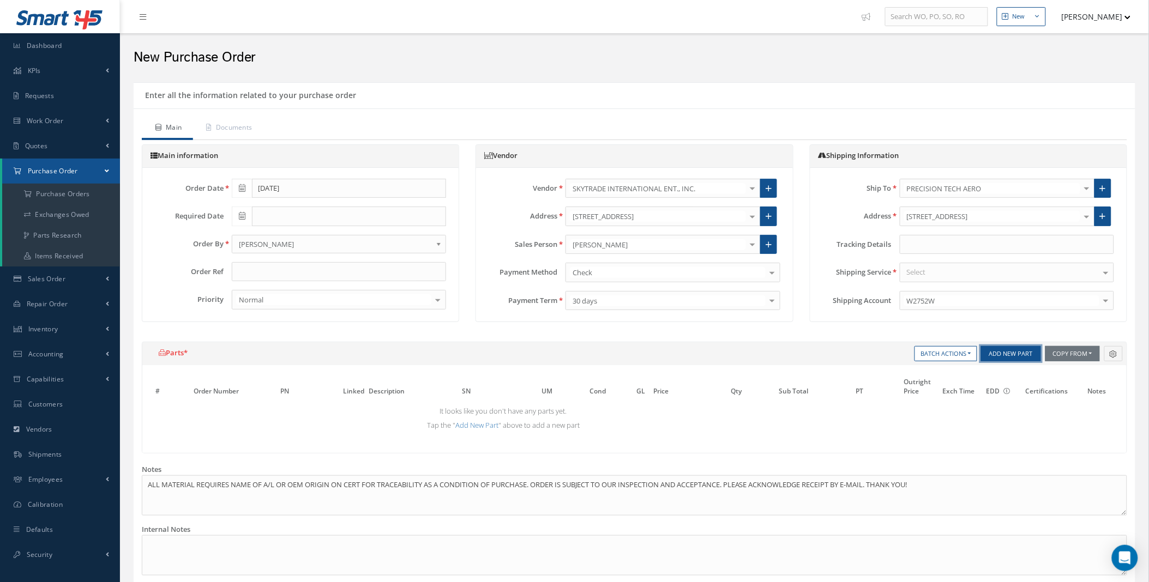
click at [1021, 353] on button "Add New Part" at bounding box center [1011, 353] width 60 height 15
select select "5"
select select "39"
select select "1"
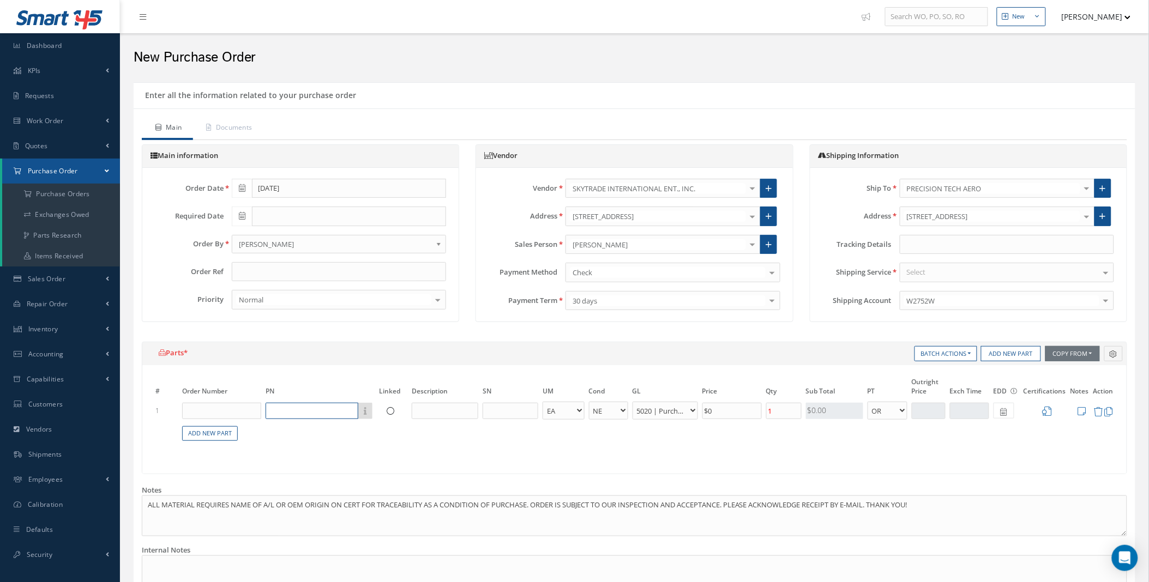
click at [284, 409] on input "text" at bounding box center [312, 411] width 93 height 16
click at [232, 410] on input "text" at bounding box center [221, 411] width 79 height 16
type input "171173"
click at [214, 432] on span "171173" at bounding box center [213, 428] width 23 height 9
type input "Loading..."
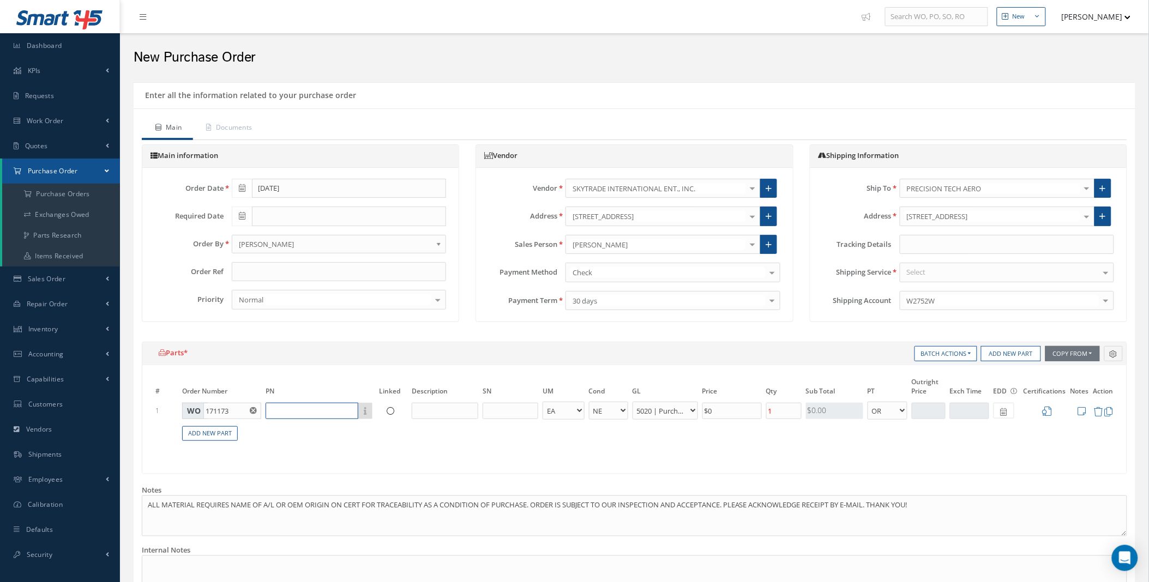
click at [294, 413] on input "text" at bounding box center [312, 411] width 93 height 16
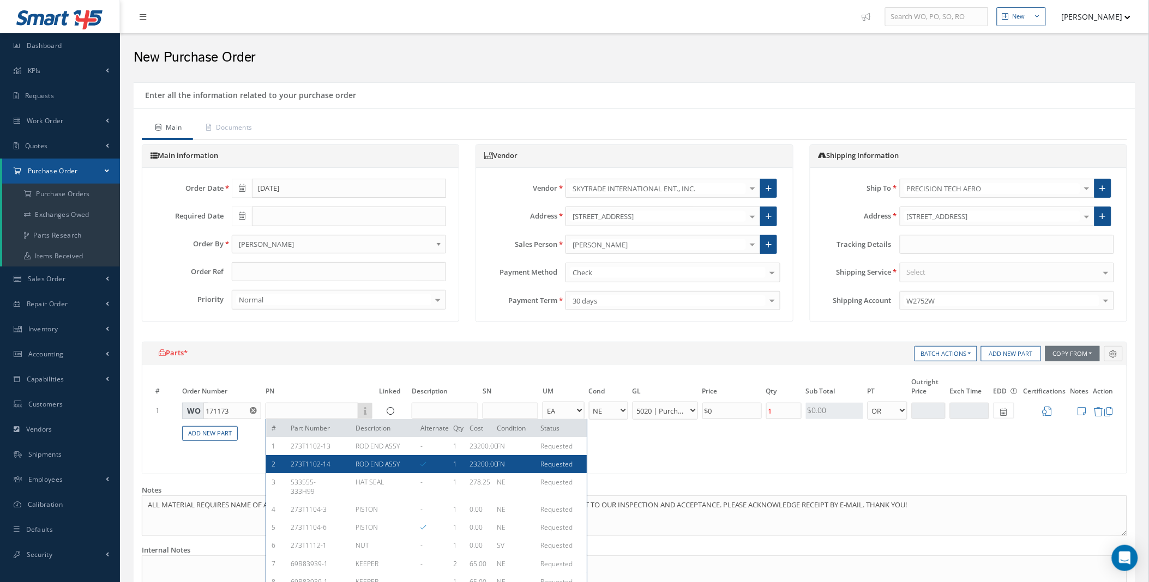
click at [308, 469] on span "273T1102-14" at bounding box center [311, 464] width 40 height 9
type input "273T1102-14"
type input "ROD END ASSY"
select select "7"
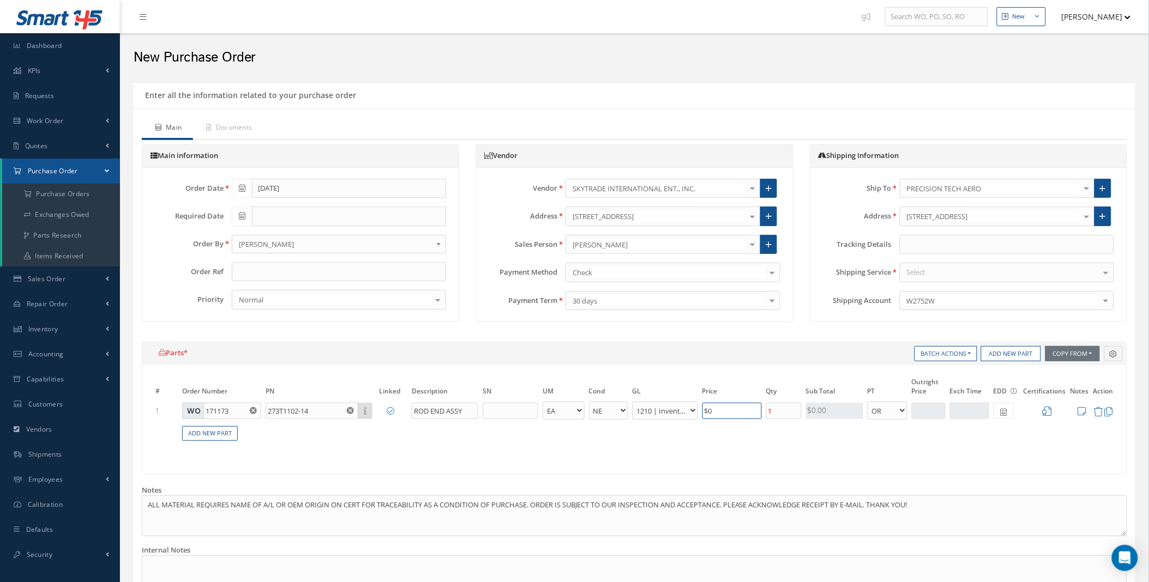
click at [724, 410] on input "$0" at bounding box center [731, 411] width 59 height 16
drag, startPoint x: 724, startPoint y: 410, endPoint x: 683, endPoint y: 413, distance: 41.5
click at [683, 413] on tr "1 WO 171173 273T1102-14 # Part Number Description Alternate Qty Cost Condition …" at bounding box center [634, 411] width 962 height 20
type input "$23,200"
click at [951, 274] on div "Select" at bounding box center [1007, 273] width 214 height 20
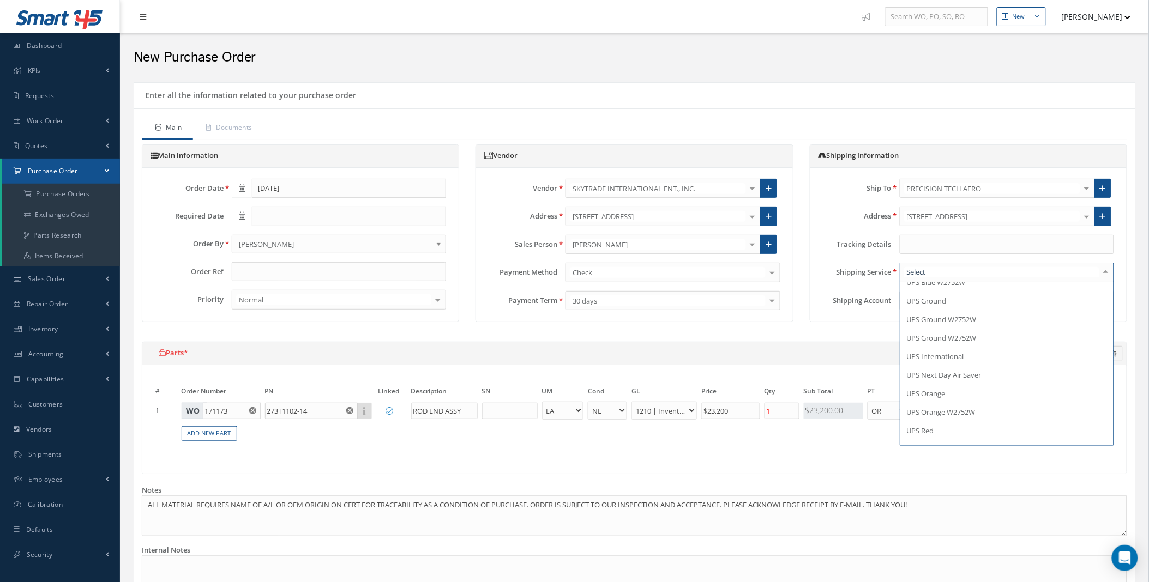
scroll to position [810, 0]
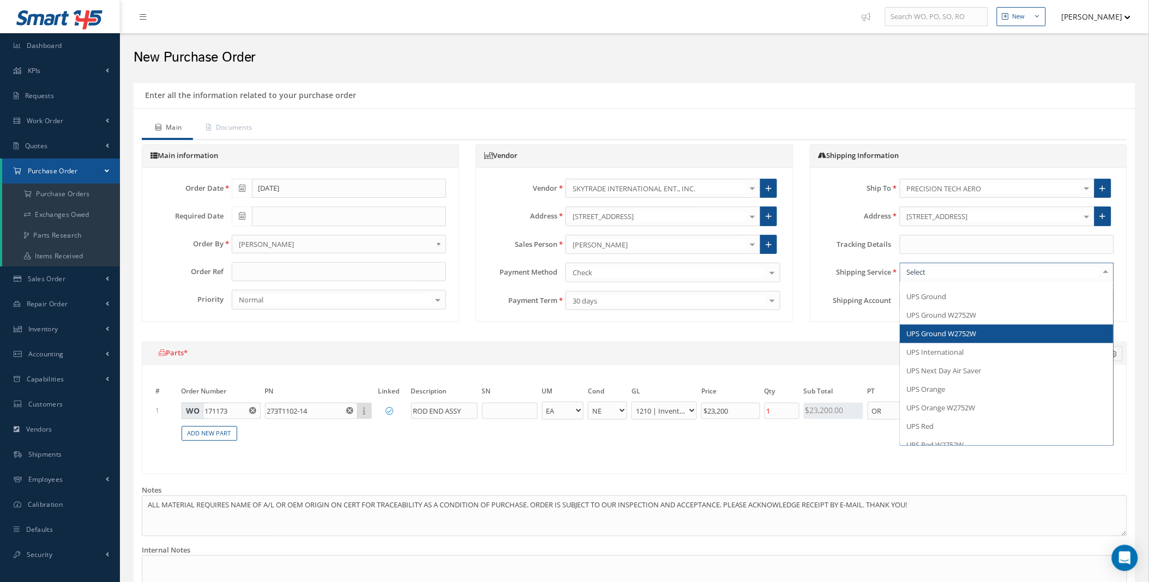
click at [973, 333] on span "UPS Ground W2752W" at bounding box center [942, 334] width 70 height 10
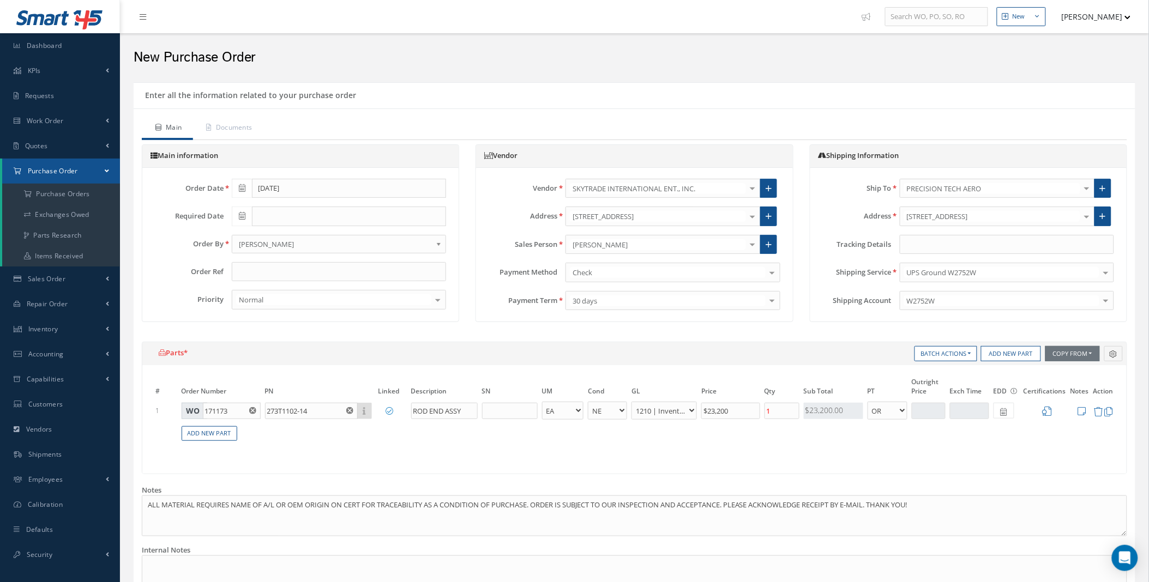
click at [827, 346] on div "Parts *" at bounding box center [634, 353] width 984 height 23
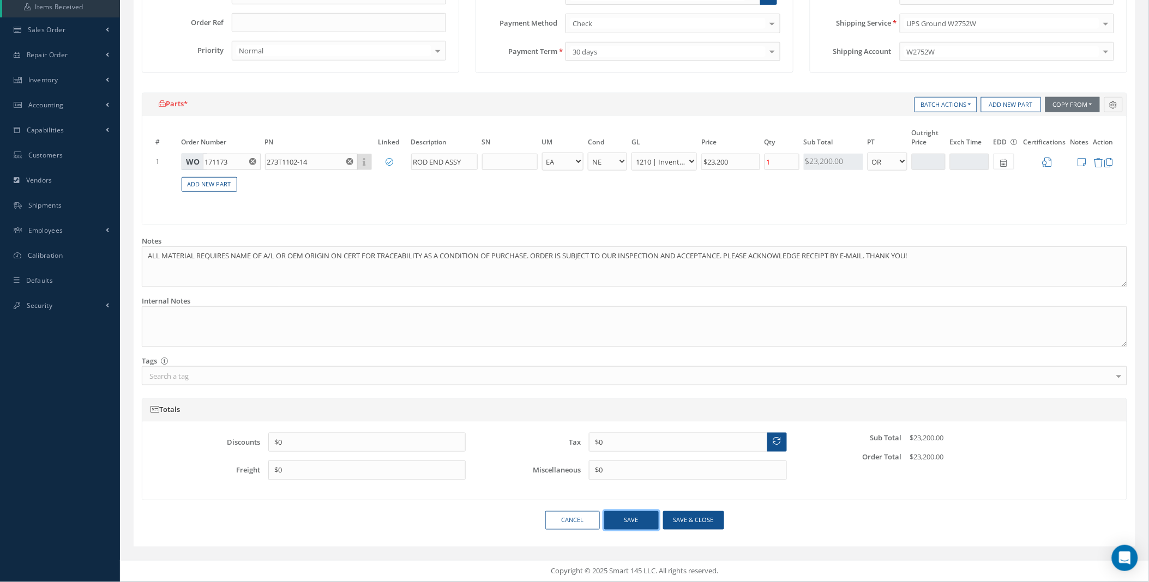
click at [641, 521] on button "Save" at bounding box center [631, 520] width 55 height 19
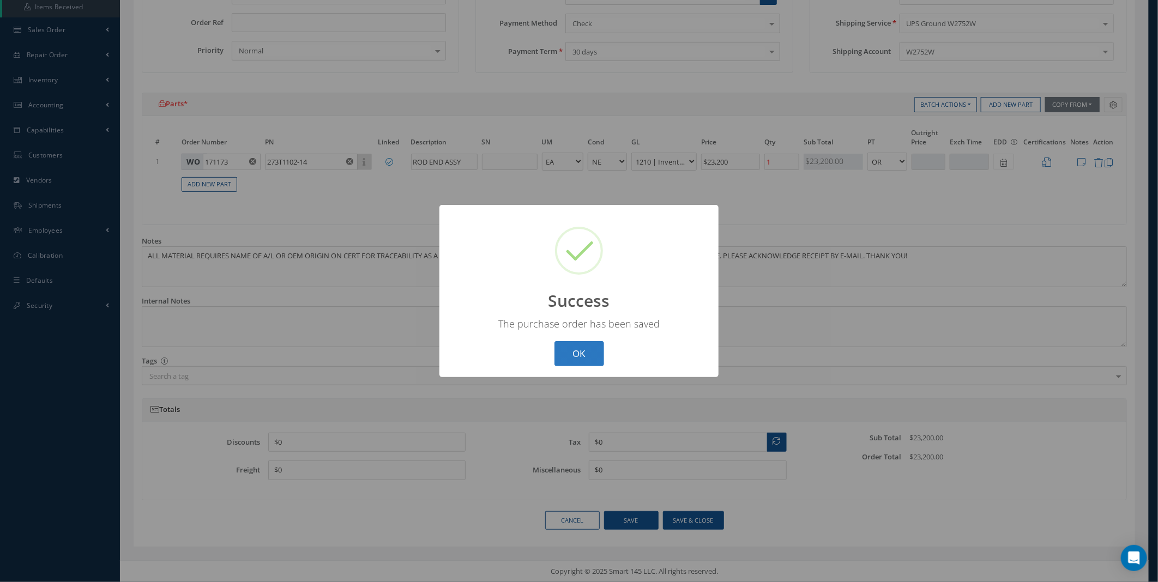
click at [575, 358] on button "OK" at bounding box center [580, 354] width 50 height 26
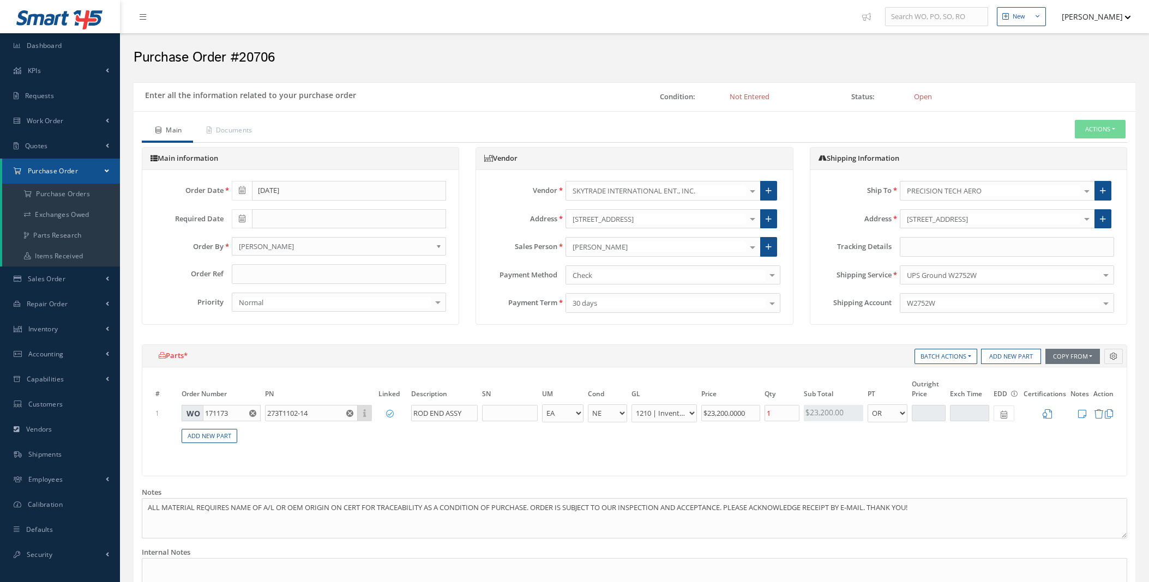
select select "5"
select select "7"
select select "1"
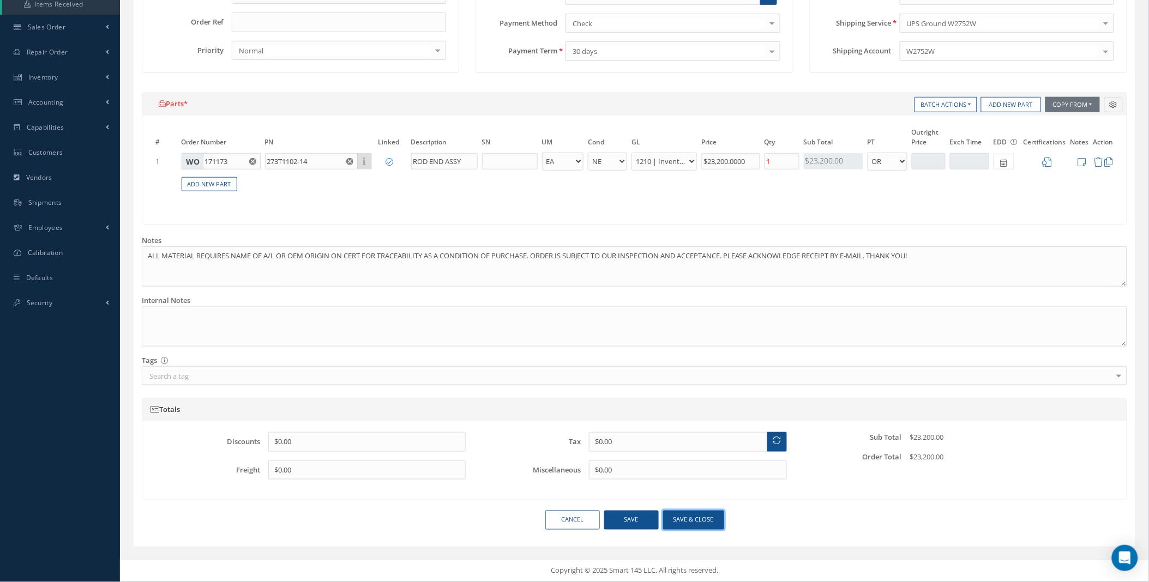
click at [704, 524] on button "Save & close" at bounding box center [693, 520] width 61 height 19
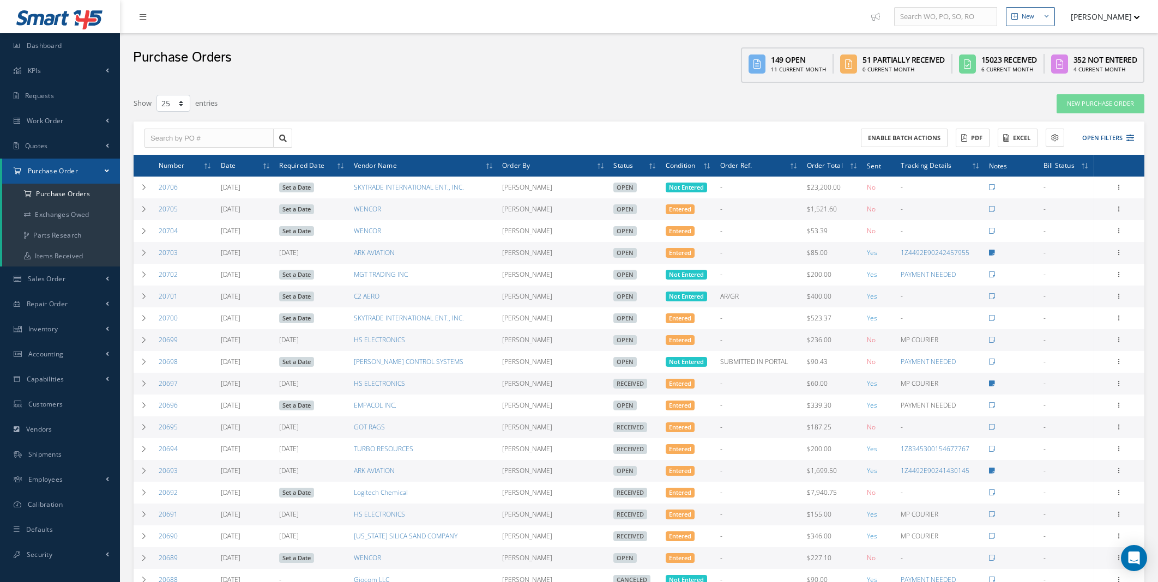
select select "25"
